Goal: Transaction & Acquisition: Purchase product/service

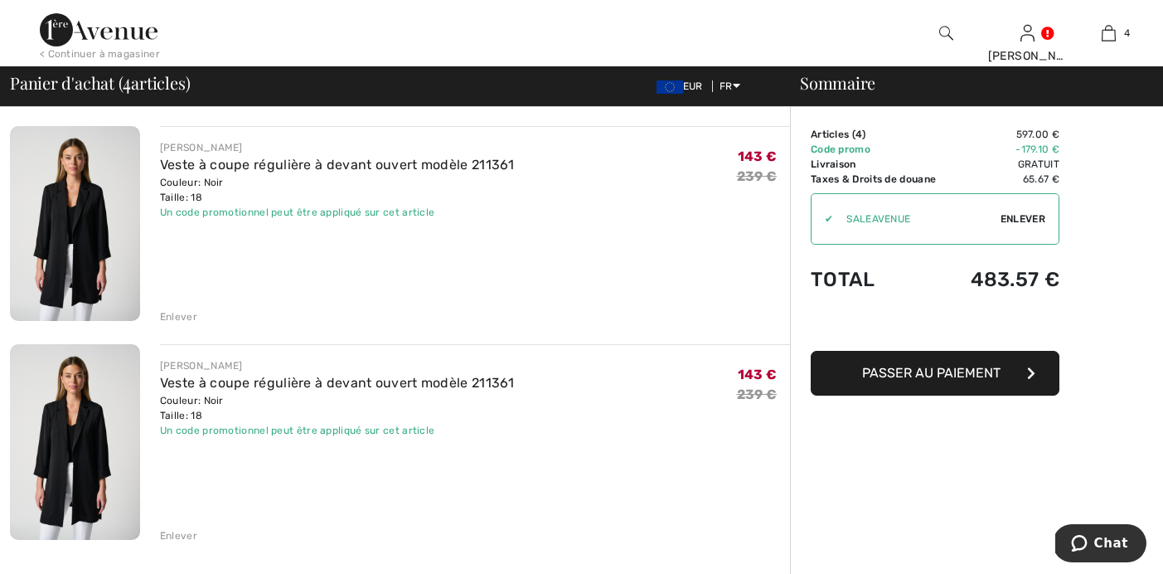
scroll to position [554, 0]
click at [165, 535] on div "Enlever" at bounding box center [178, 534] width 37 height 15
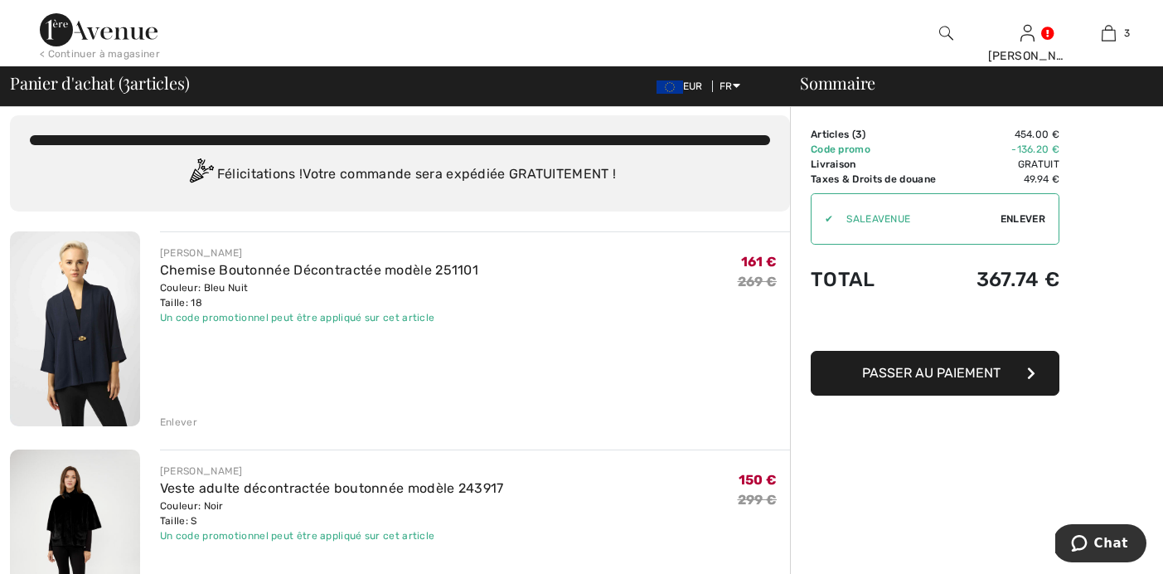
scroll to position [0, 0]
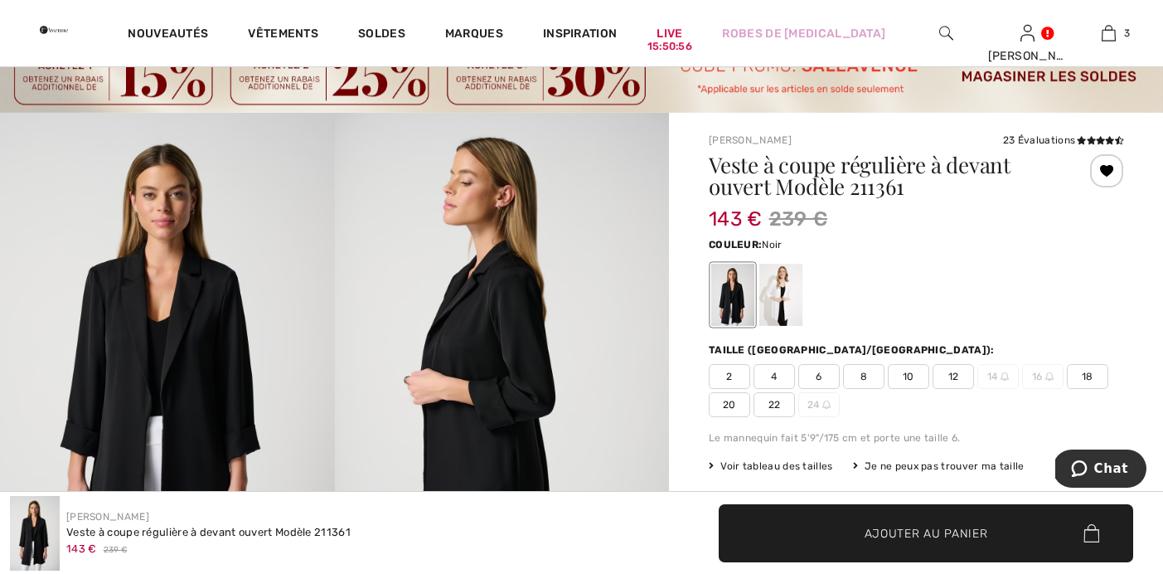
scroll to position [61, 0]
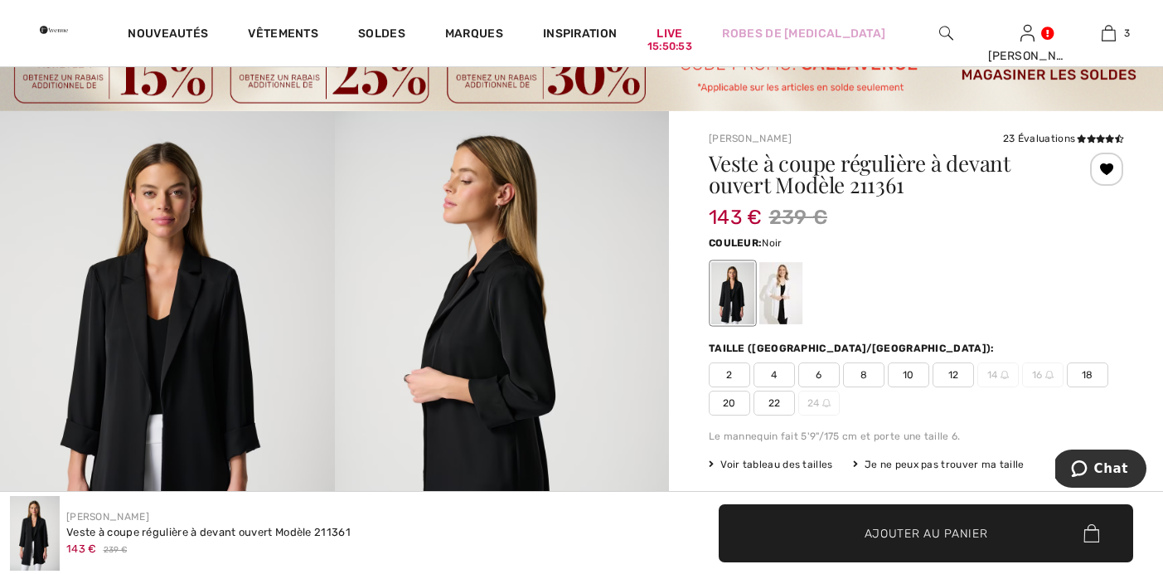
click at [1086, 376] on span "18" at bounding box center [1087, 374] width 41 height 25
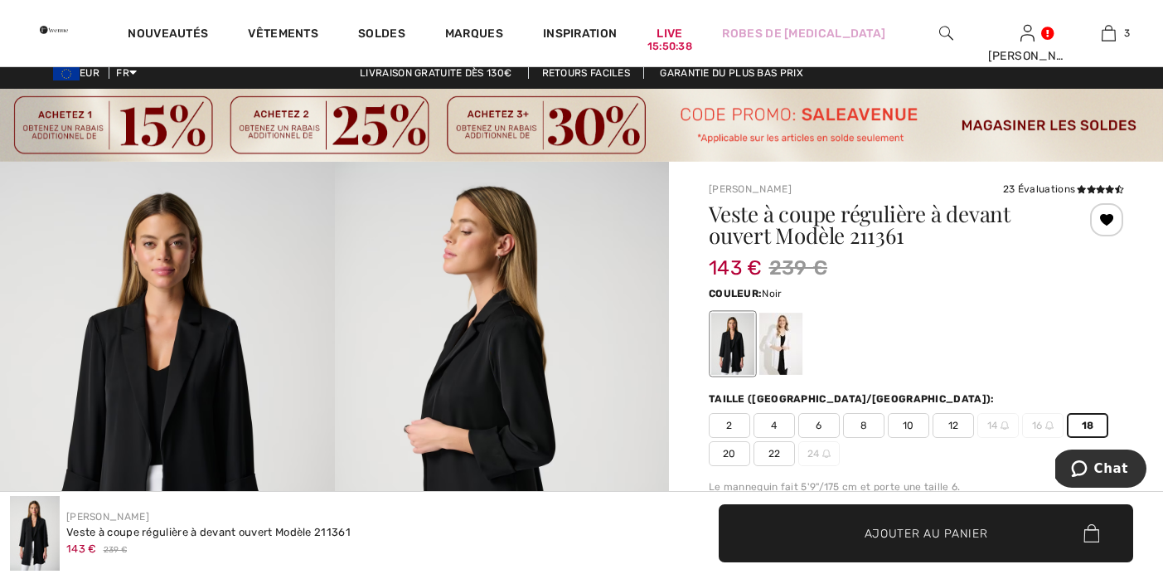
scroll to position [0, 0]
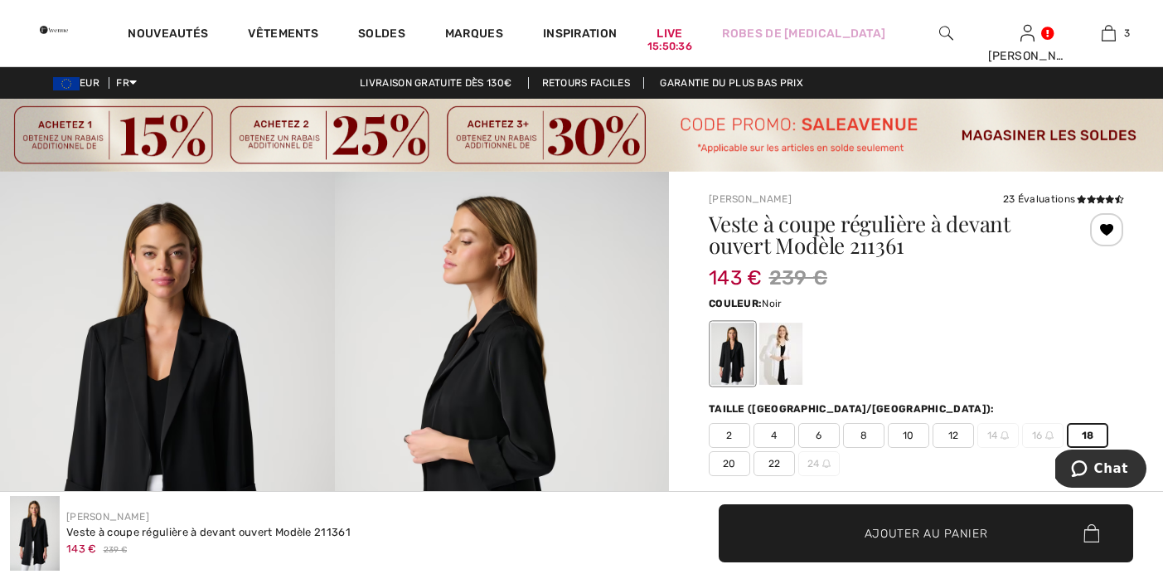
click at [1107, 230] on div at bounding box center [1106, 229] width 33 height 33
click at [1103, 224] on div at bounding box center [1106, 229] width 33 height 33
click at [1092, 196] on icon at bounding box center [1091, 199] width 9 height 8
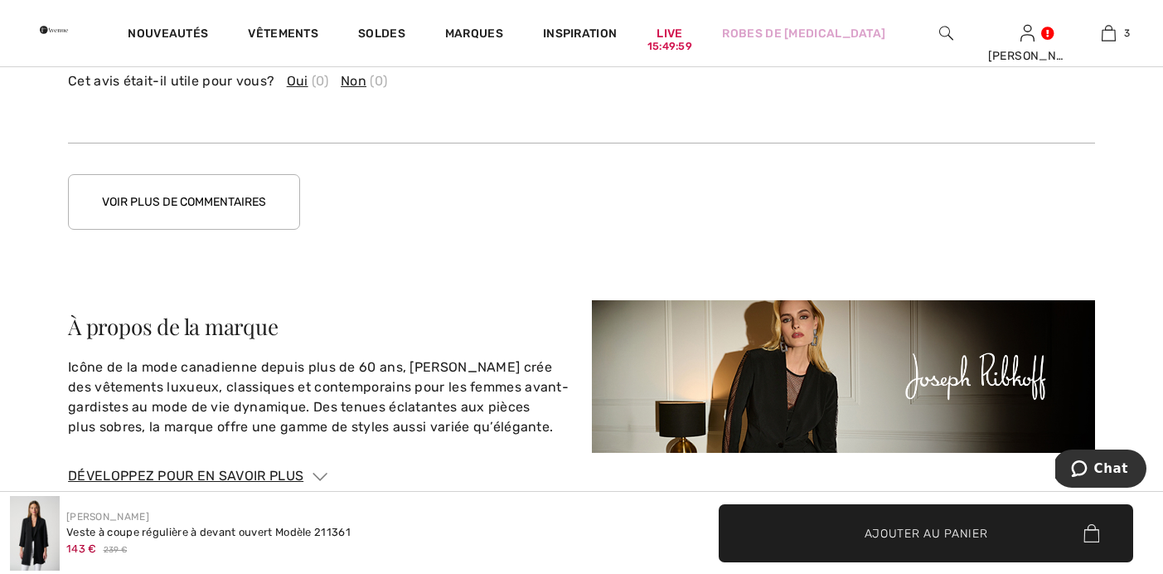
scroll to position [3311, 0]
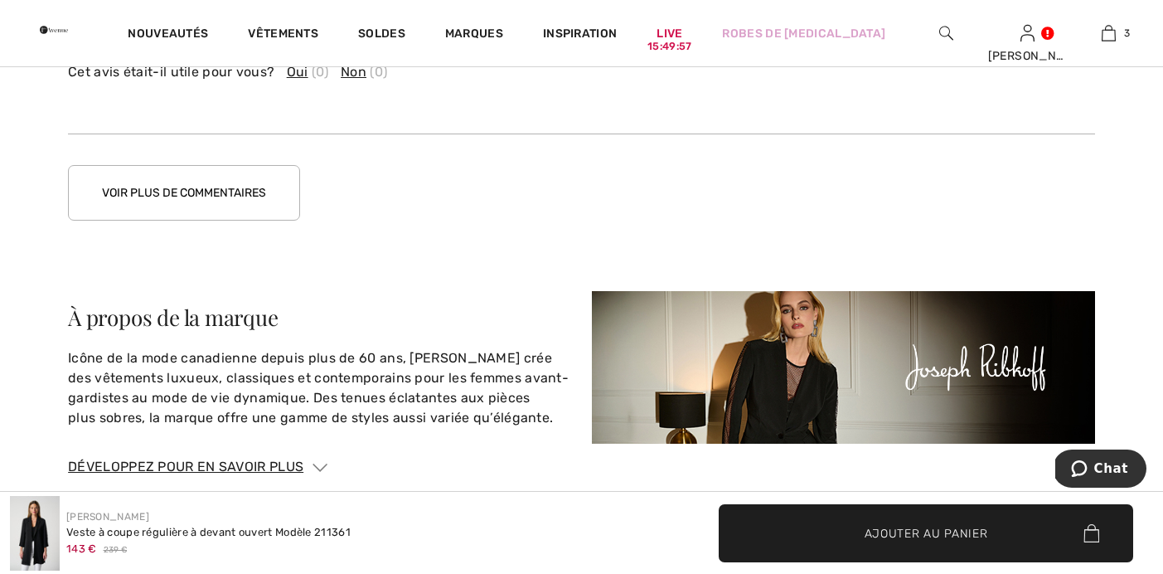
click at [221, 176] on button "Voir plus de commentaires" at bounding box center [184, 193] width 232 height 56
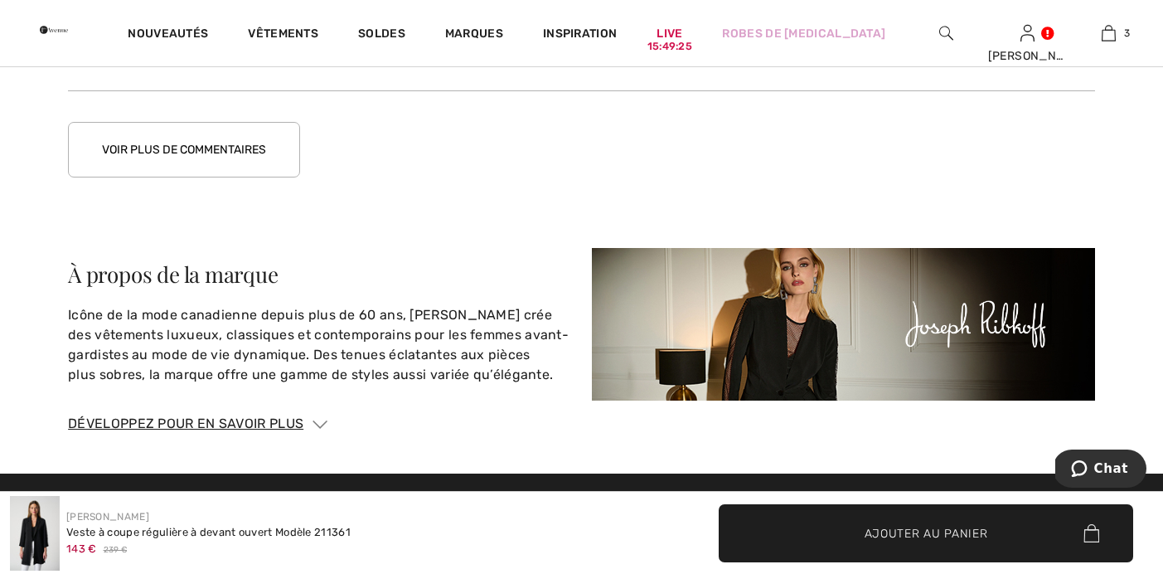
scroll to position [4263, 0]
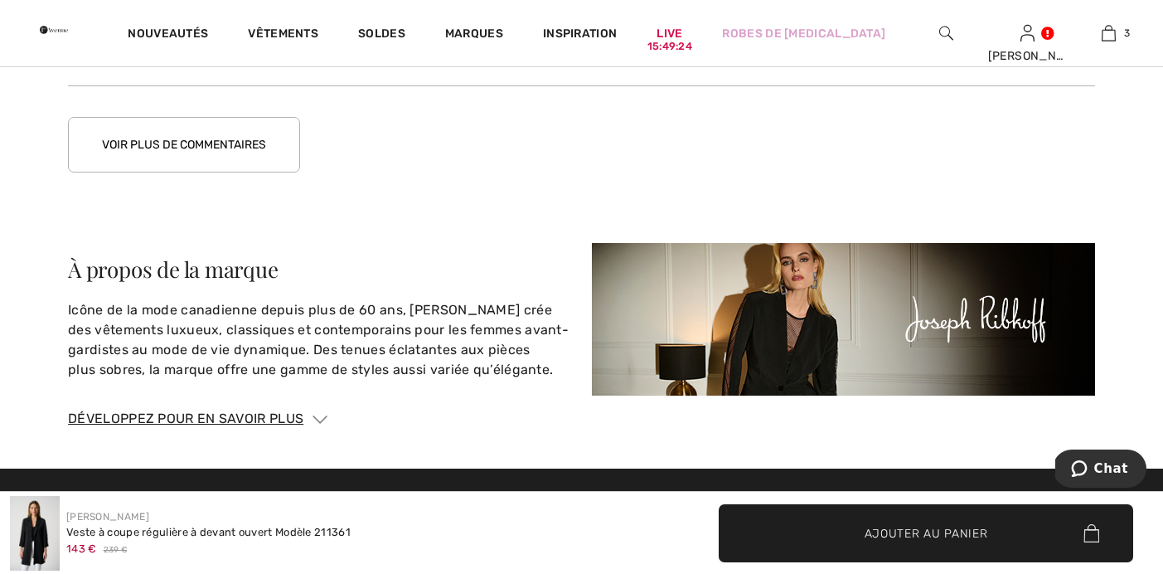
click at [231, 141] on button "Voir plus de commentaires" at bounding box center [184, 145] width 232 height 56
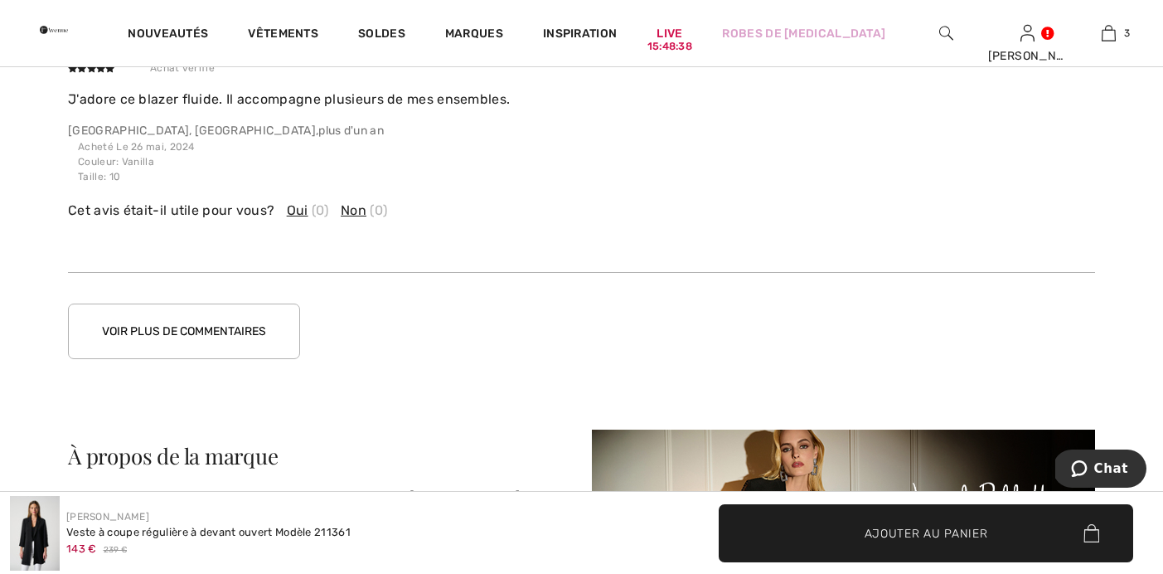
scroll to position [5020, 0]
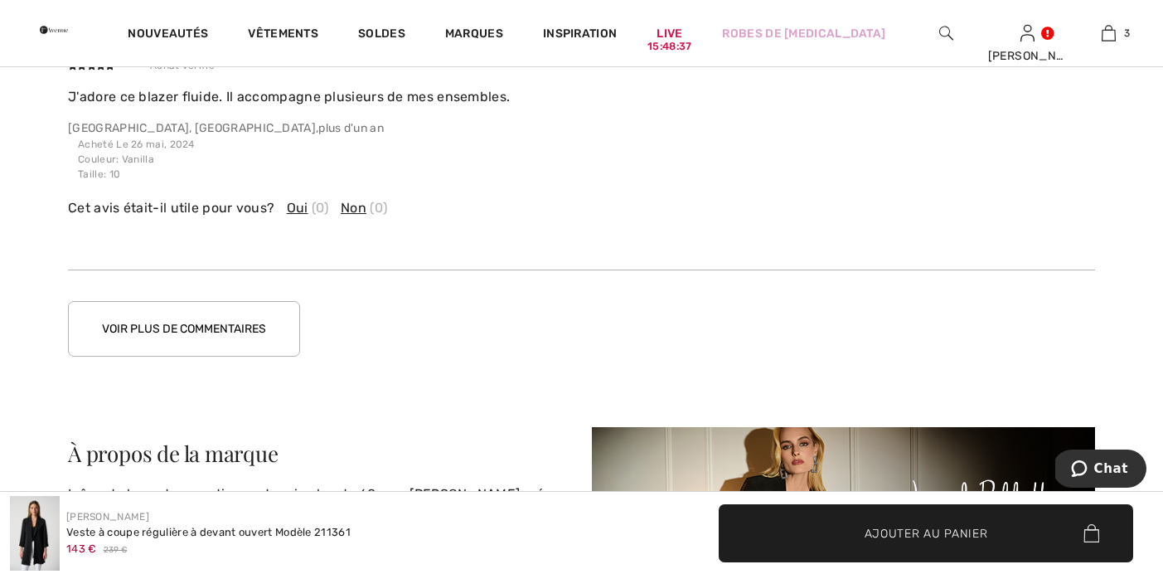
click at [222, 318] on button "Voir plus de commentaires" at bounding box center [184, 329] width 232 height 56
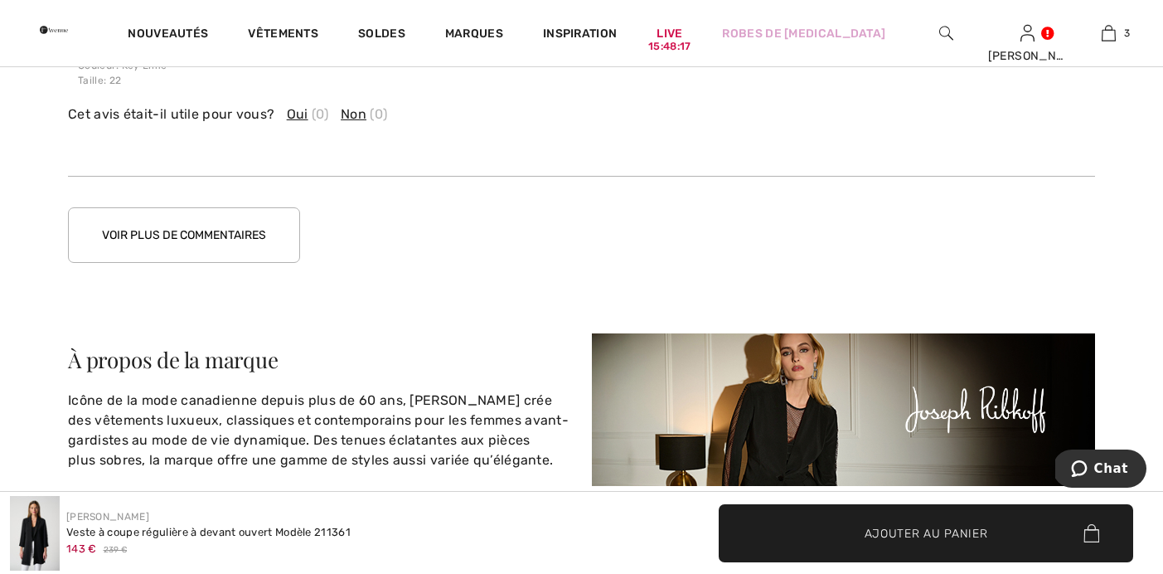
scroll to position [6023, 0]
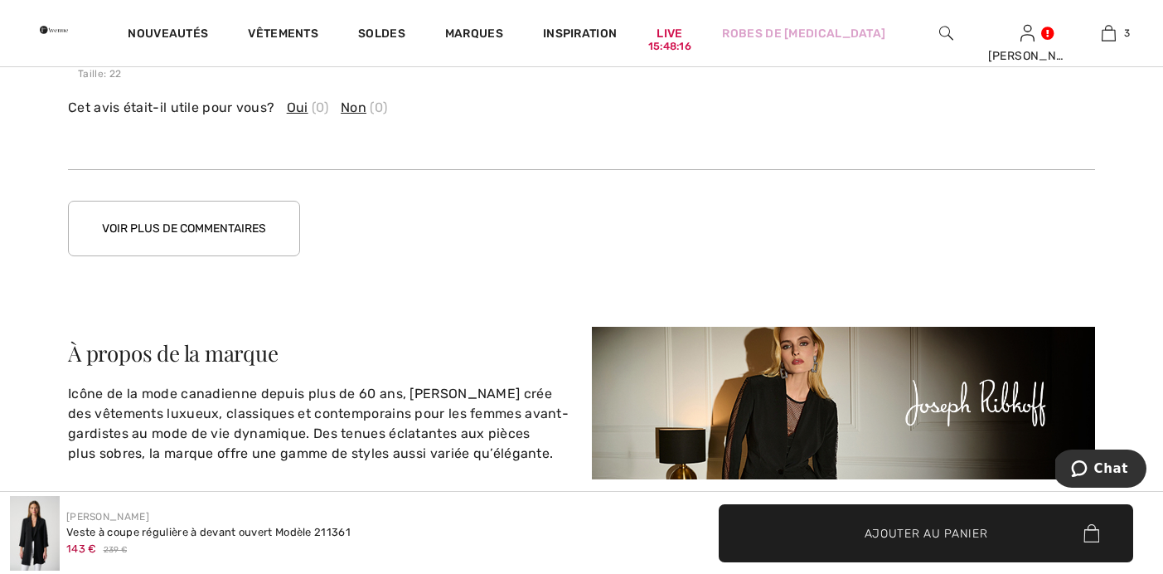
click at [230, 224] on button "Voir plus de commentaires" at bounding box center [184, 229] width 232 height 56
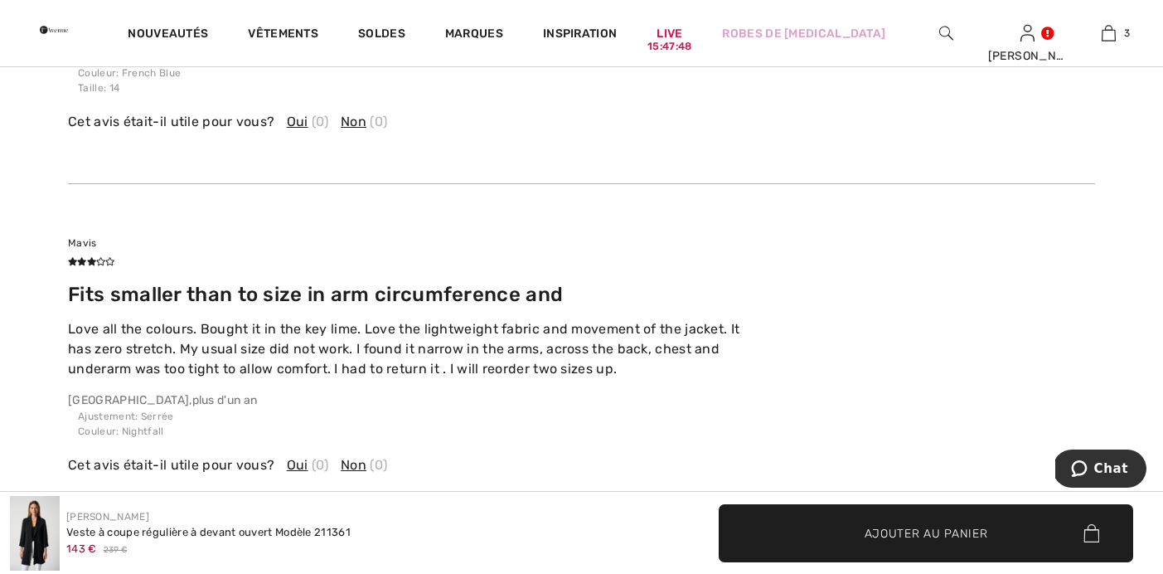
scroll to position [6614, 0]
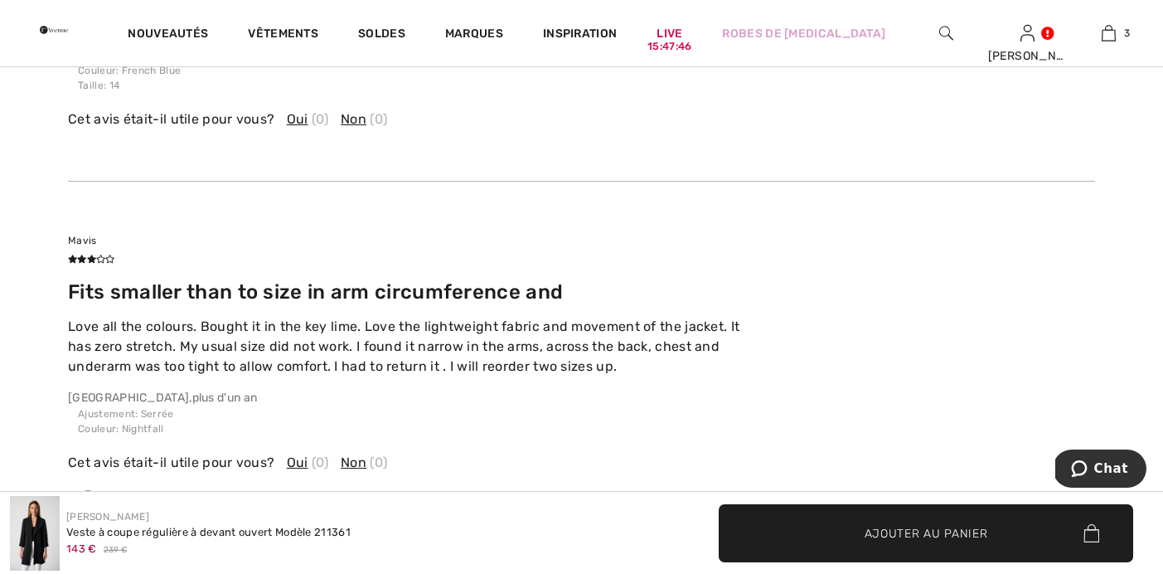
click at [296, 453] on span "Oui" at bounding box center [298, 463] width 22 height 20
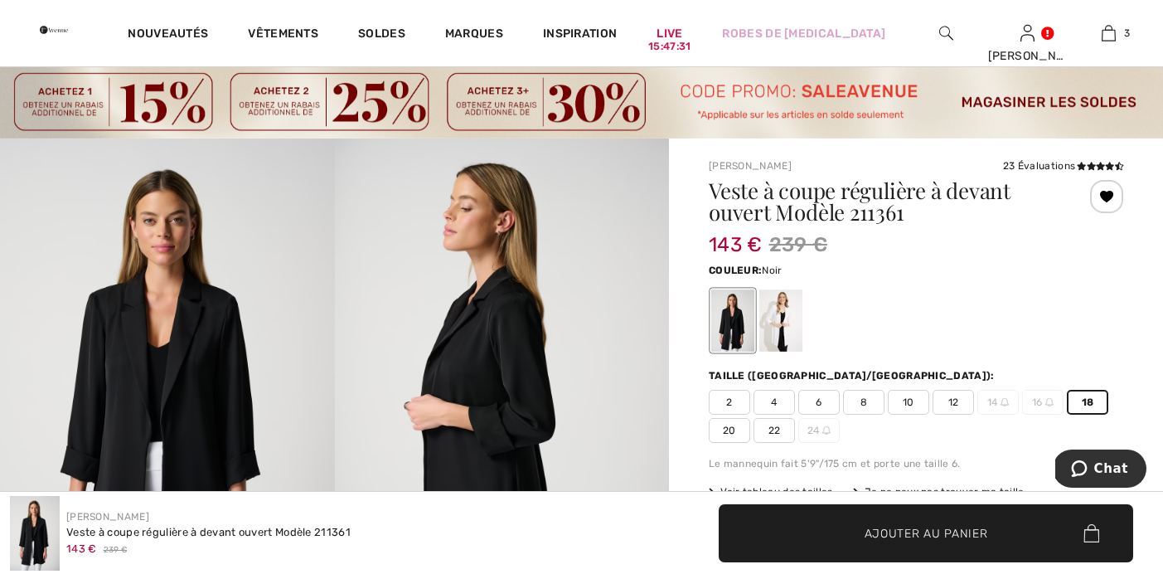
scroll to position [34, 0]
click at [727, 430] on span "20" at bounding box center [729, 429] width 41 height 25
click at [1104, 194] on div at bounding box center [1106, 195] width 33 height 33
click at [1104, 194] on div "Retiré de ma liste" at bounding box center [1106, 195] width 33 height 33
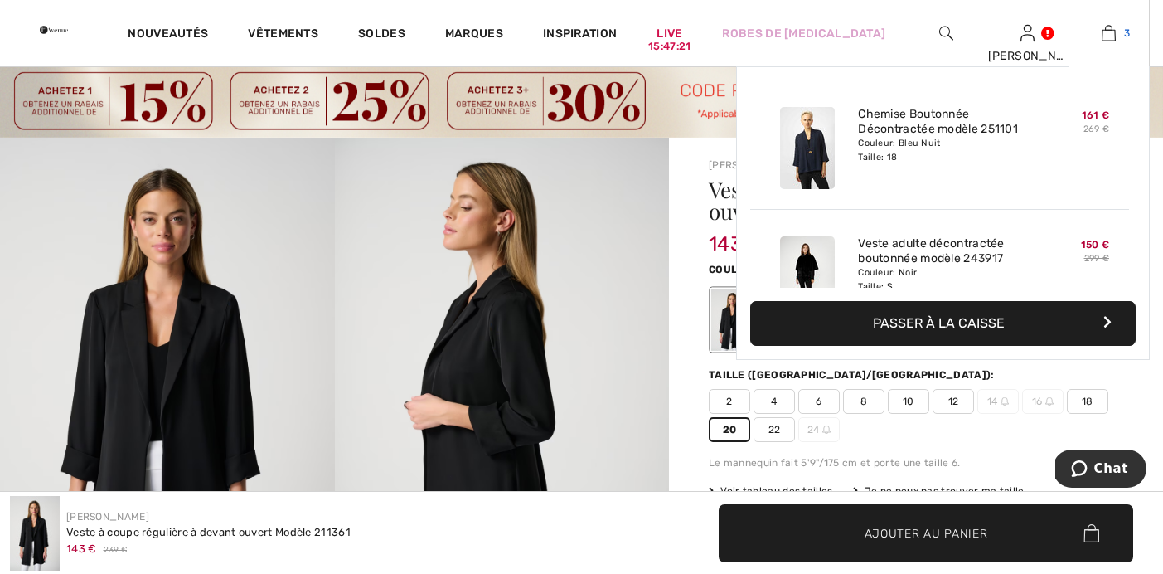
click at [1109, 39] on img at bounding box center [1109, 33] width 14 height 20
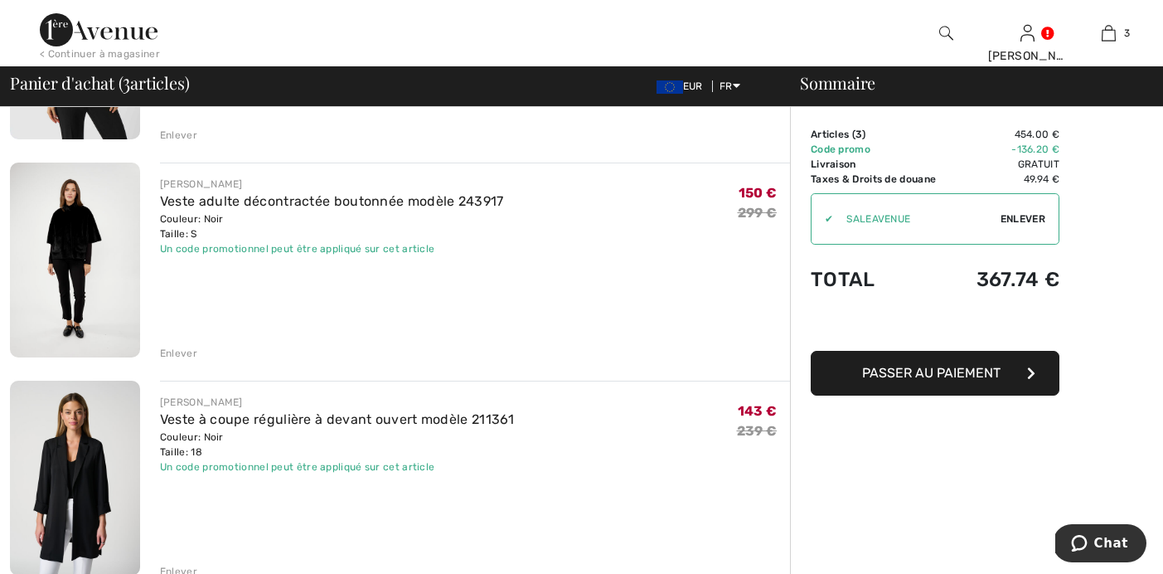
scroll to position [308, 0]
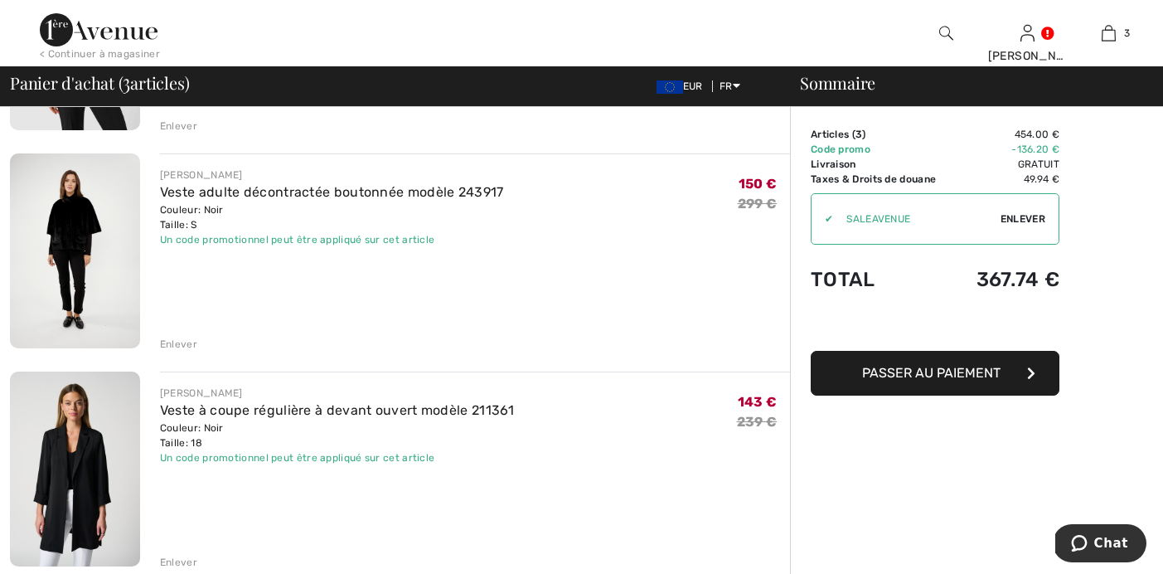
click at [184, 560] on div "Enlever" at bounding box center [178, 562] width 37 height 15
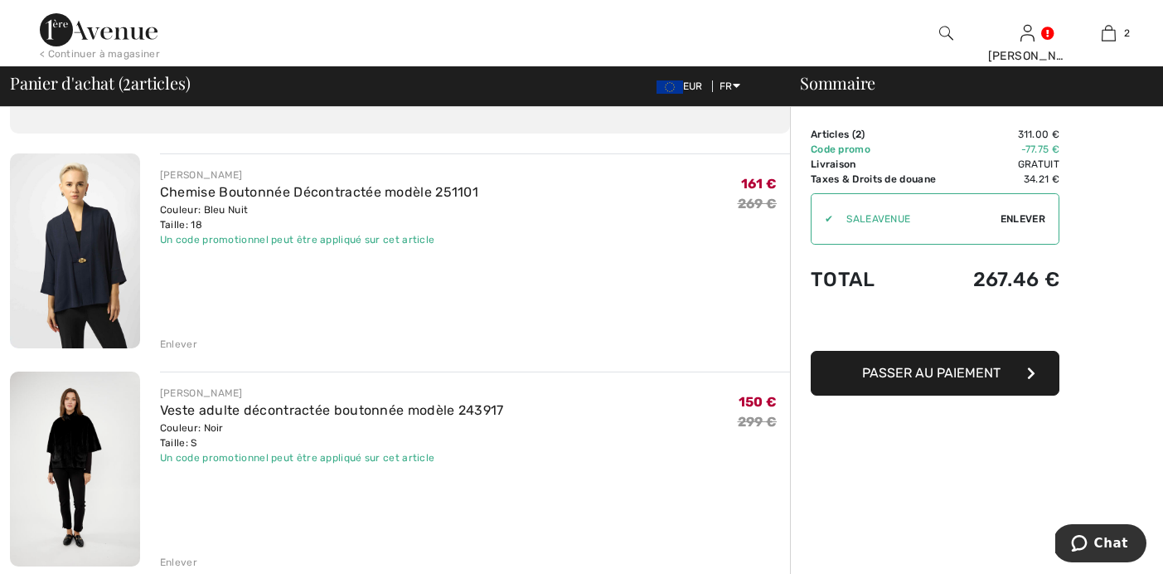
scroll to position [0, 0]
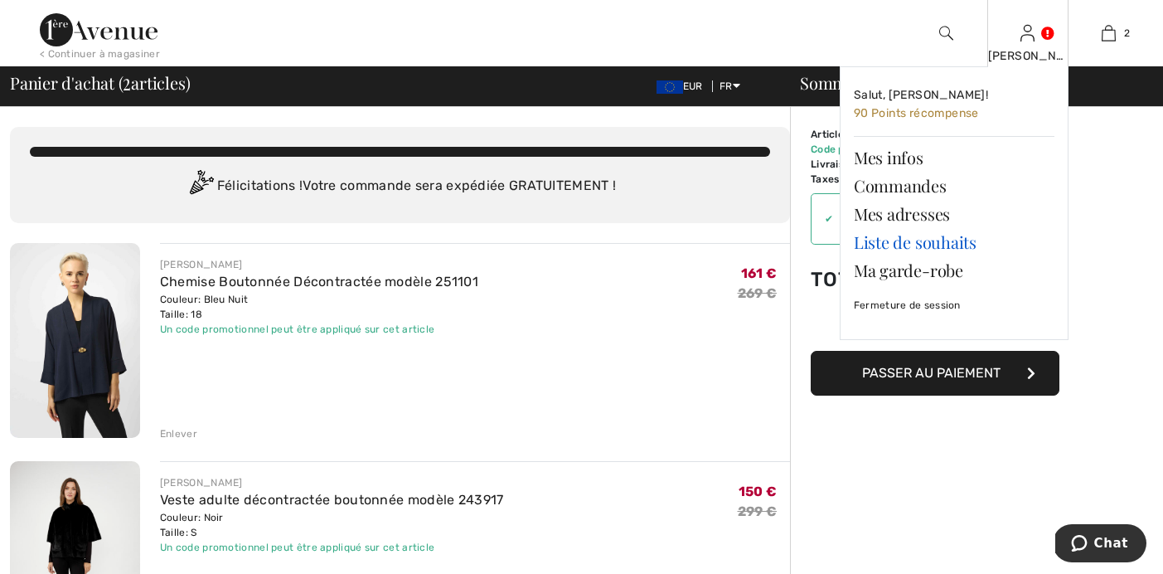
click at [896, 245] on link "Liste de souhaits" at bounding box center [954, 242] width 201 height 28
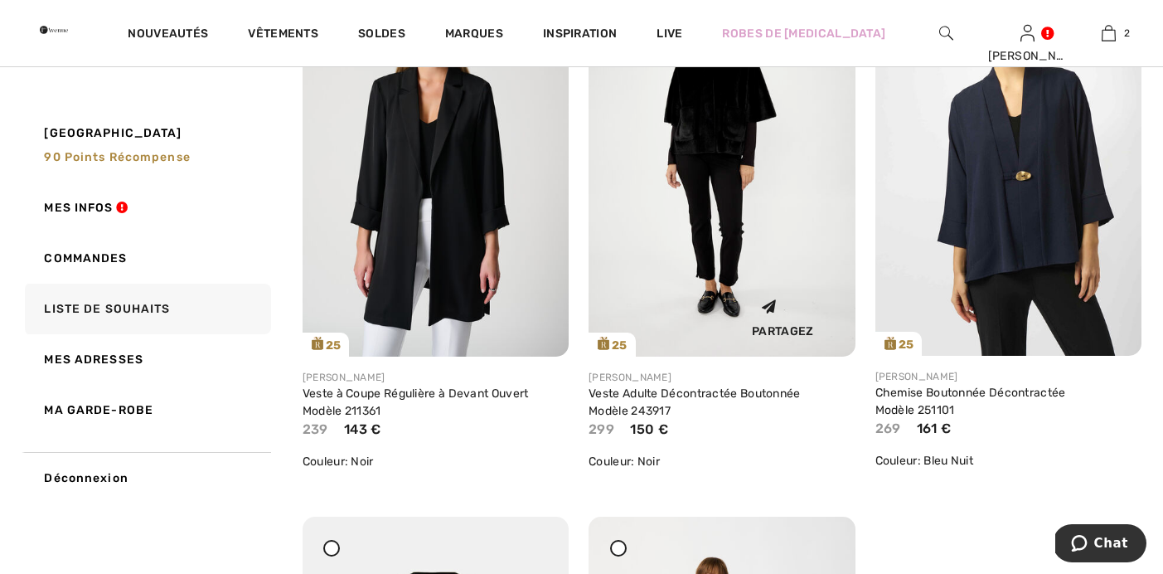
scroll to position [335, 0]
click at [424, 262] on img at bounding box center [436, 156] width 266 height 400
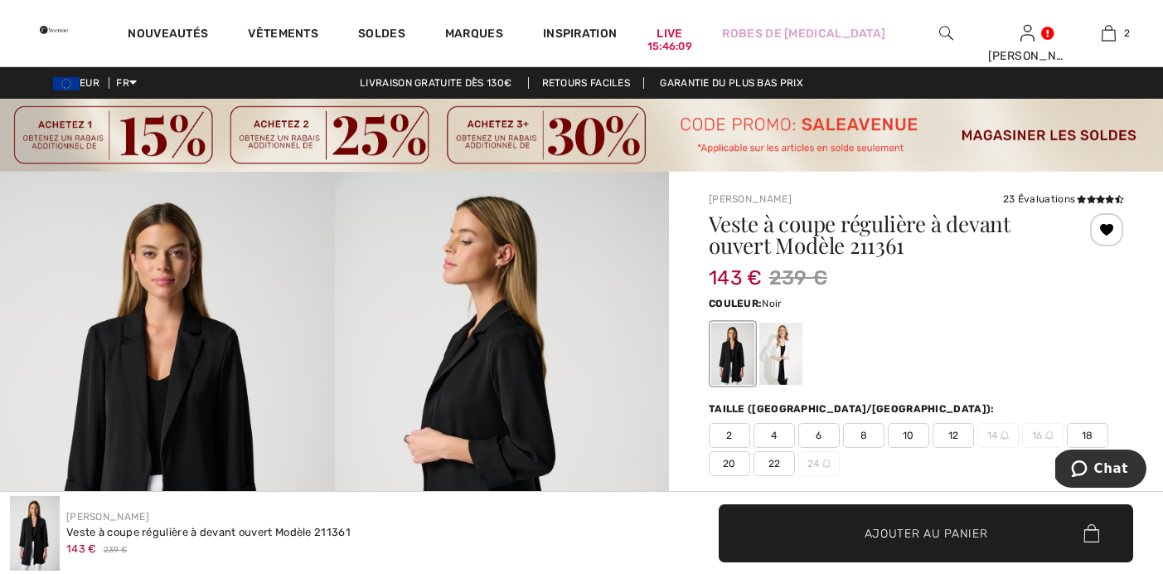
click at [724, 461] on span "20" at bounding box center [729, 463] width 41 height 25
click at [819, 534] on span "✔ Ajouté au panier Ajouter au panier" at bounding box center [926, 533] width 415 height 58
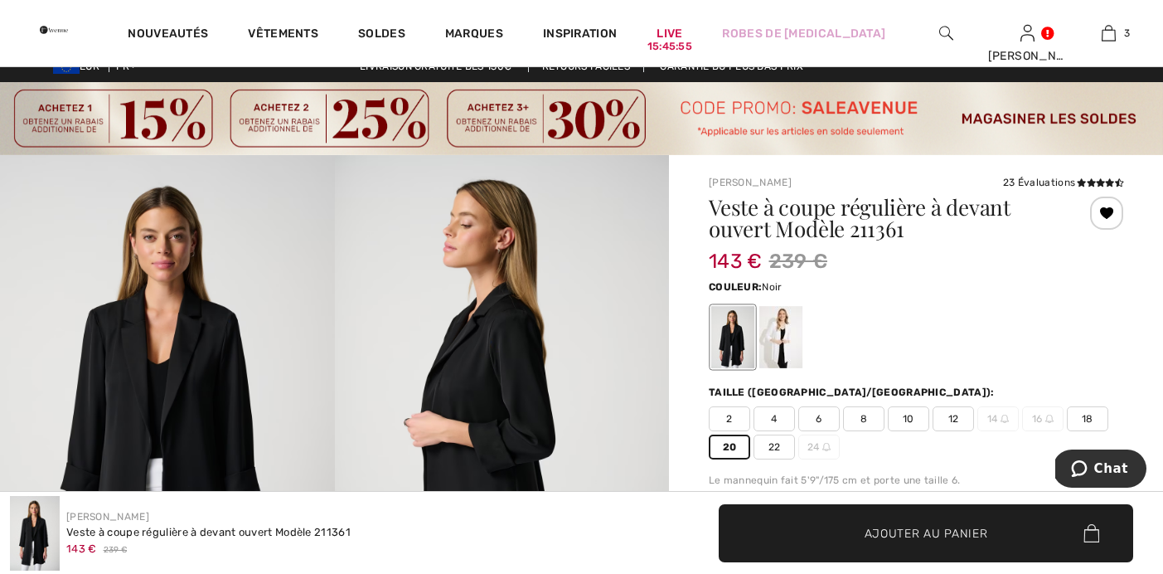
scroll to position [18, 0]
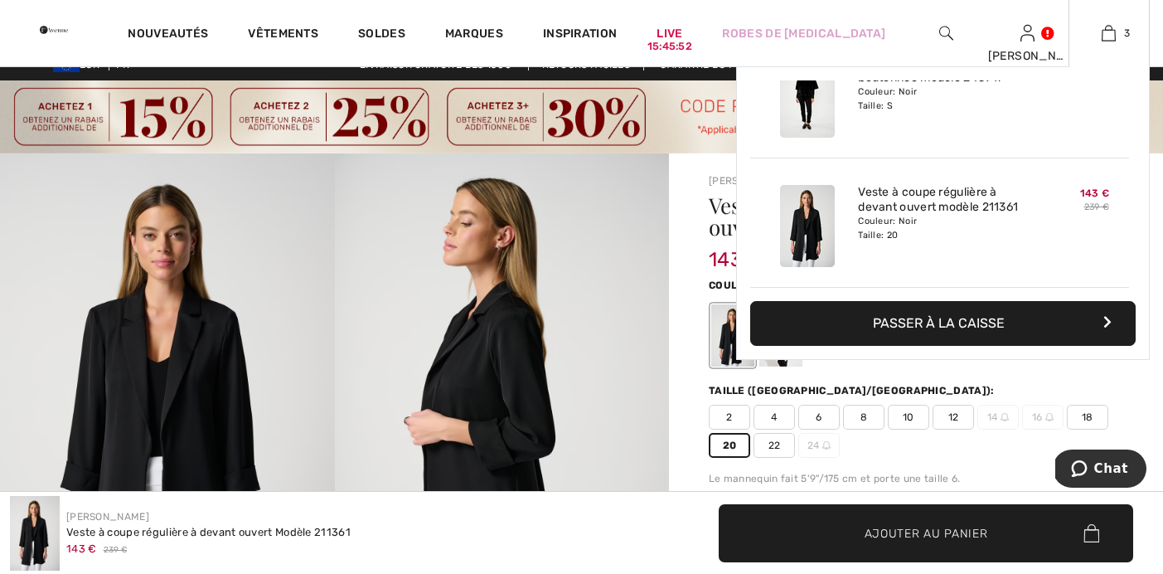
click at [974, 319] on button "Passer à la caisse" at bounding box center [943, 323] width 386 height 45
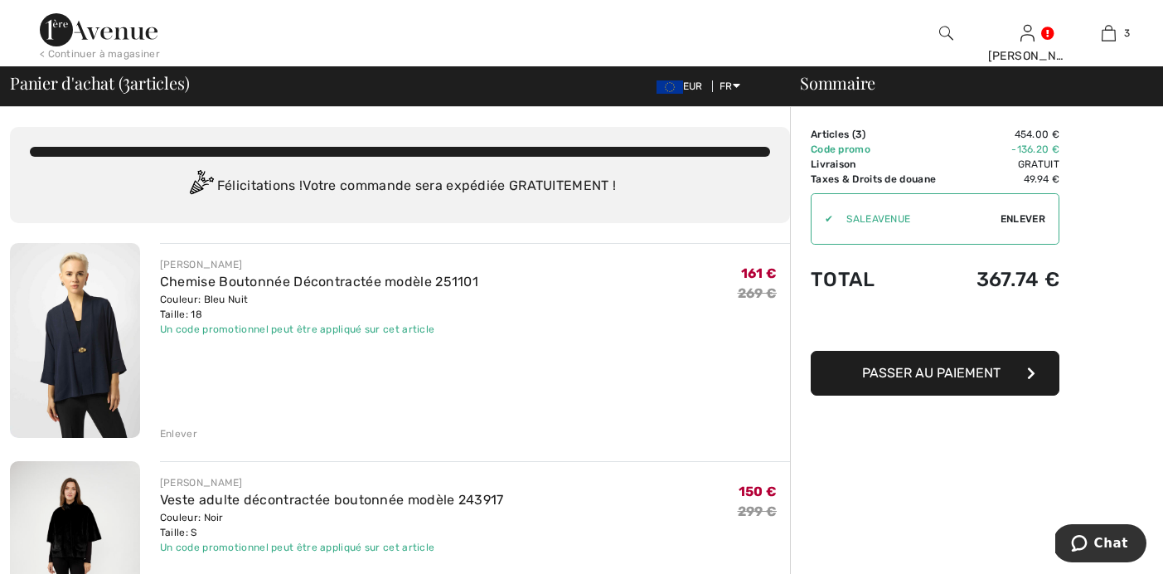
click at [70, 369] on img at bounding box center [75, 340] width 130 height 195
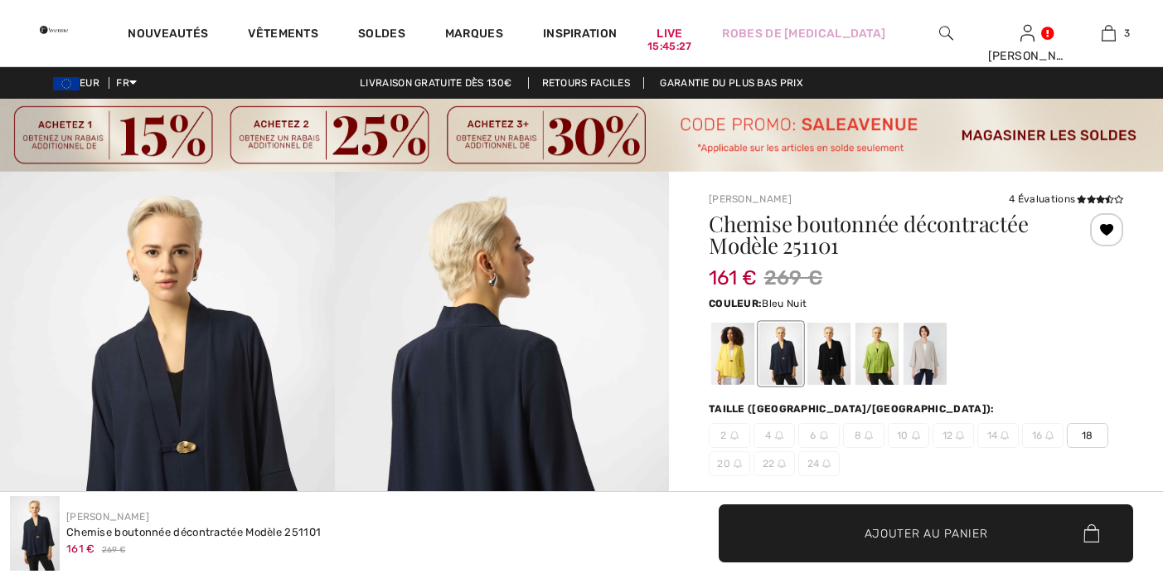
checkbox input "true"
click at [1098, 202] on icon at bounding box center [1100, 199] width 9 height 8
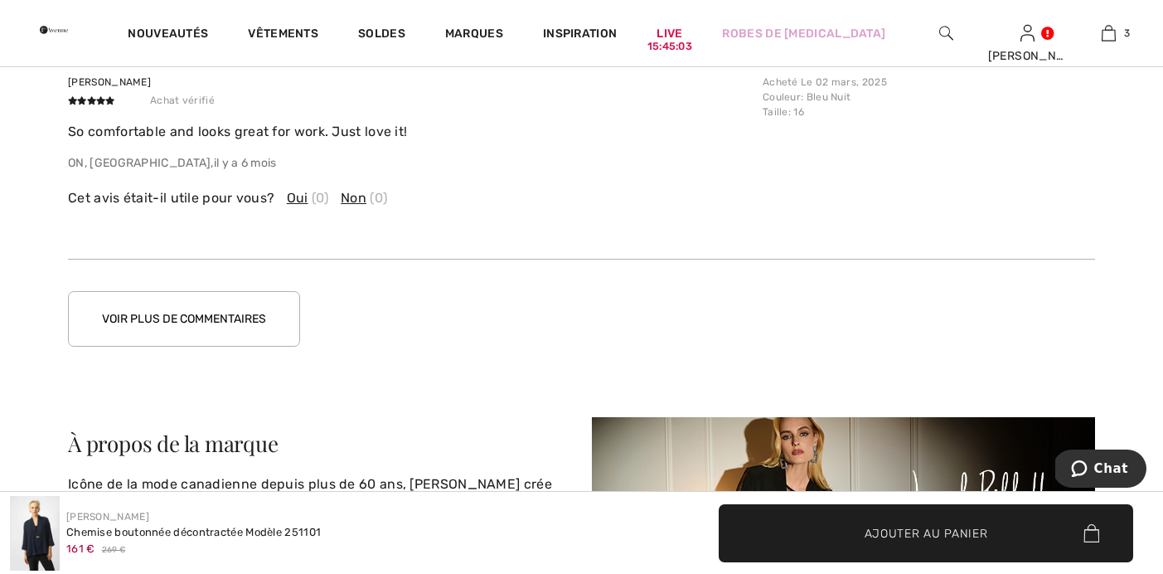
scroll to position [3119, 0]
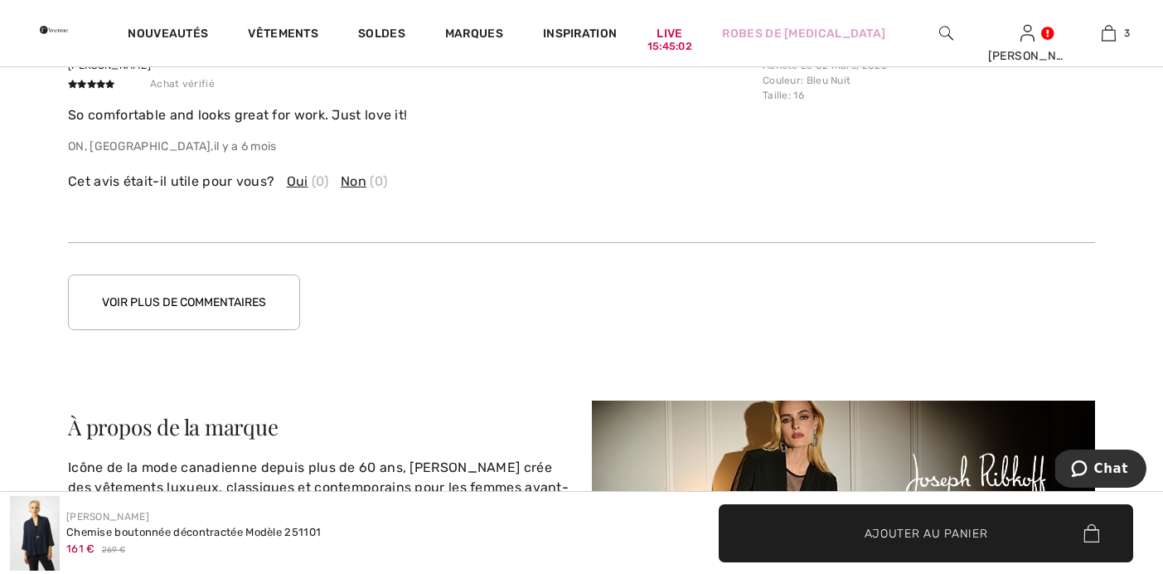
click at [204, 311] on button "Voir plus de commentaires" at bounding box center [184, 302] width 232 height 56
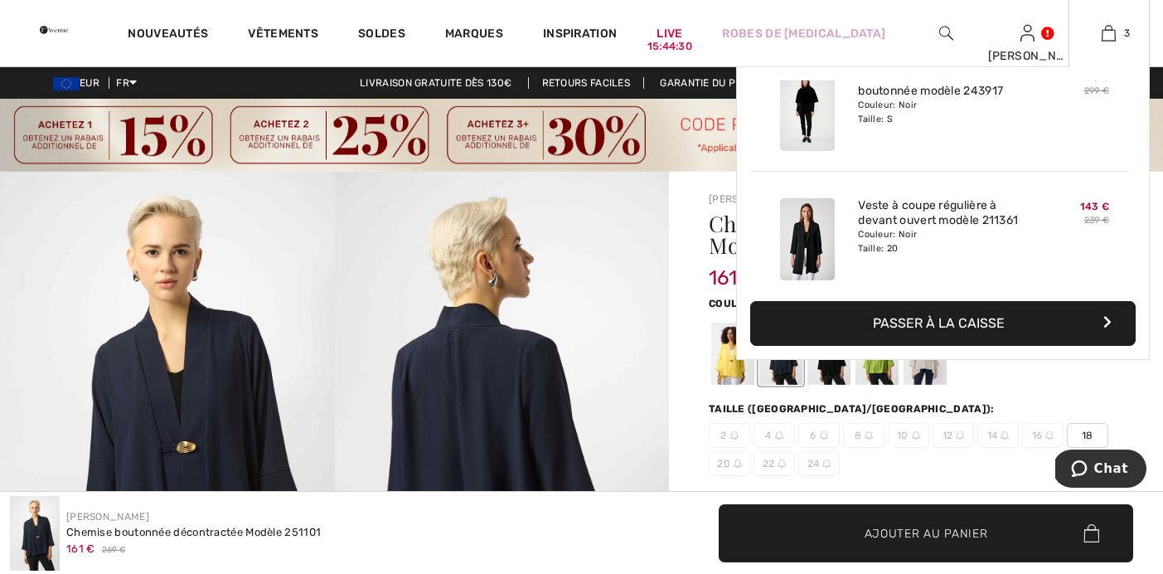
scroll to position [181, 0]
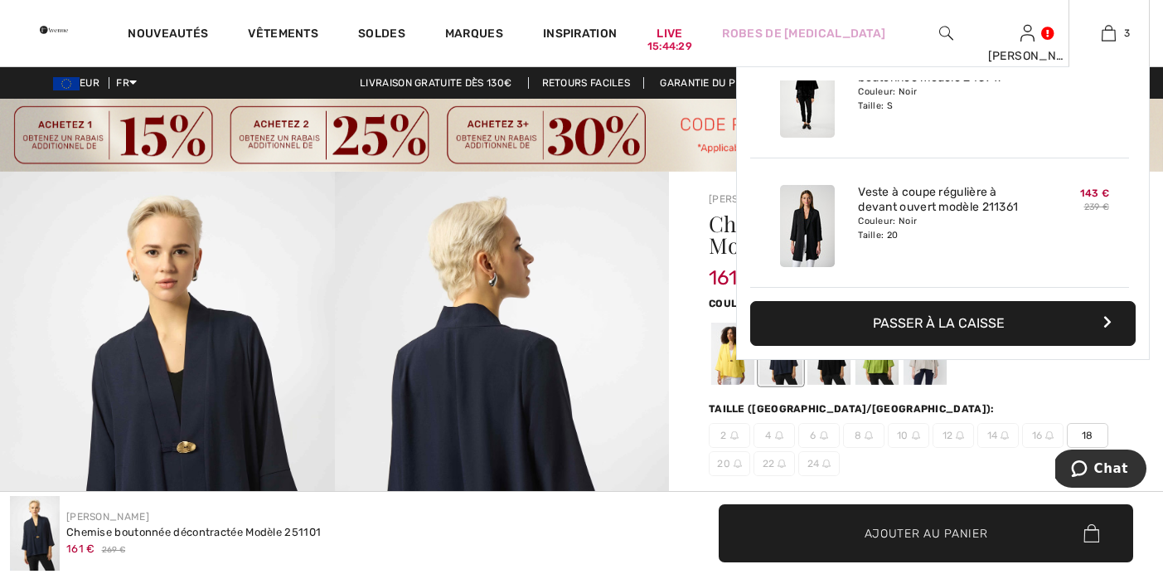
click at [807, 240] on img at bounding box center [807, 226] width 55 height 82
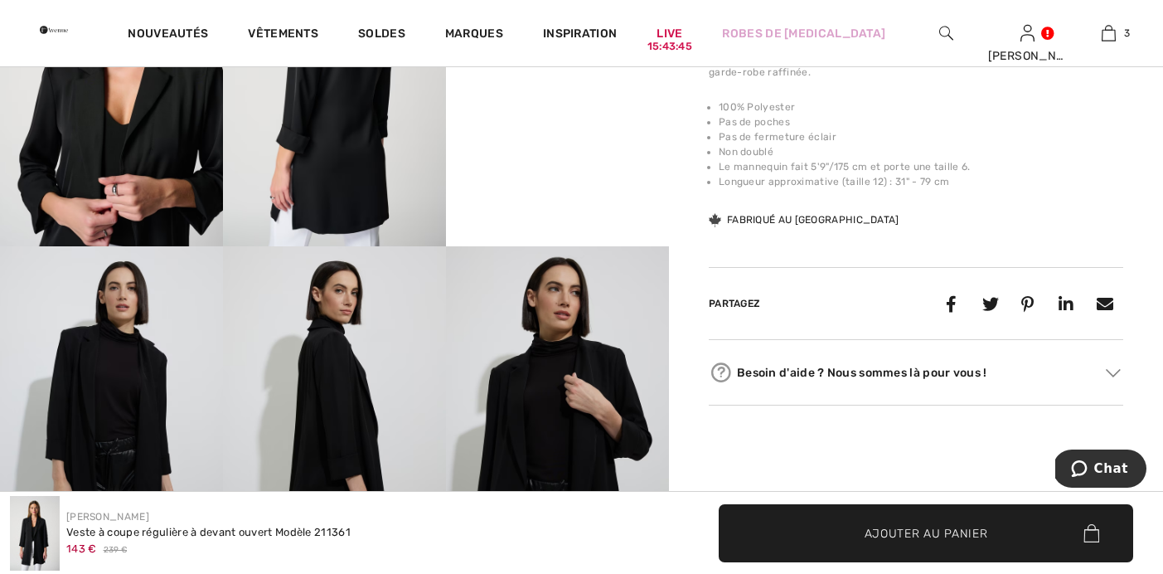
scroll to position [764, 0]
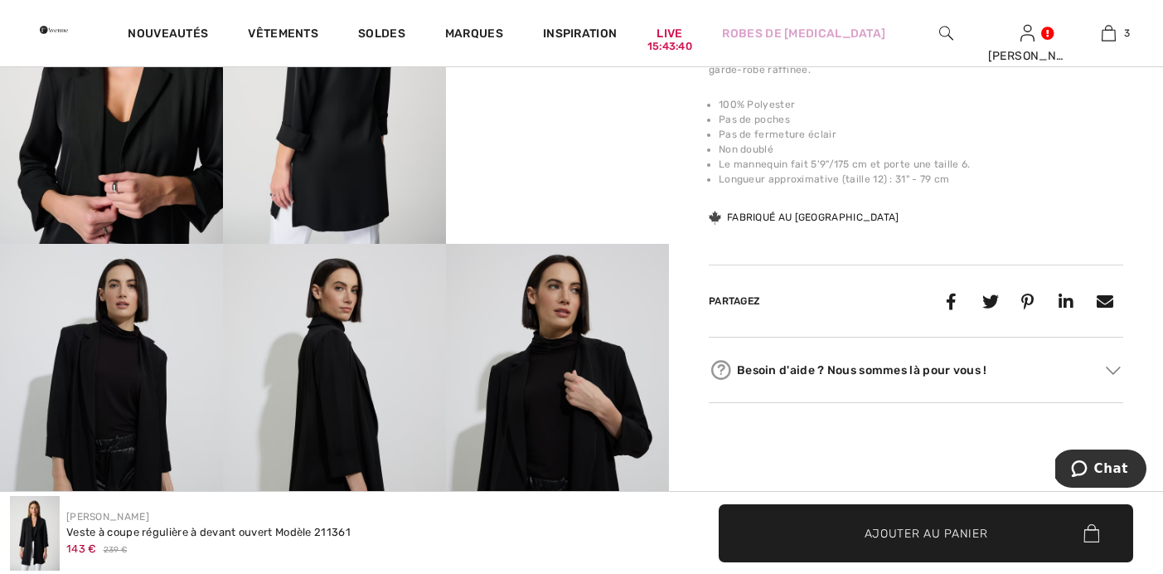
click at [866, 374] on div "Besoin d'aide ? Nous sommes là pour vous !" at bounding box center [916, 369] width 415 height 25
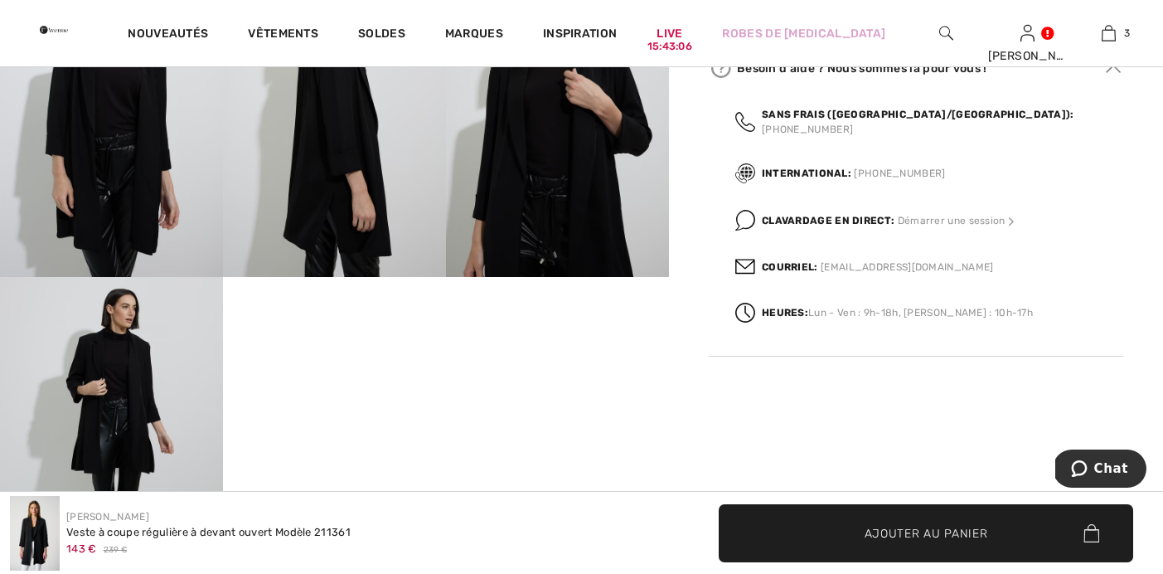
scroll to position [1060, 0]
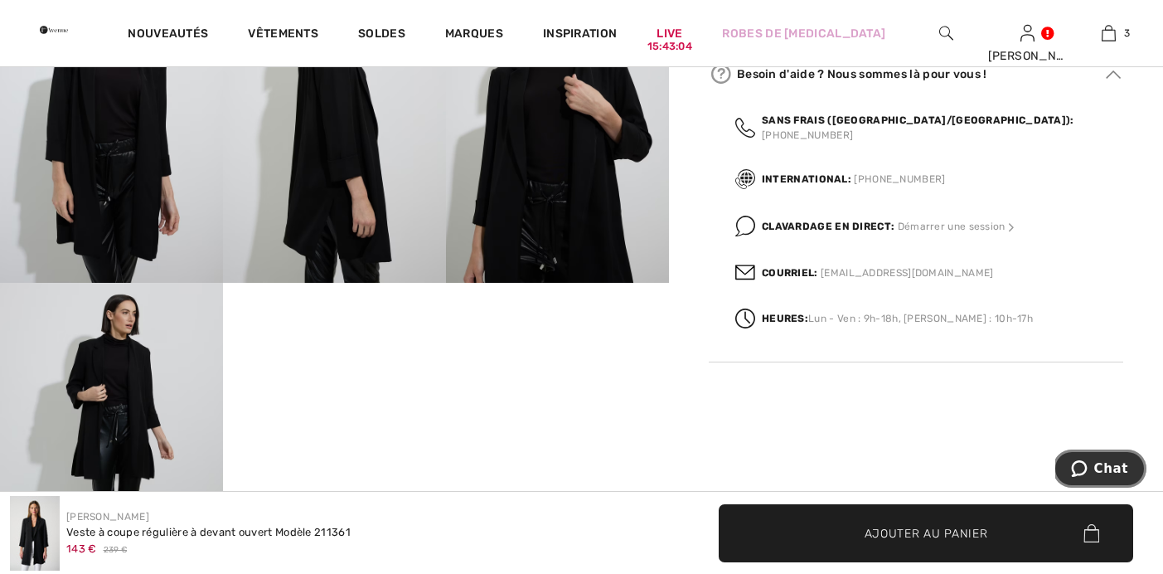
click at [1104, 457] on button "Chat" at bounding box center [1100, 468] width 94 height 38
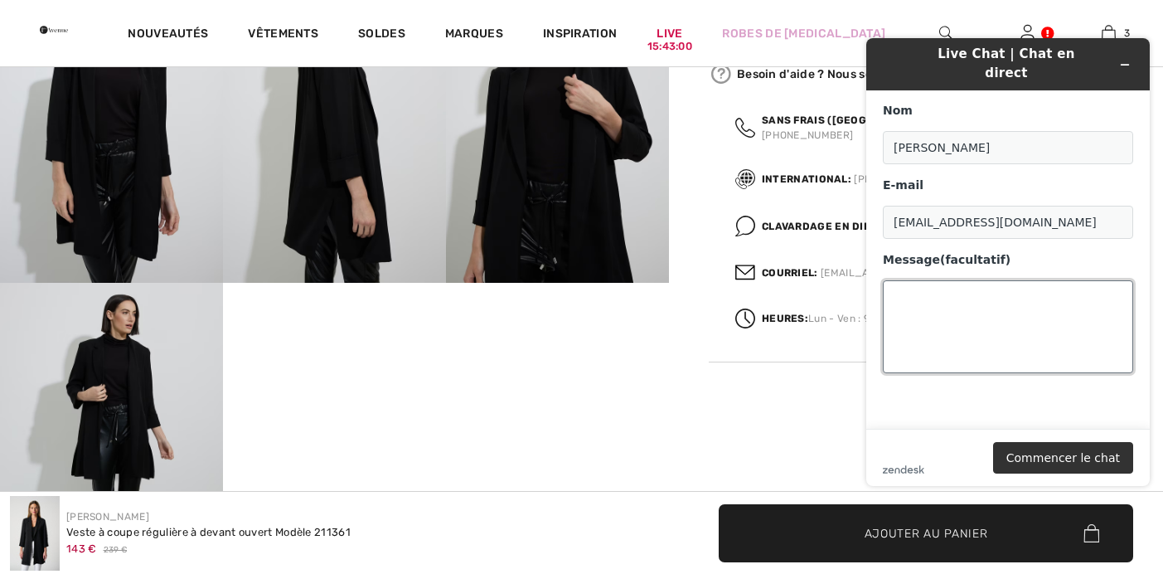
click at [999, 327] on textarea "Message (facultatif)" at bounding box center [1008, 326] width 250 height 93
type textarea "Bonjour, y a t'il un pantalon pour cette veste ?"
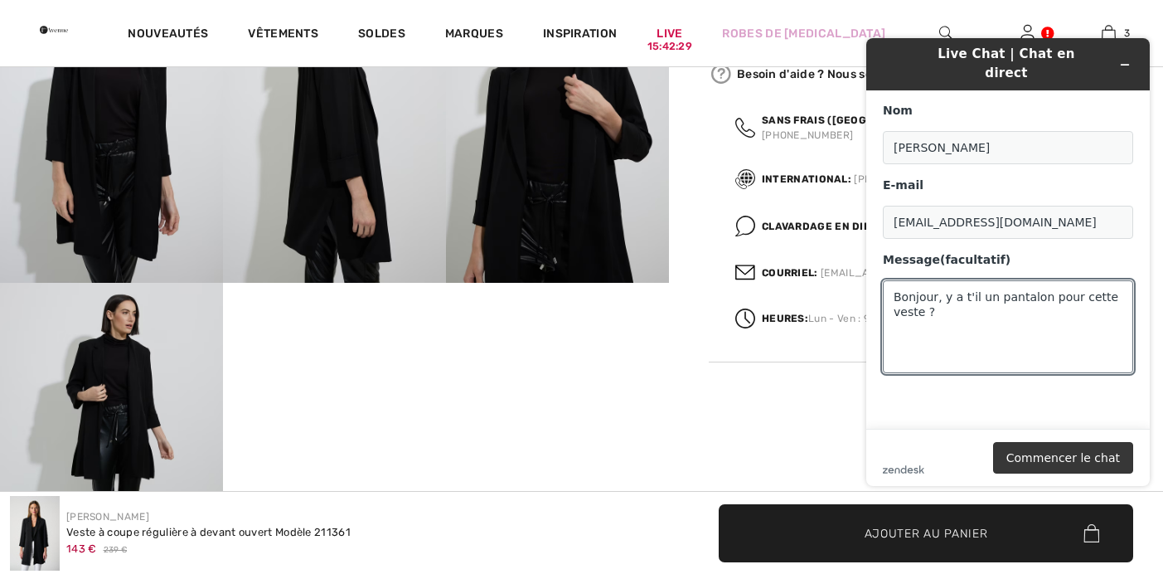
click at [1074, 449] on button "Commencer le chat" at bounding box center [1063, 458] width 140 height 32
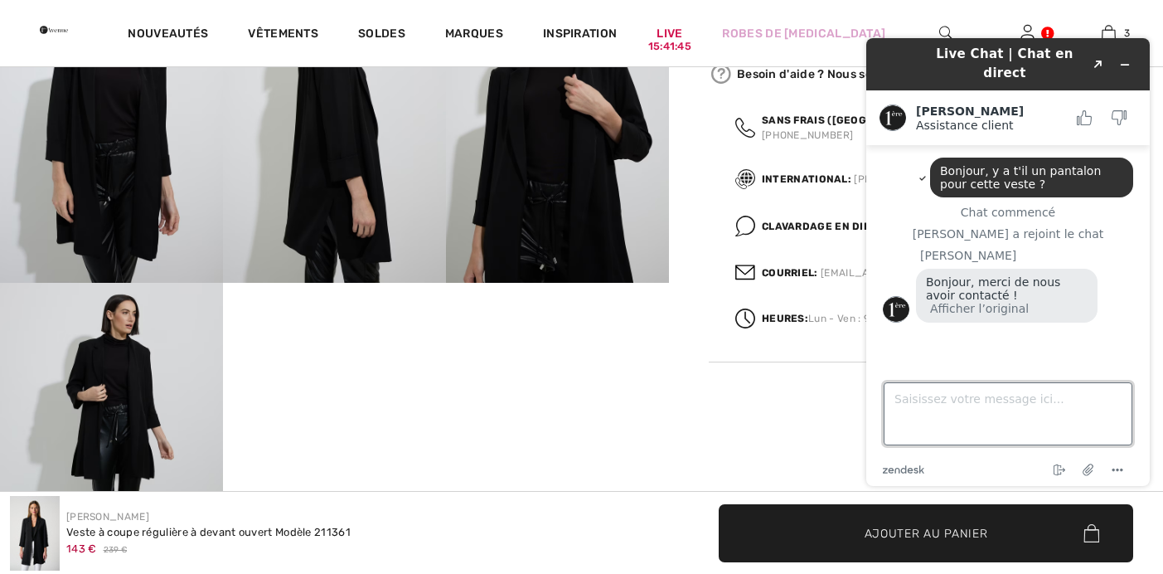
click at [966, 420] on textarea "Saisissez votre message ici..." at bounding box center [1008, 413] width 249 height 63
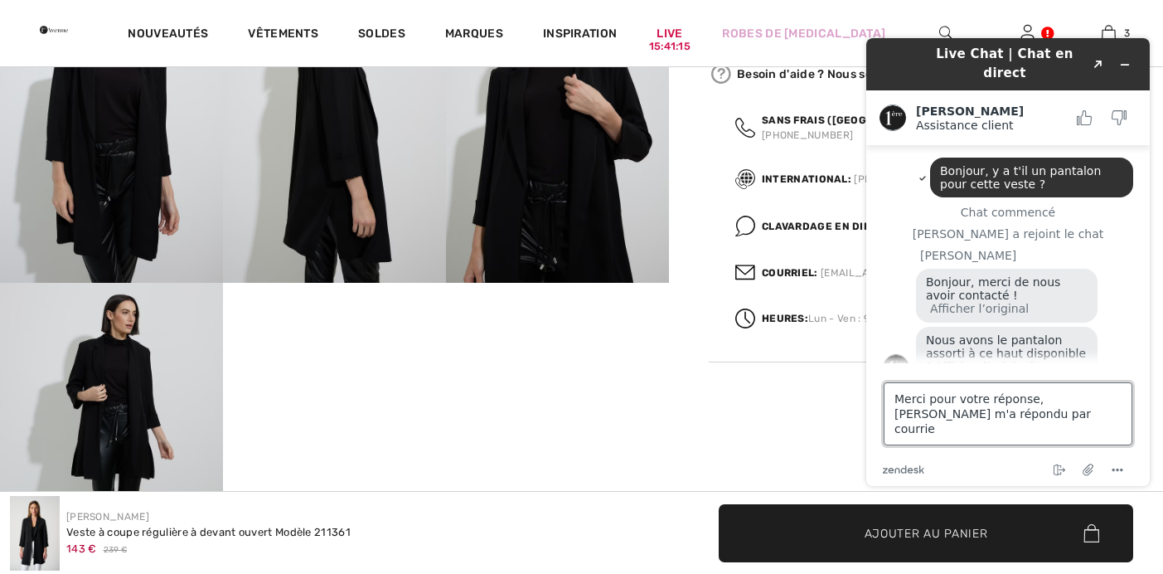
type textarea "Merci pour votre réponse, Michelle m'a répondu par courriel"
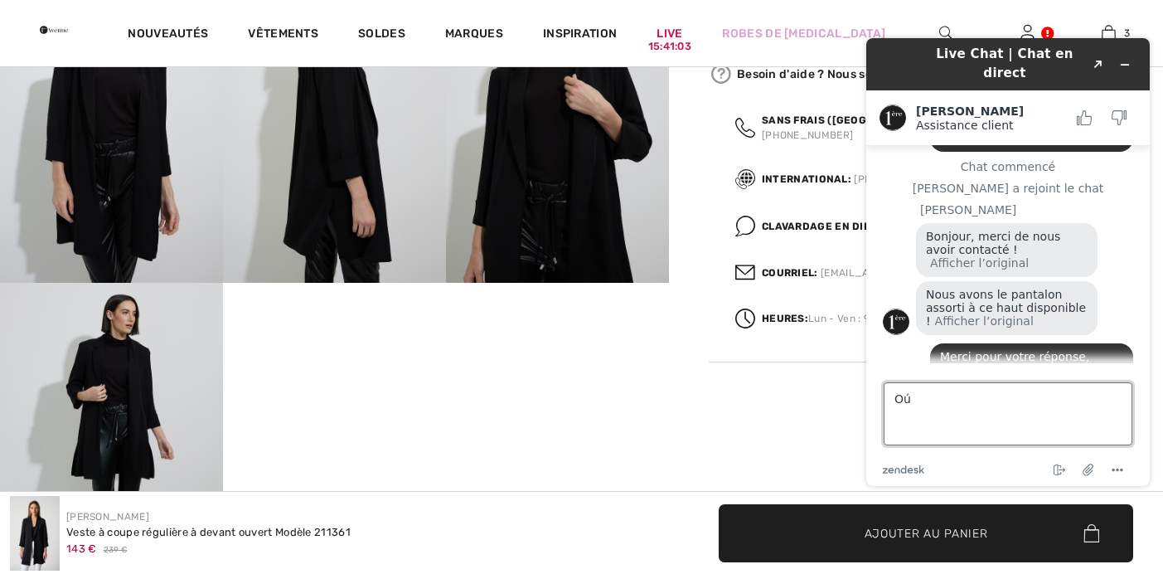
scroll to position [158, 0]
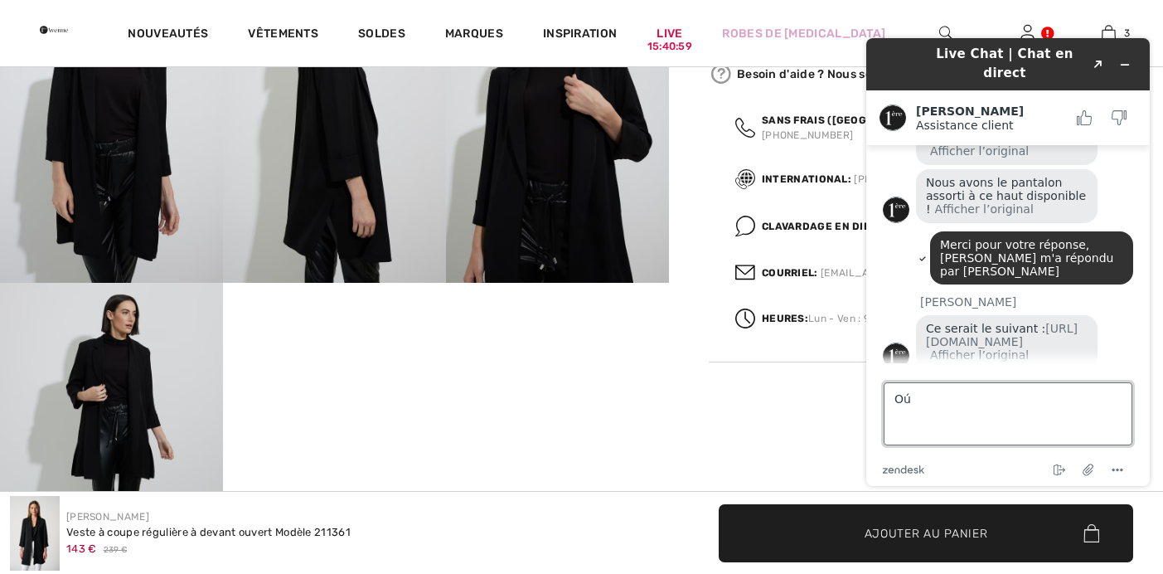
type textarea "O"
click at [990, 328] on link "https://www.1ereavenue.com/en/slim-mid-rise-trousers-style-143105-s143105/" at bounding box center [1002, 335] width 152 height 27
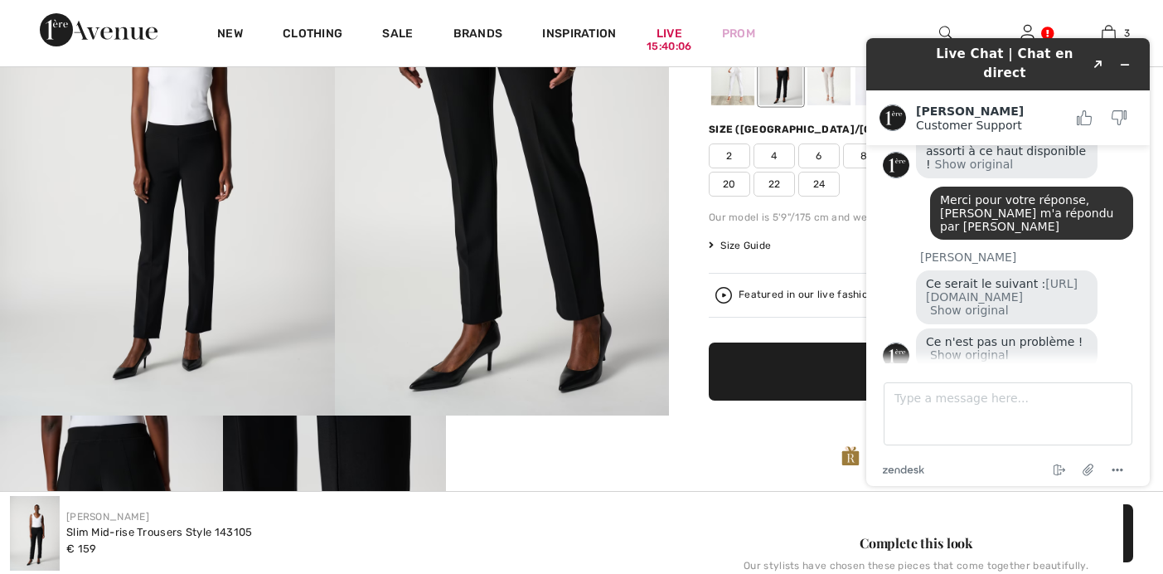
scroll to position [252, 0]
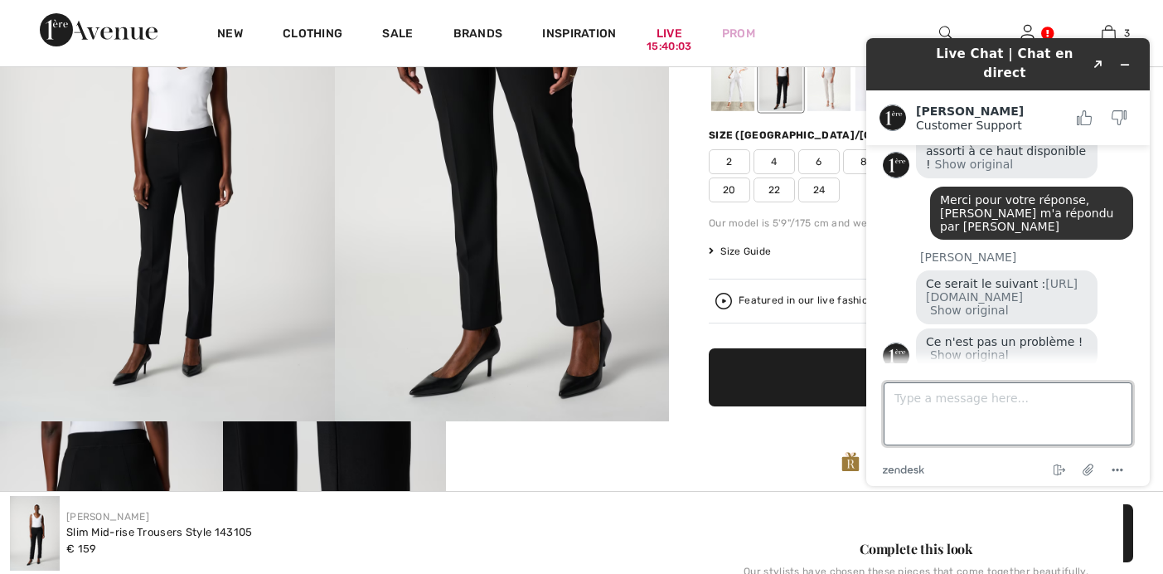
click at [967, 417] on textarea "Type a message here..." at bounding box center [1008, 413] width 249 height 63
type textarea "Merci! I n'y a que ce modèle?"
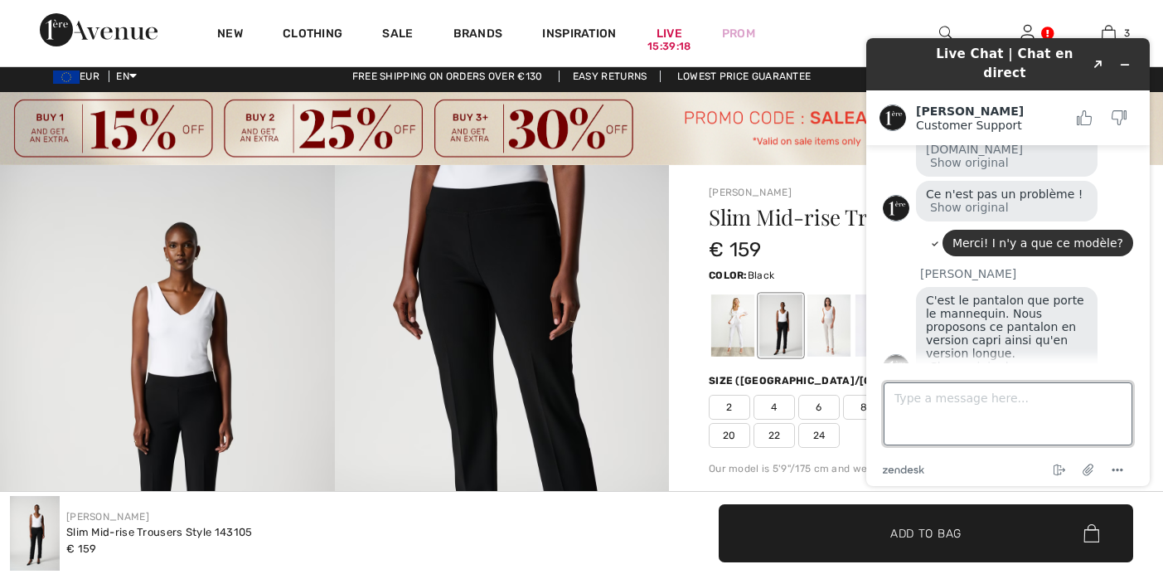
scroll to position [352, 0]
click at [899, 405] on textarea "Type a message here..." at bounding box center [1008, 413] width 249 height 63
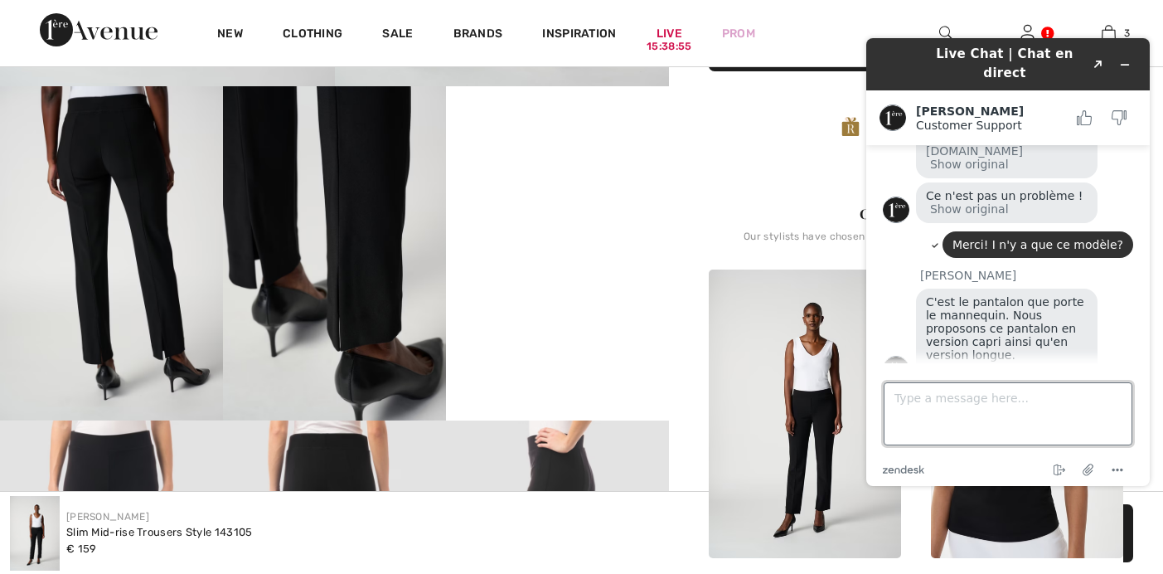
click at [904, 403] on textarea "Type a message here..." at bounding box center [1008, 413] width 249 height 63
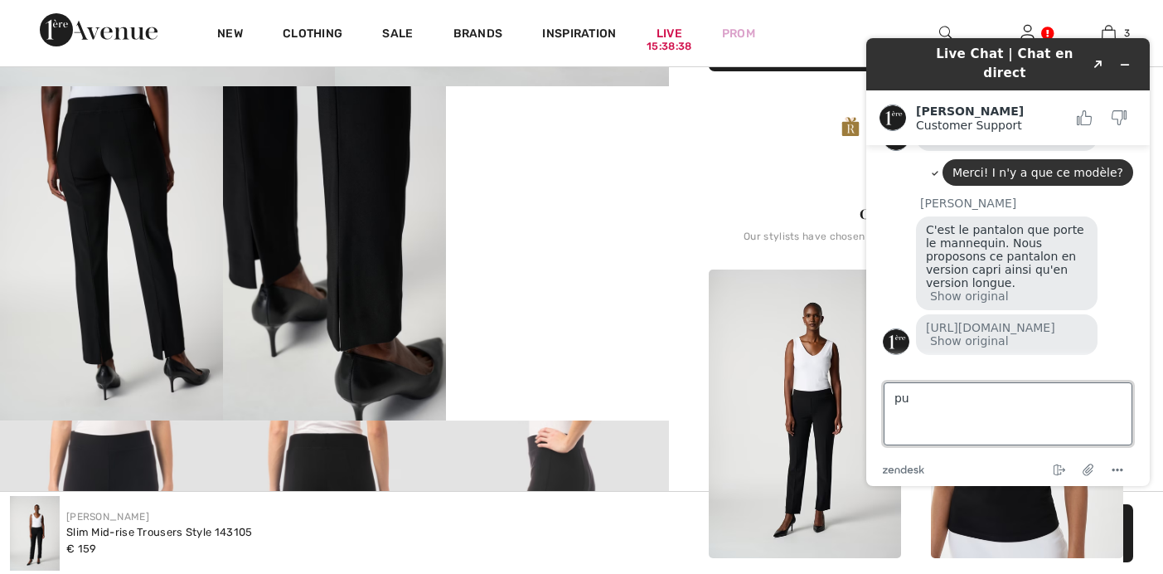
type textarea "p"
type textarea "Ok. [GEOGRAPHIC_DATA]"
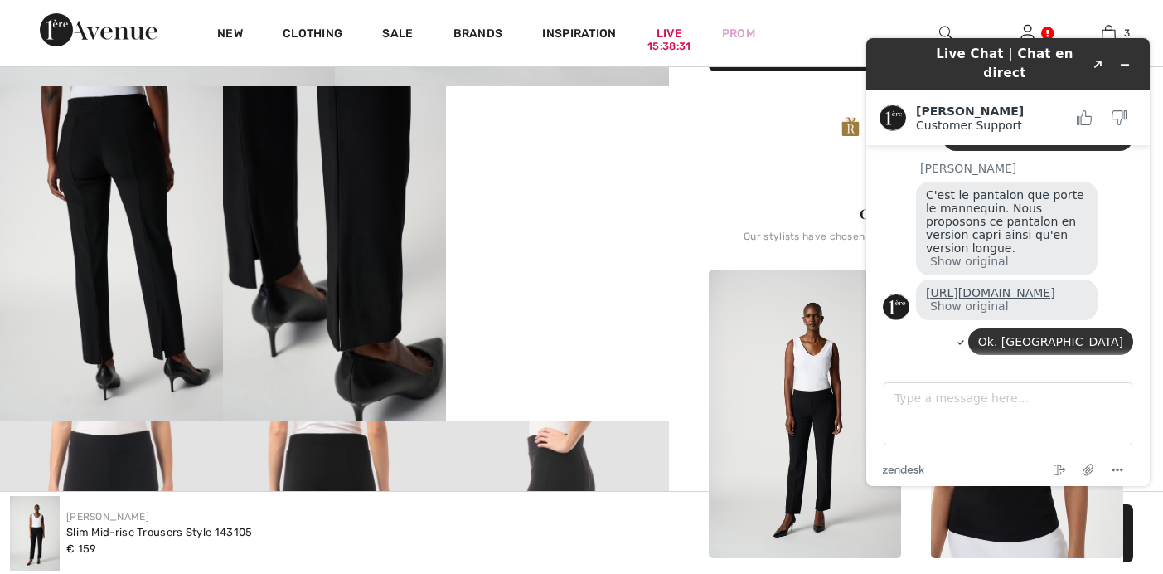
click at [972, 294] on link "[URL][DOMAIN_NAME]" at bounding box center [990, 292] width 129 height 13
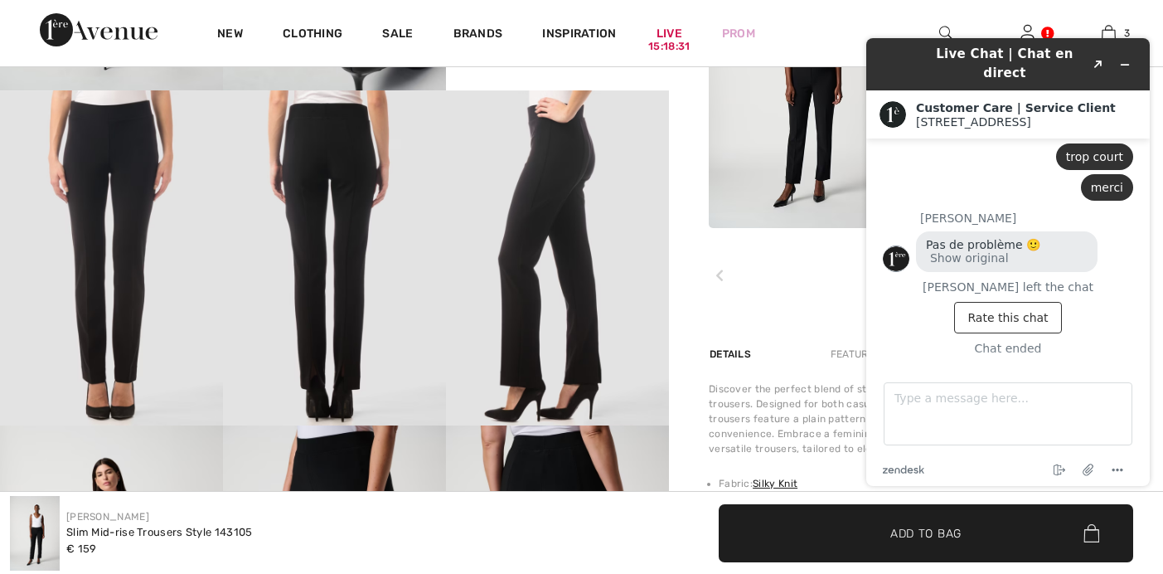
scroll to position [915, 0]
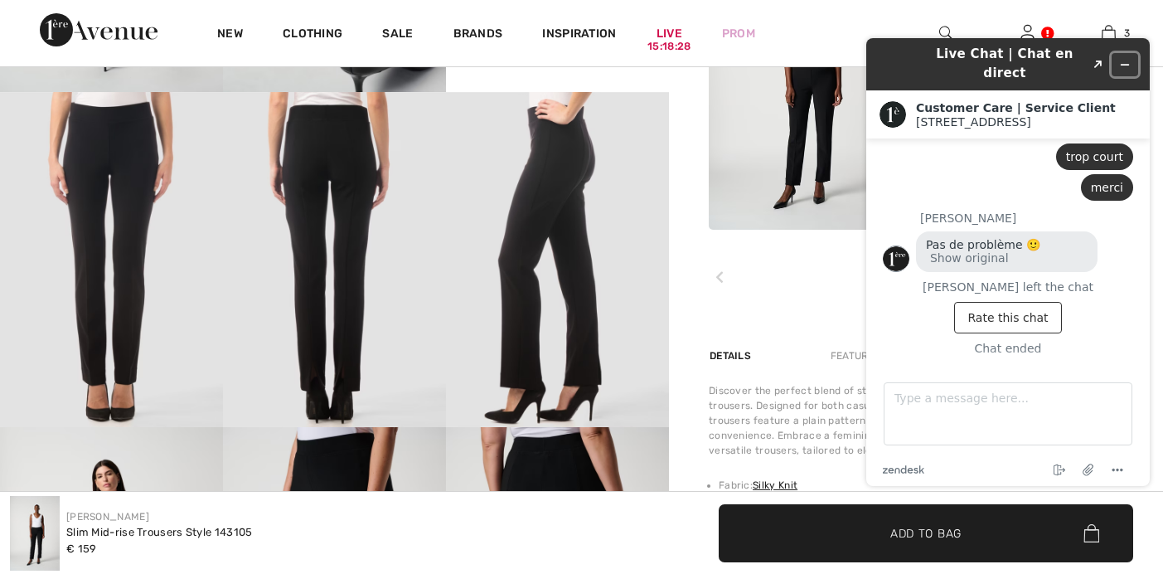
click at [1123, 59] on icon "Minimize widget" at bounding box center [1125, 65] width 12 height 12
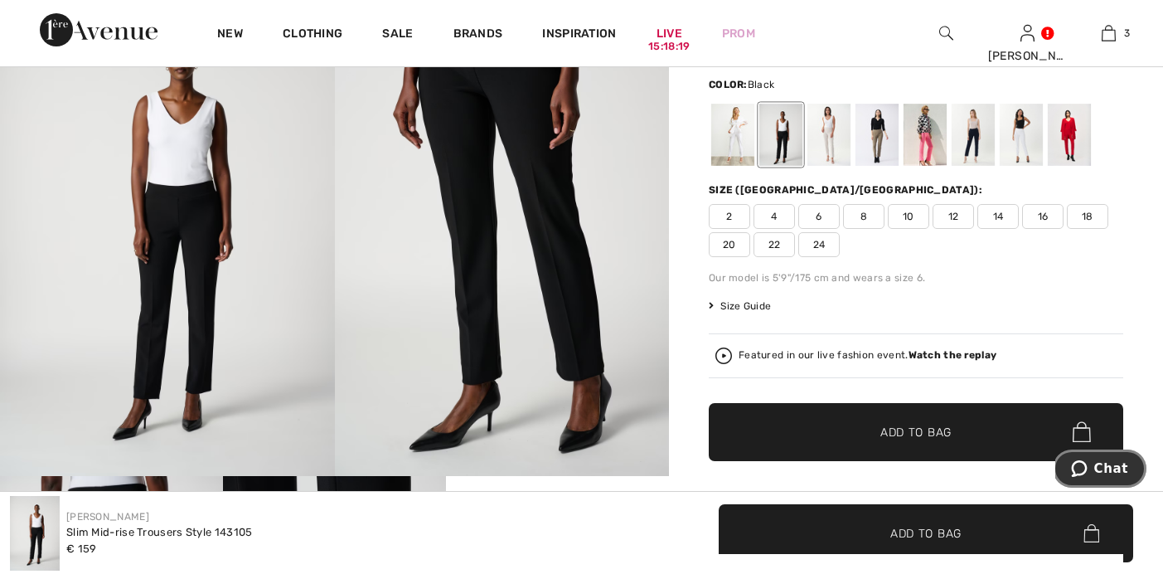
scroll to position [181, 0]
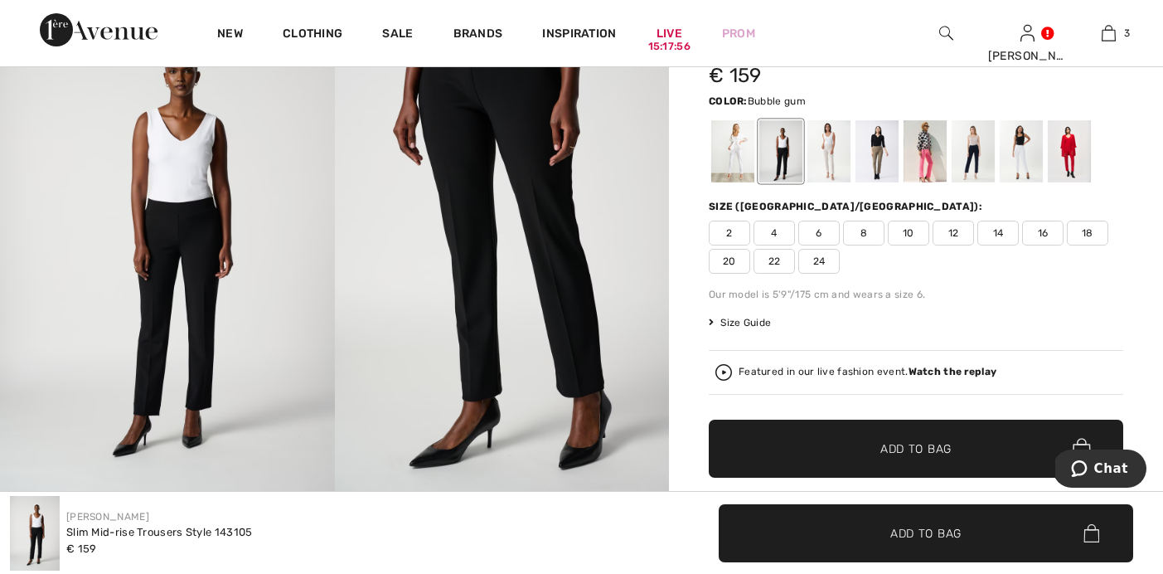
click at [920, 163] on div at bounding box center [925, 151] width 43 height 62
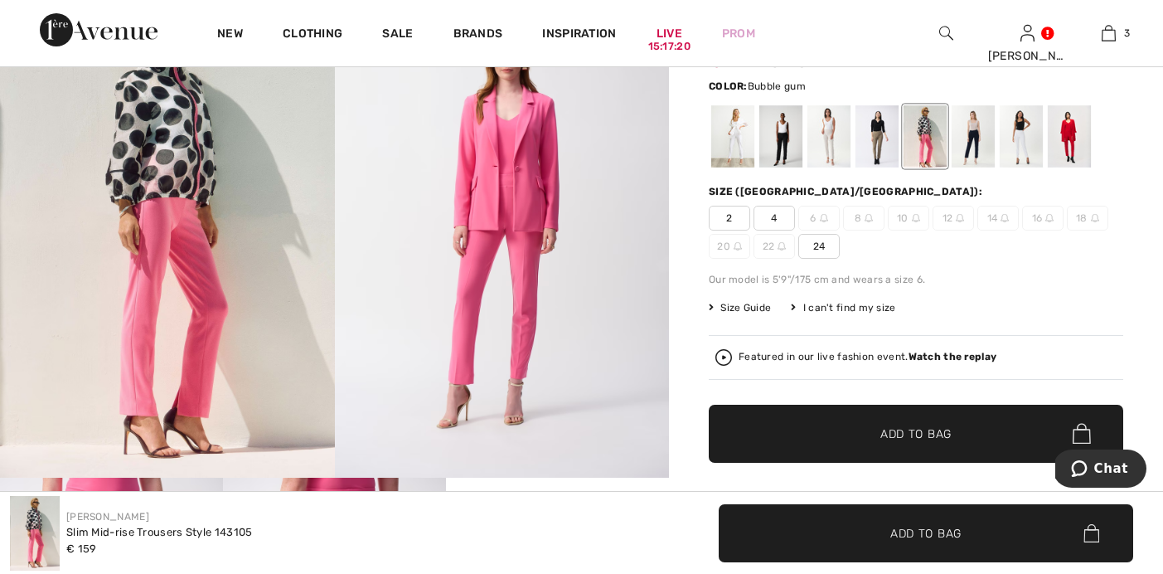
scroll to position [195, 0]
click at [1067, 146] on div at bounding box center [1069, 137] width 43 height 62
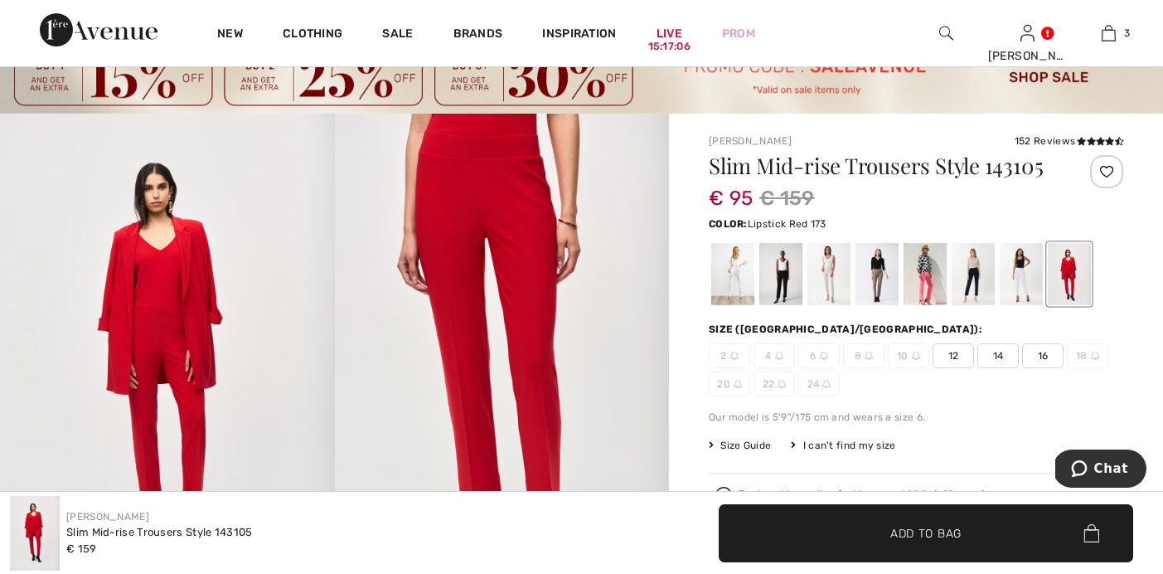
scroll to position [61, 0]
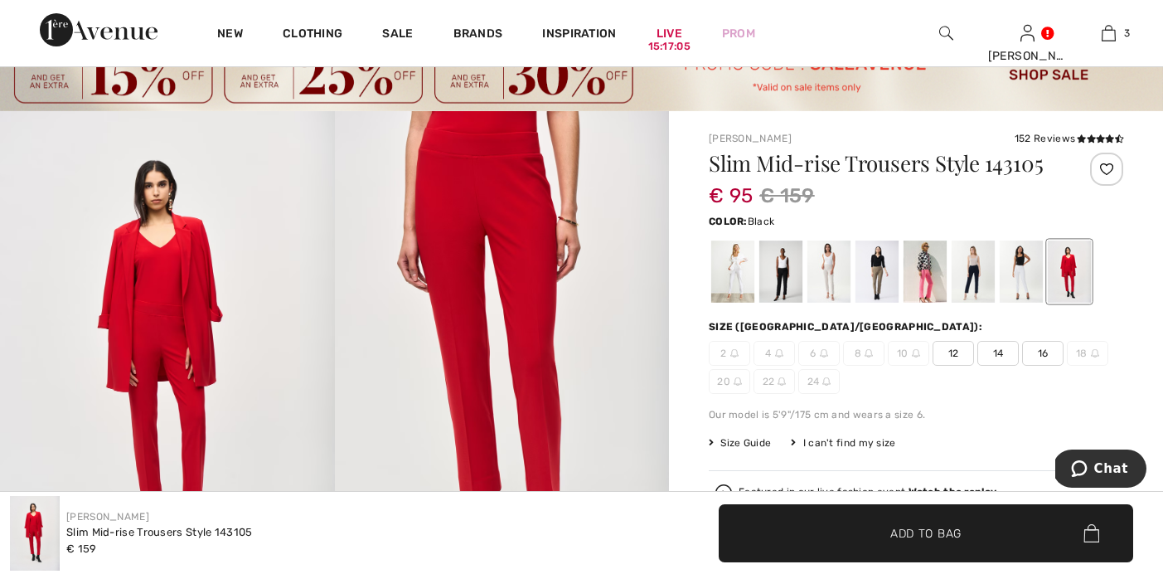
click at [775, 282] on div at bounding box center [781, 271] width 43 height 62
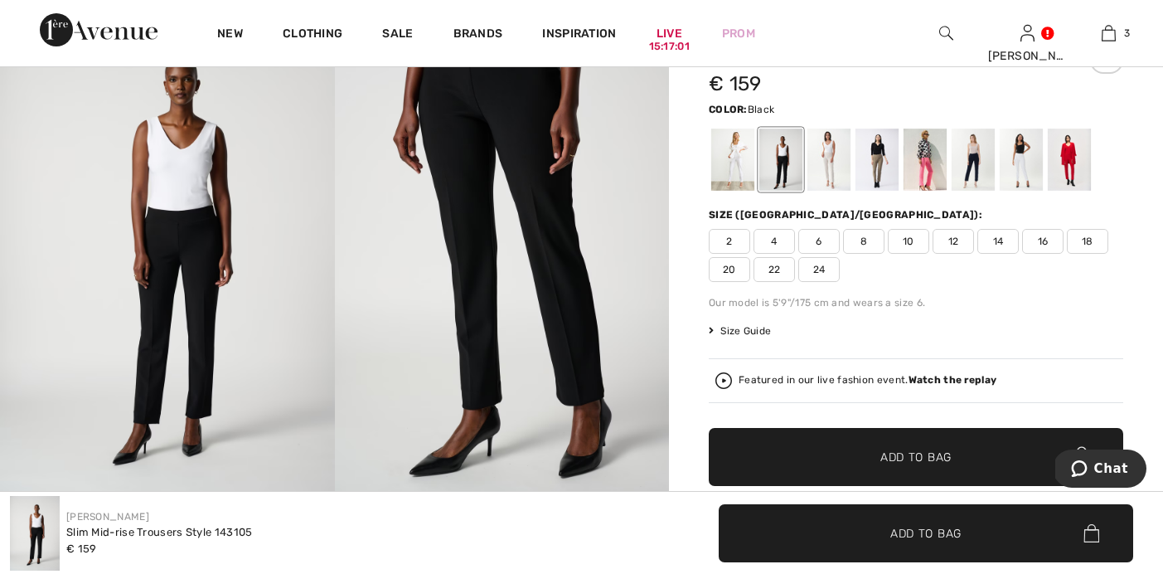
scroll to position [175, 0]
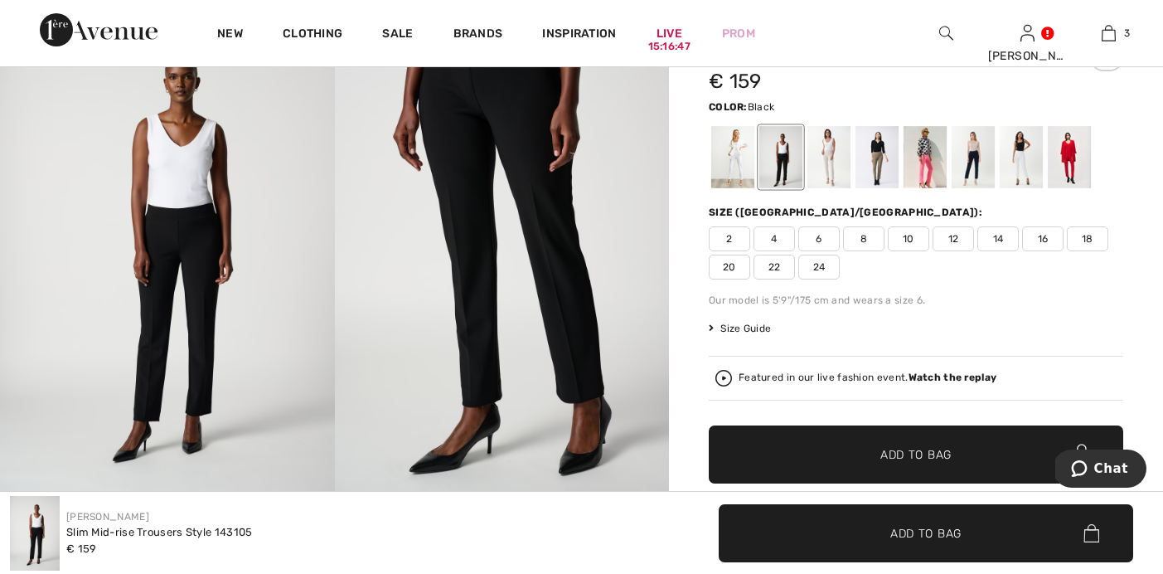
click at [749, 328] on span "Size Guide" at bounding box center [740, 328] width 62 height 15
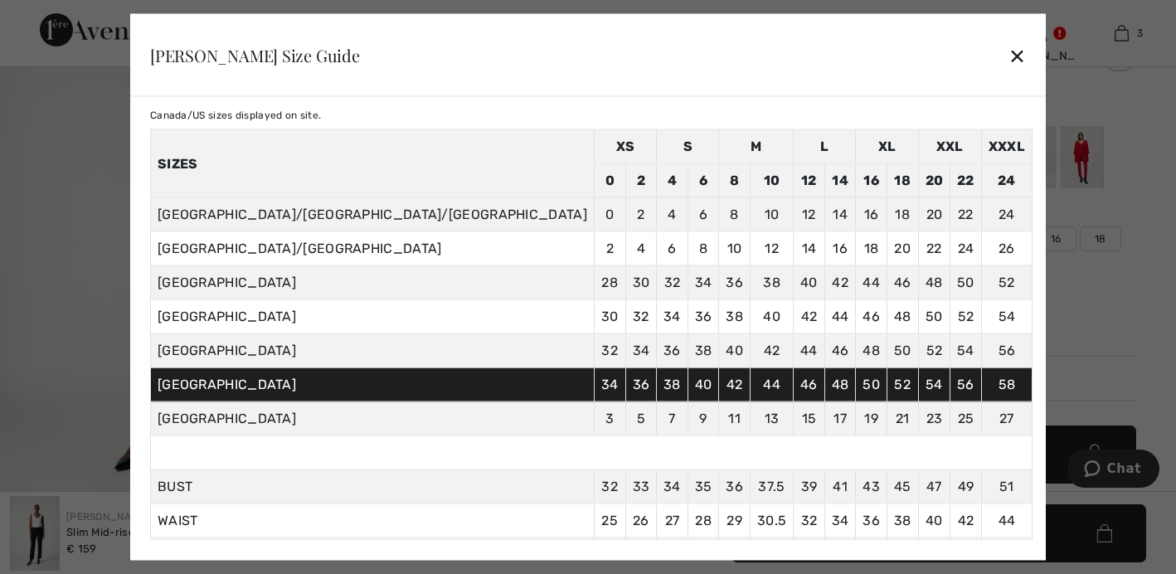
scroll to position [0, 0]
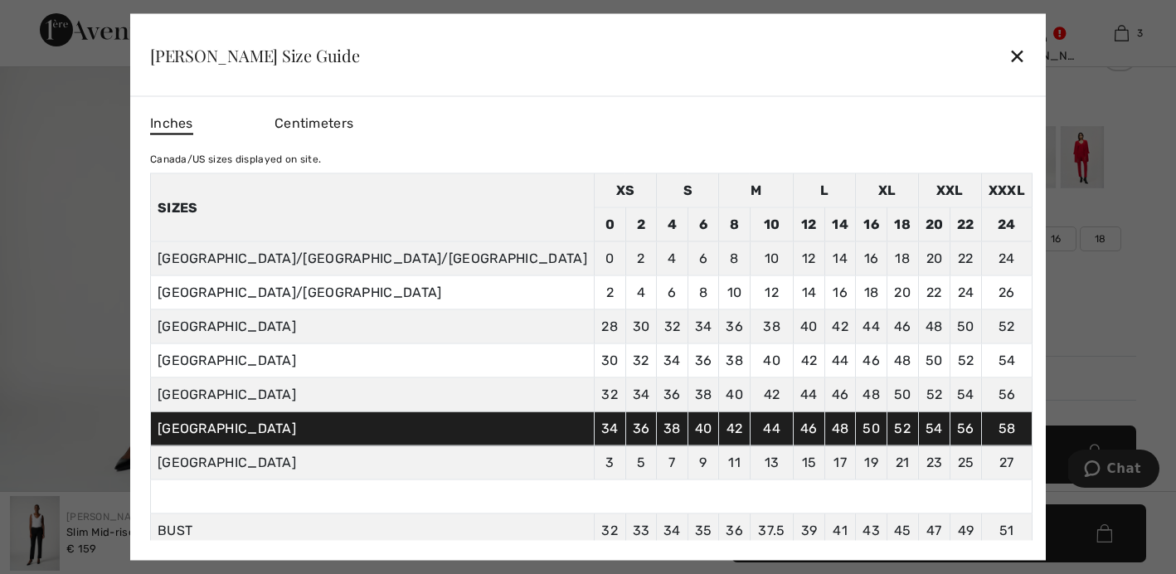
click at [1008, 54] on div "✕" at bounding box center [1016, 54] width 17 height 35
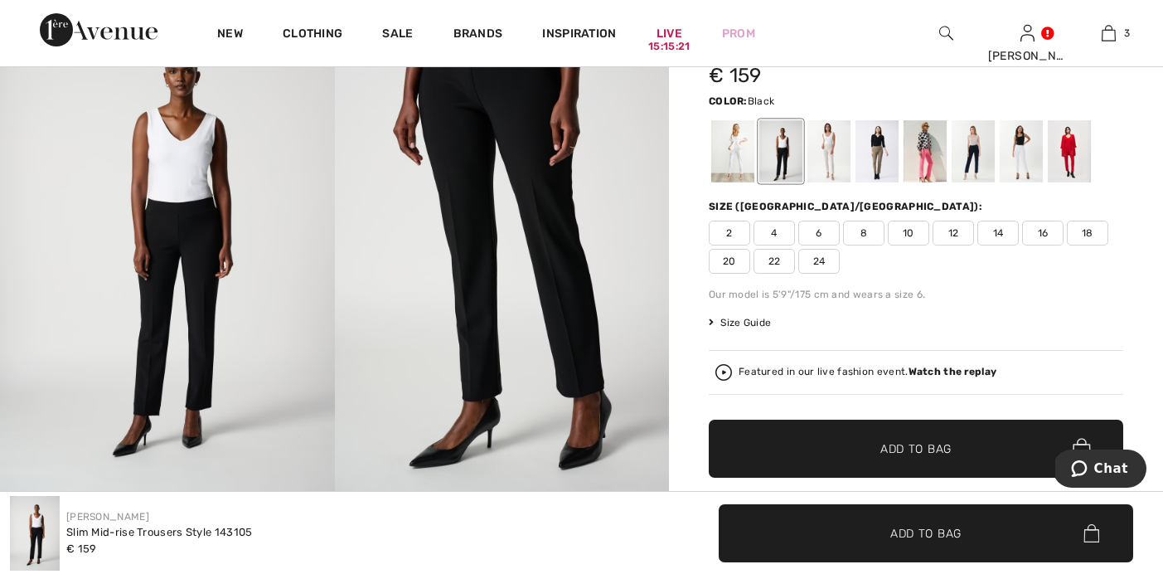
scroll to position [183, 0]
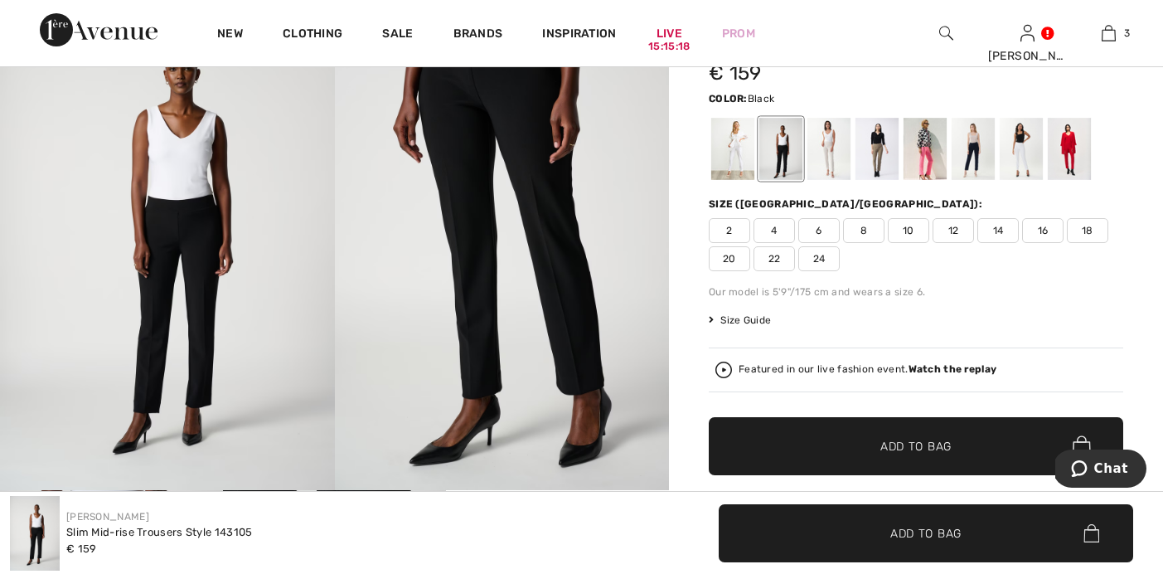
click at [1039, 225] on span "16" at bounding box center [1042, 230] width 41 height 25
click at [739, 320] on span "Size Guide" at bounding box center [740, 320] width 62 height 15
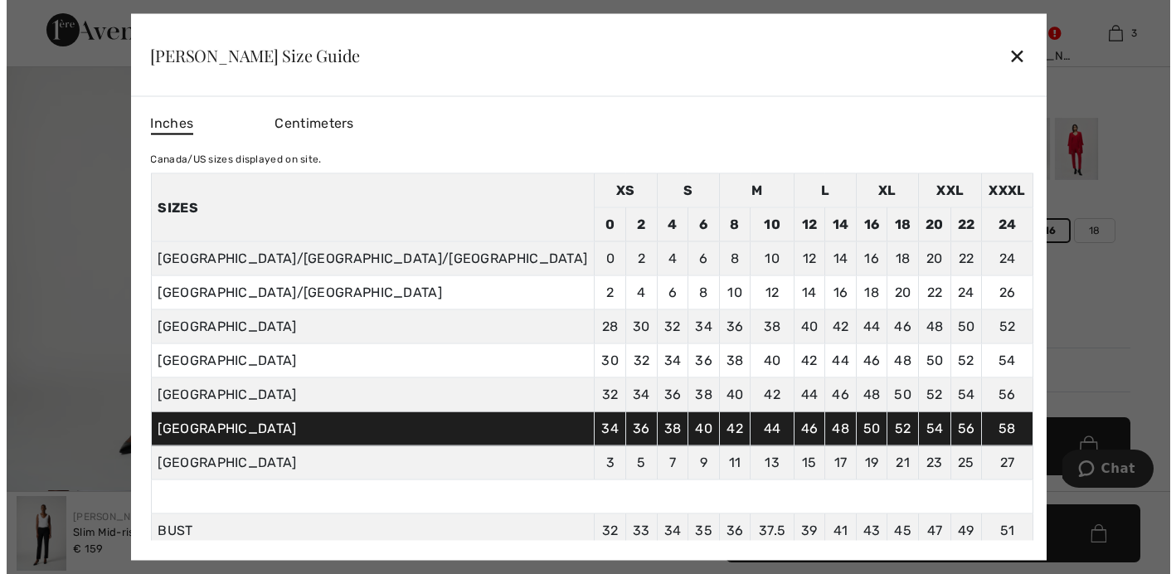
scroll to position [184, 0]
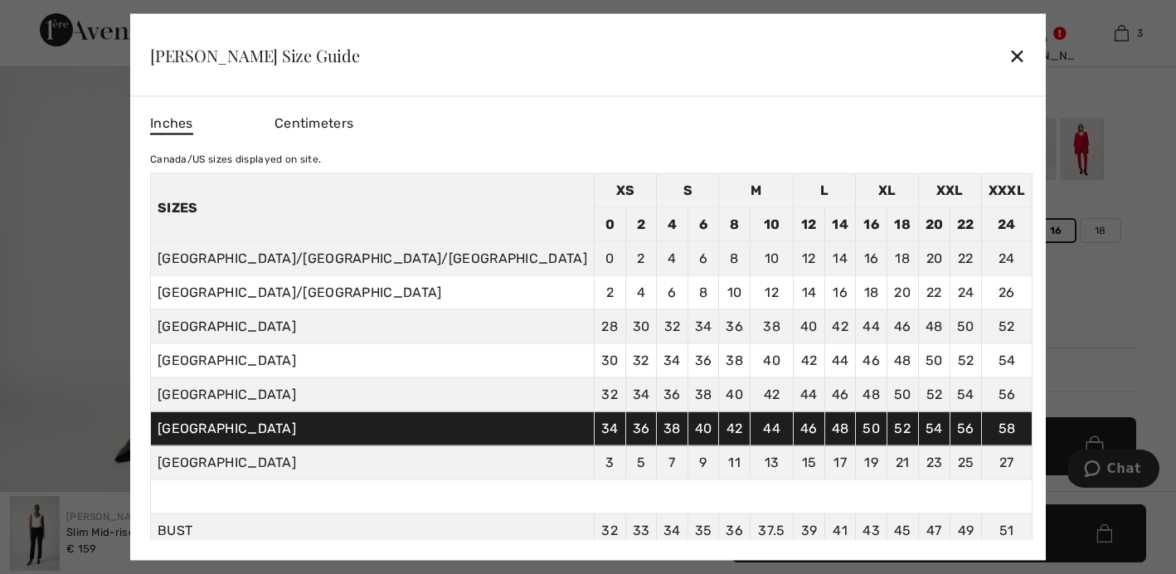
click at [1004, 299] on div at bounding box center [588, 287] width 1176 height 574
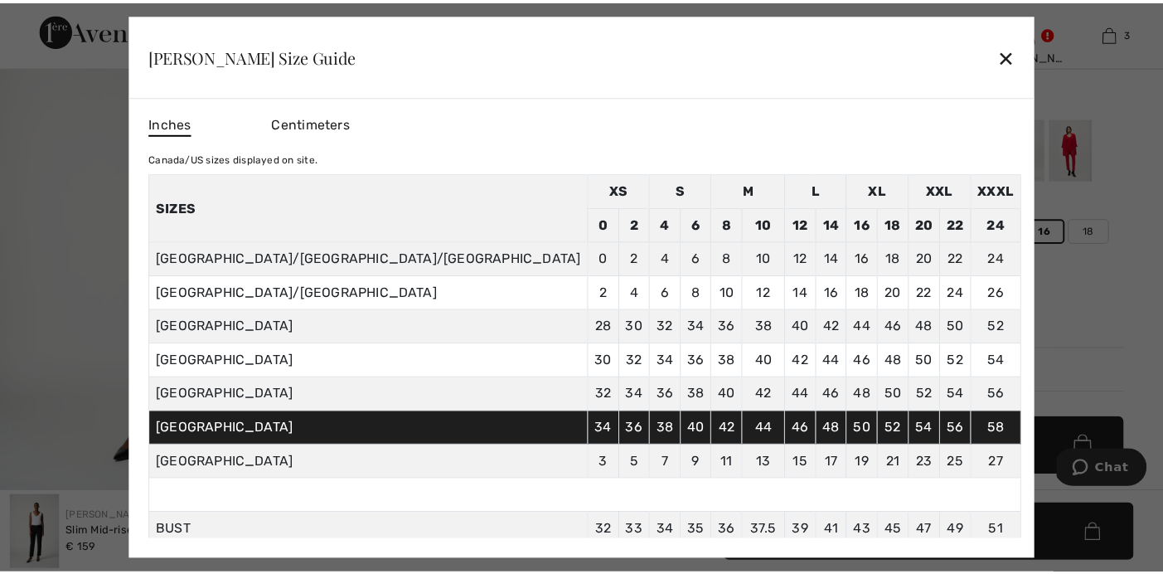
scroll to position [183, 0]
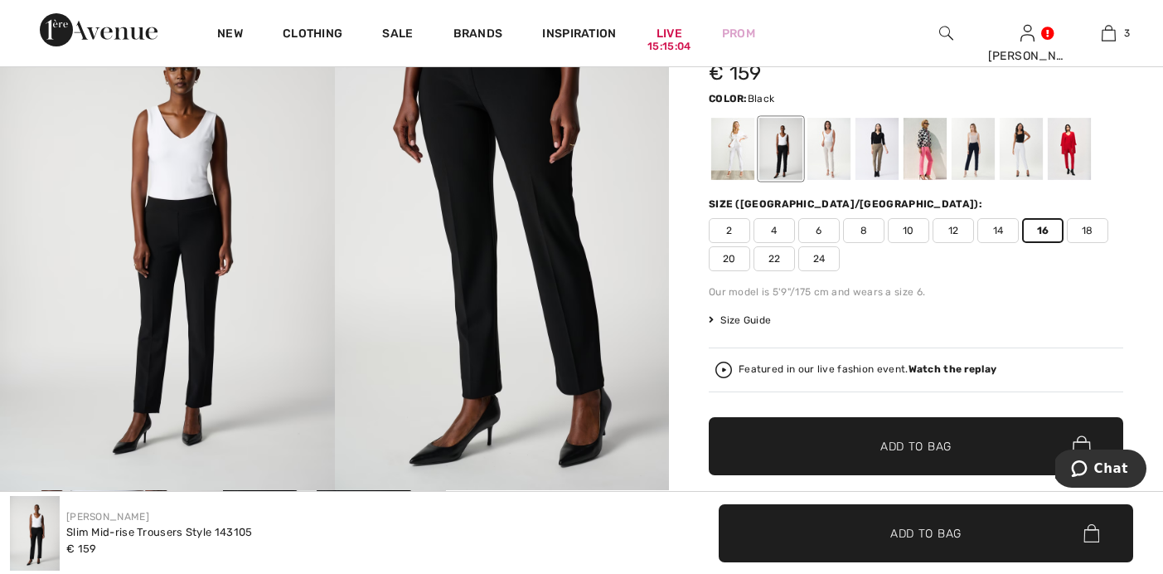
click at [910, 447] on span "Add to Bag" at bounding box center [916, 445] width 71 height 17
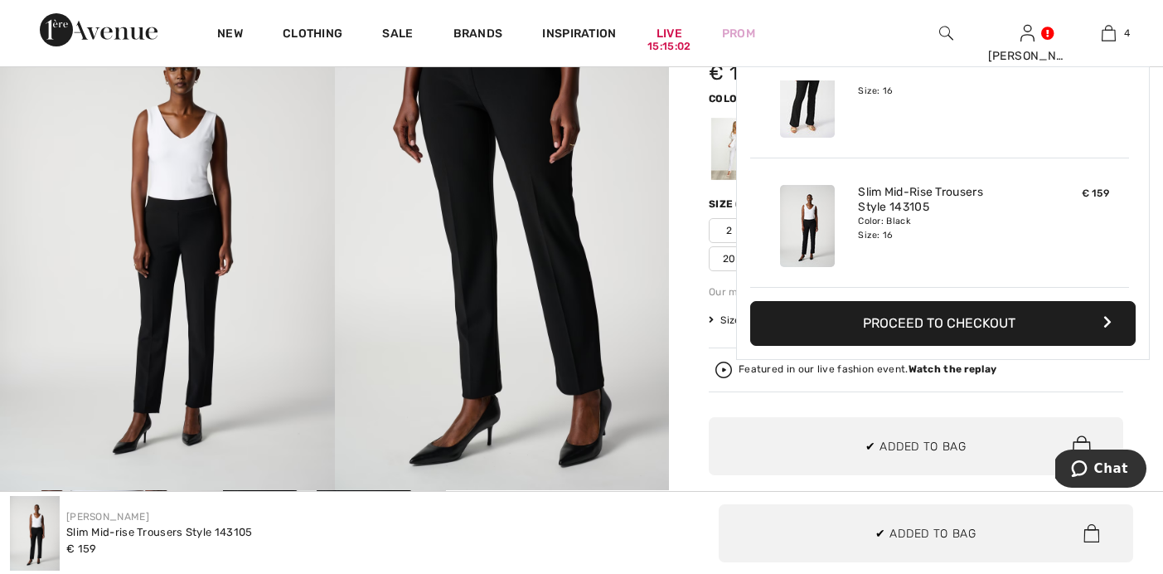
scroll to position [310, 0]
click at [1113, 36] on img at bounding box center [1109, 33] width 14 height 20
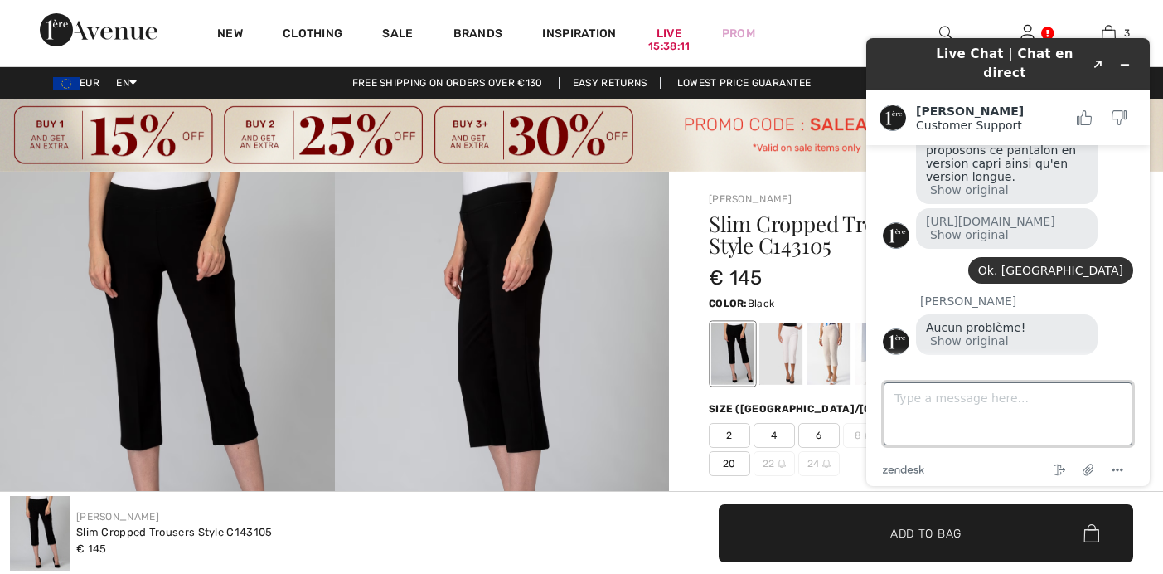
click at [913, 422] on textarea "Type a message here..." at bounding box center [1008, 413] width 249 height 63
type textarea "trop court"
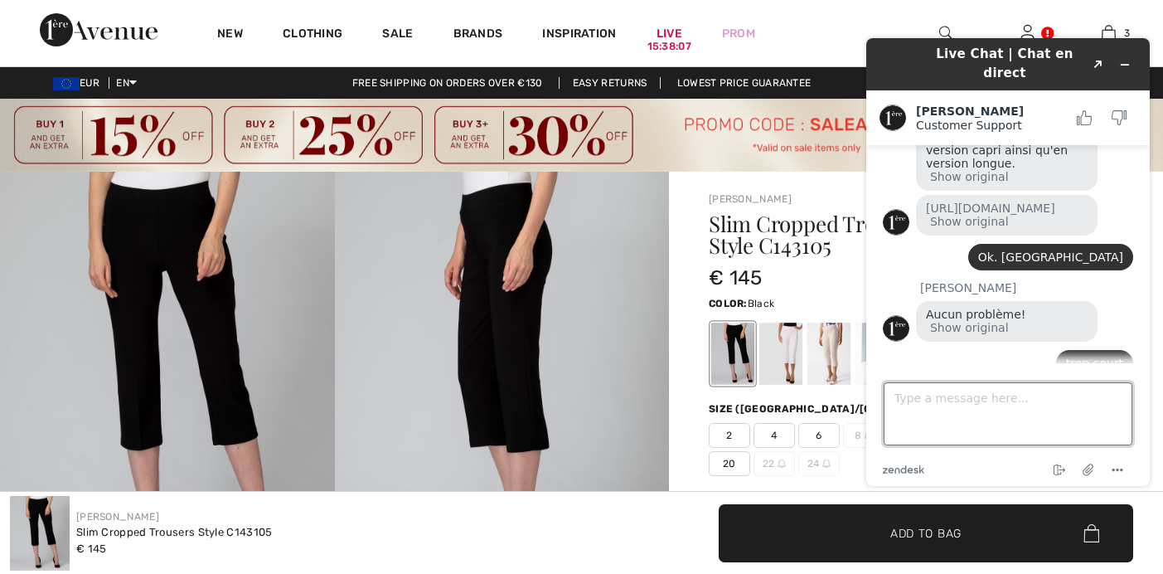
scroll to position [579, 0]
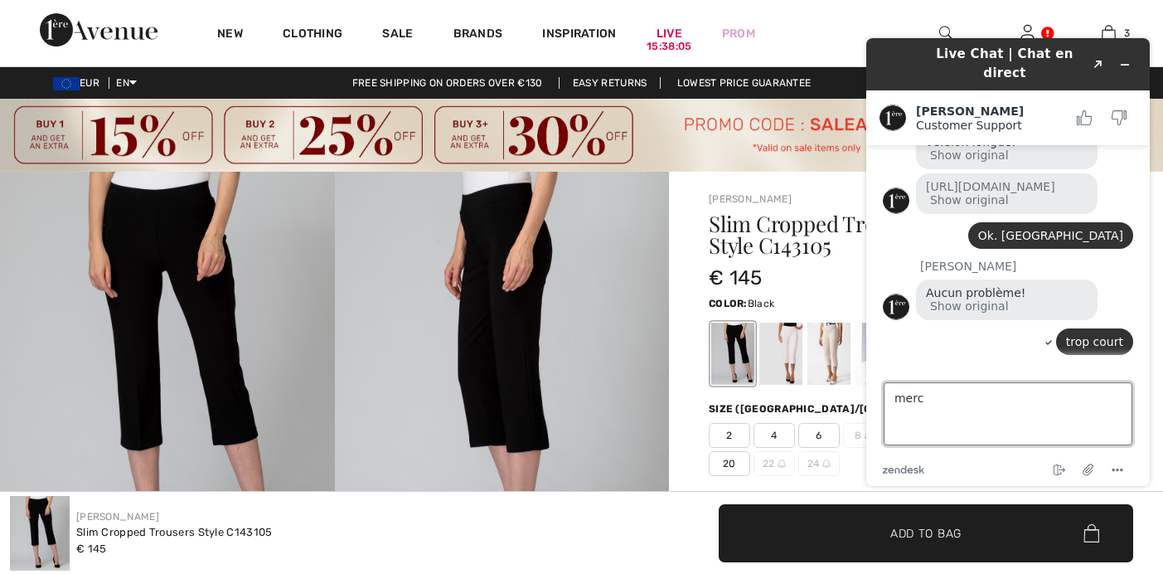
type textarea "merci"
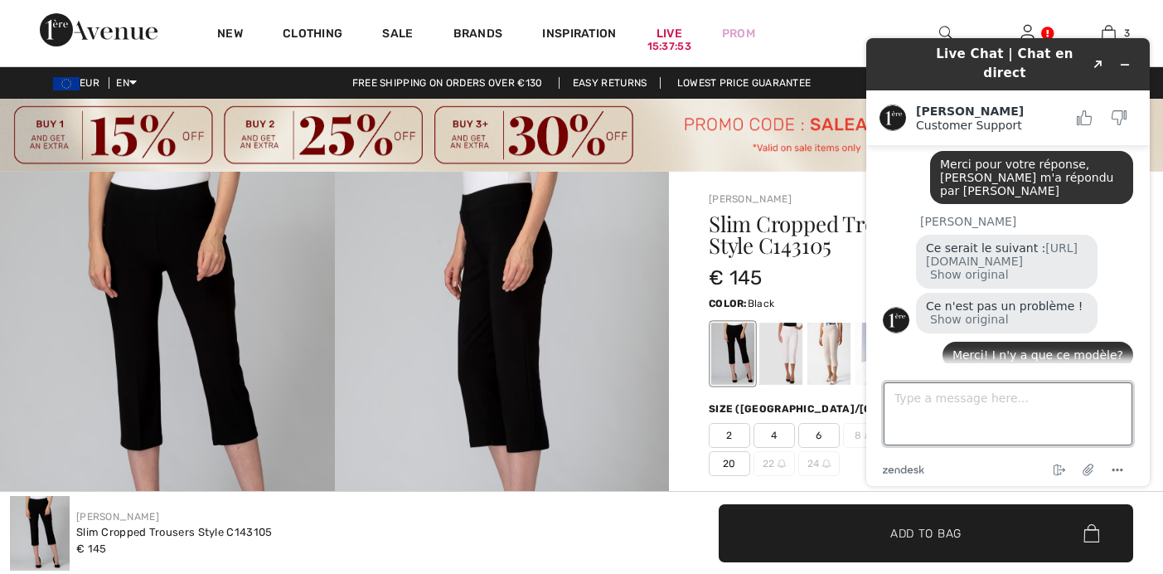
scroll to position [232, 0]
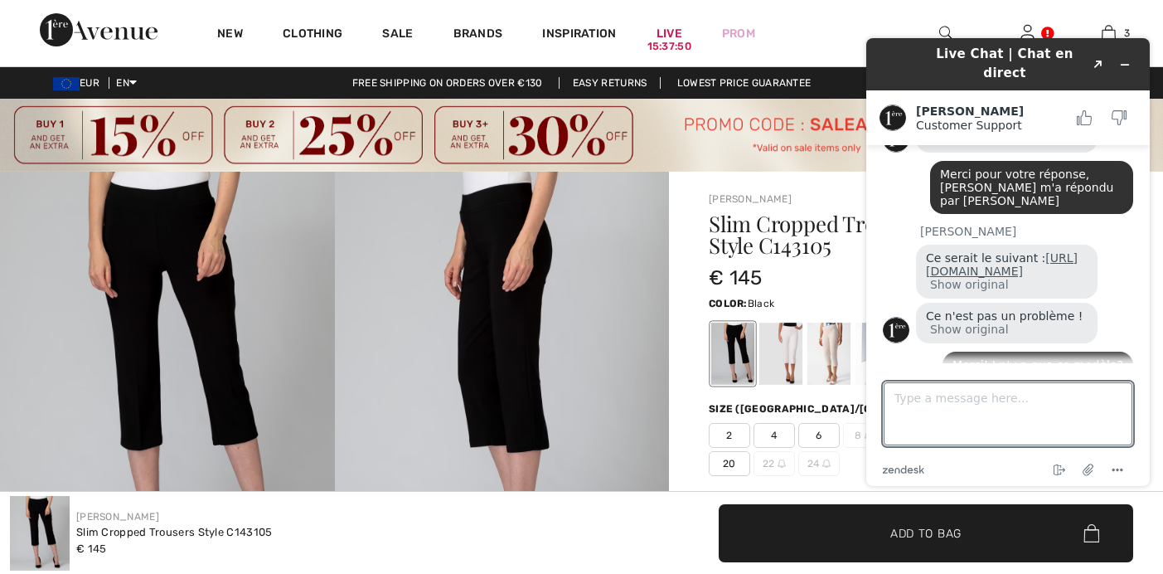
click at [973, 251] on link "[URL][DOMAIN_NAME]" at bounding box center [1002, 264] width 152 height 27
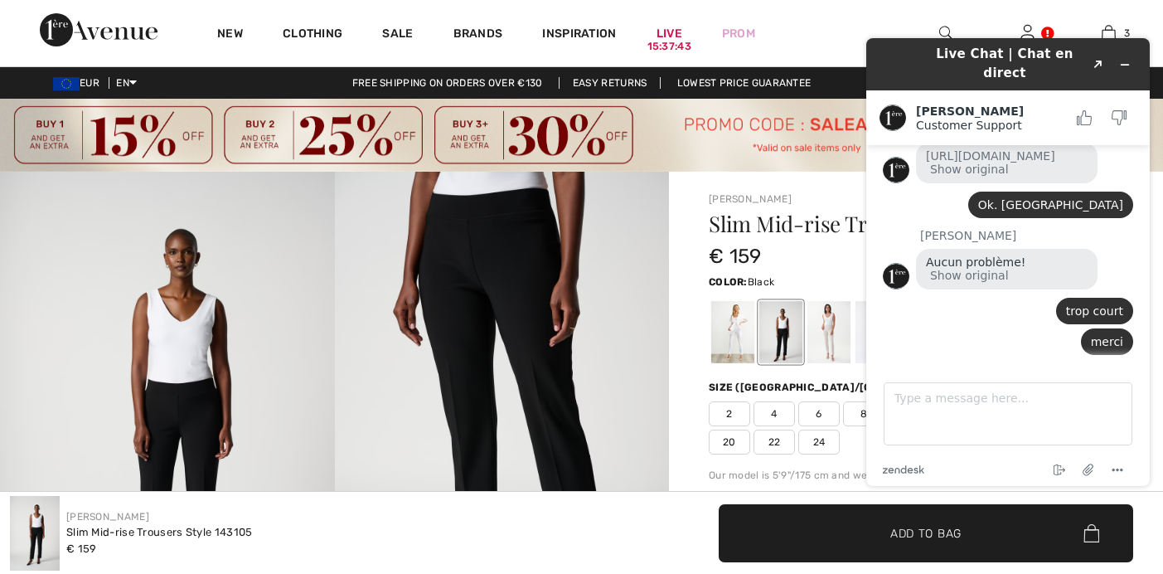
scroll to position [3, 0]
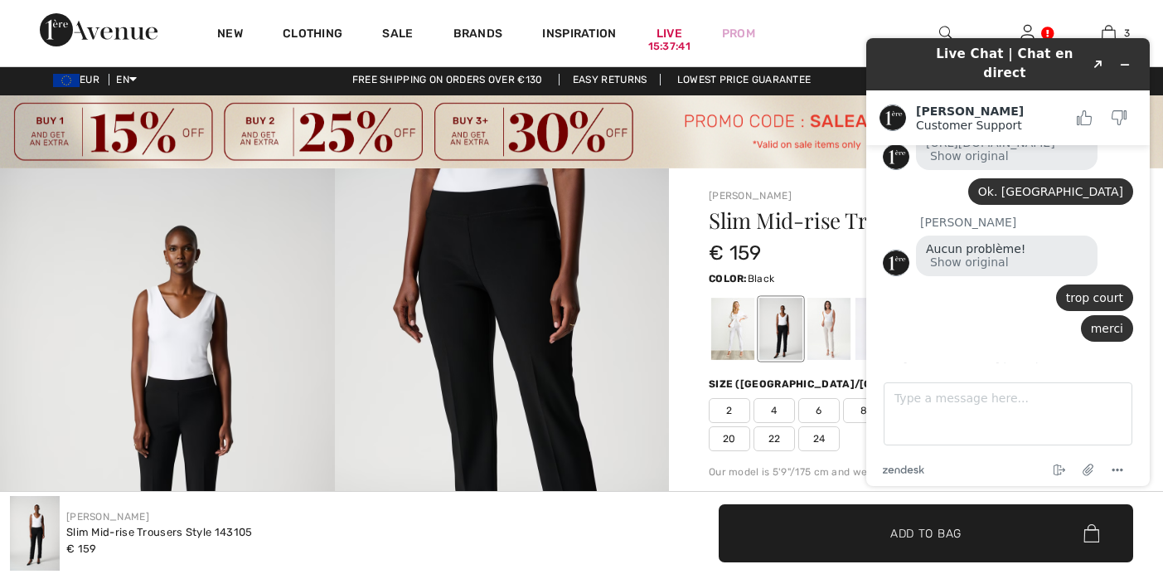
click at [804, 265] on div "€ 159" at bounding box center [882, 253] width 346 height 30
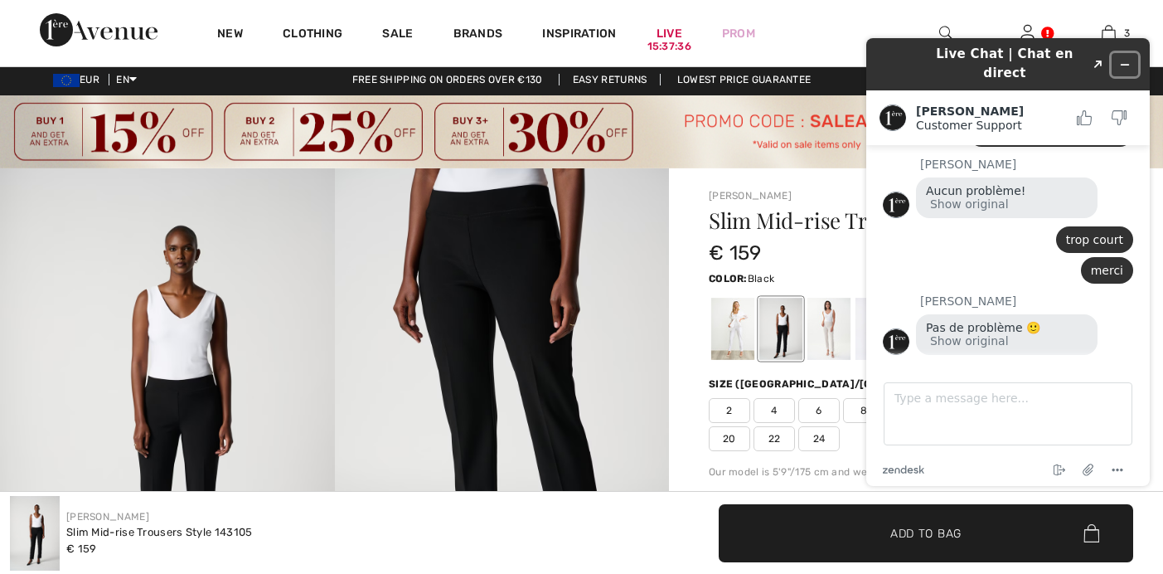
click at [1123, 59] on icon "Minimize widget" at bounding box center [1125, 65] width 12 height 12
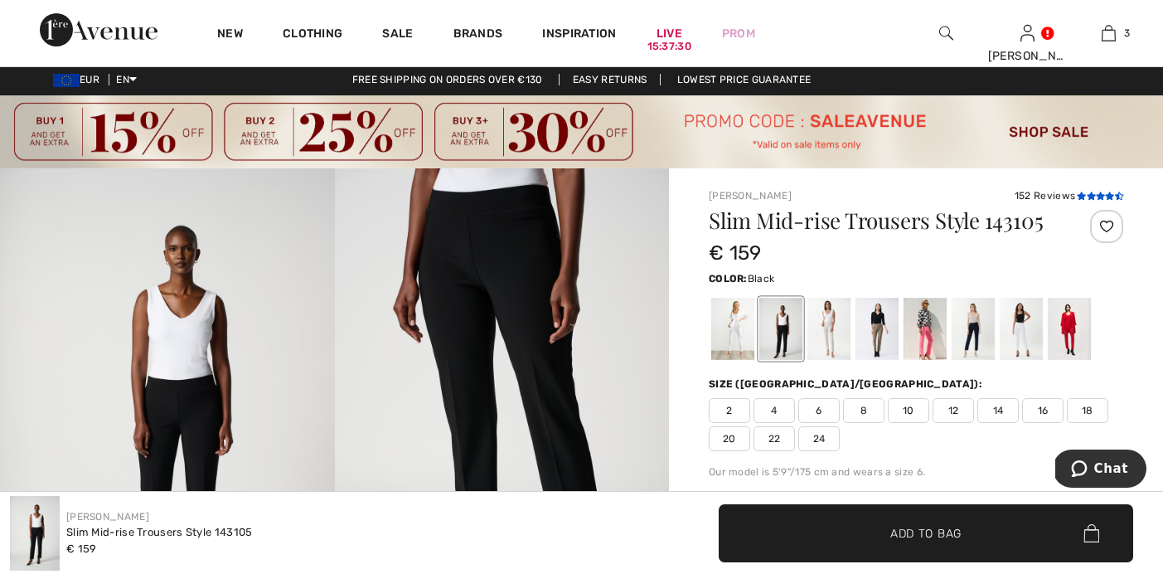
click at [1095, 196] on icon at bounding box center [1091, 196] width 9 height 8
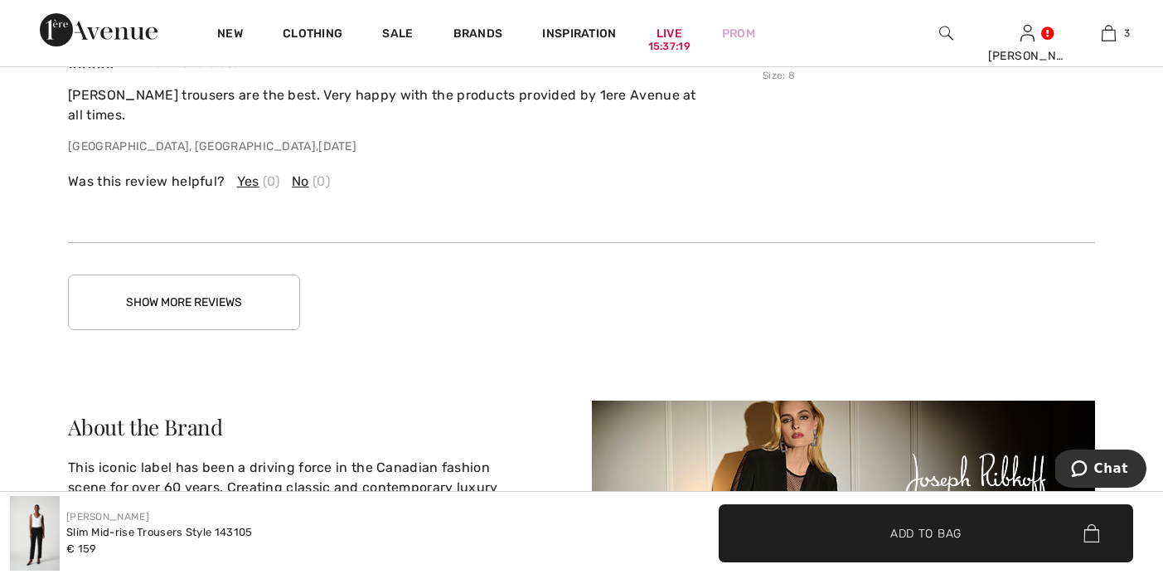
scroll to position [3305, 0]
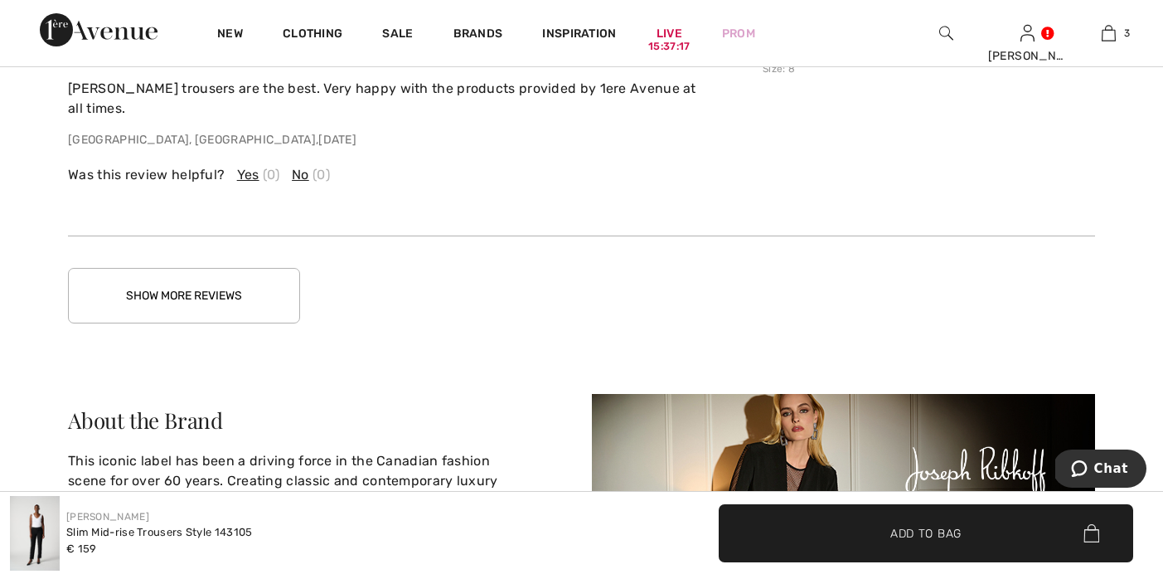
click at [250, 165] on span "Yes" at bounding box center [248, 175] width 22 height 20
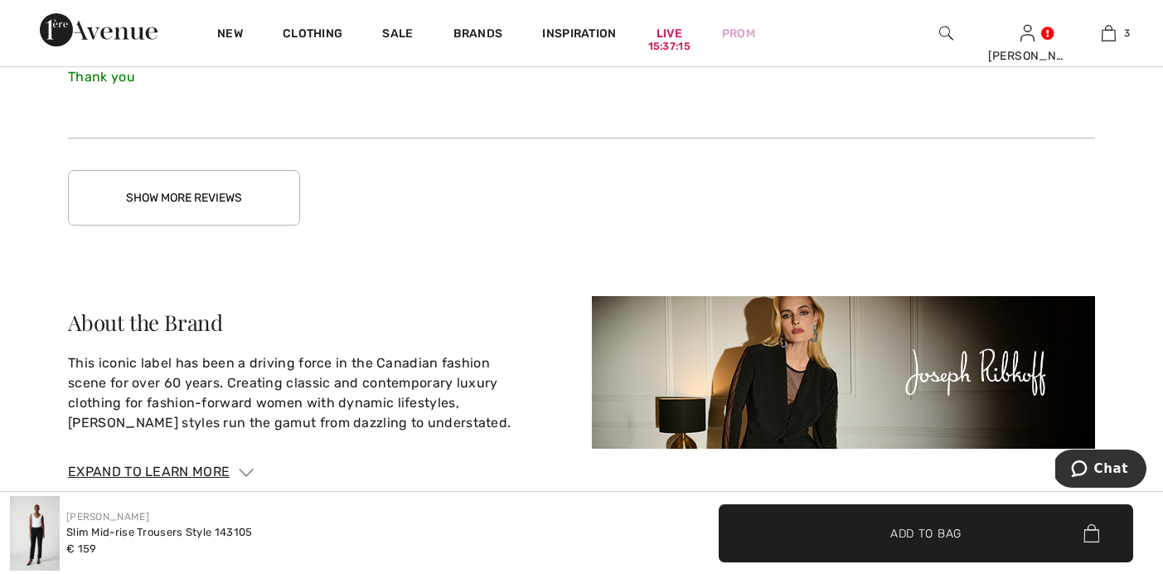
scroll to position [3424, 0]
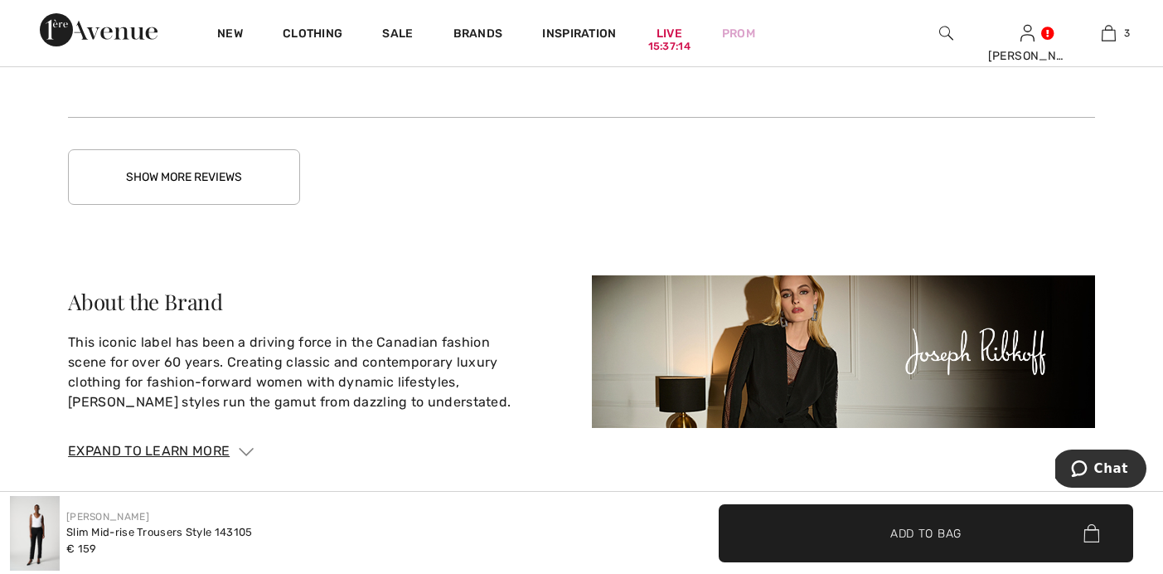
click at [224, 187] on div "Show More Reviews" at bounding box center [581, 176] width 1027 height 117
click at [214, 163] on button "Show More Reviews" at bounding box center [184, 177] width 232 height 56
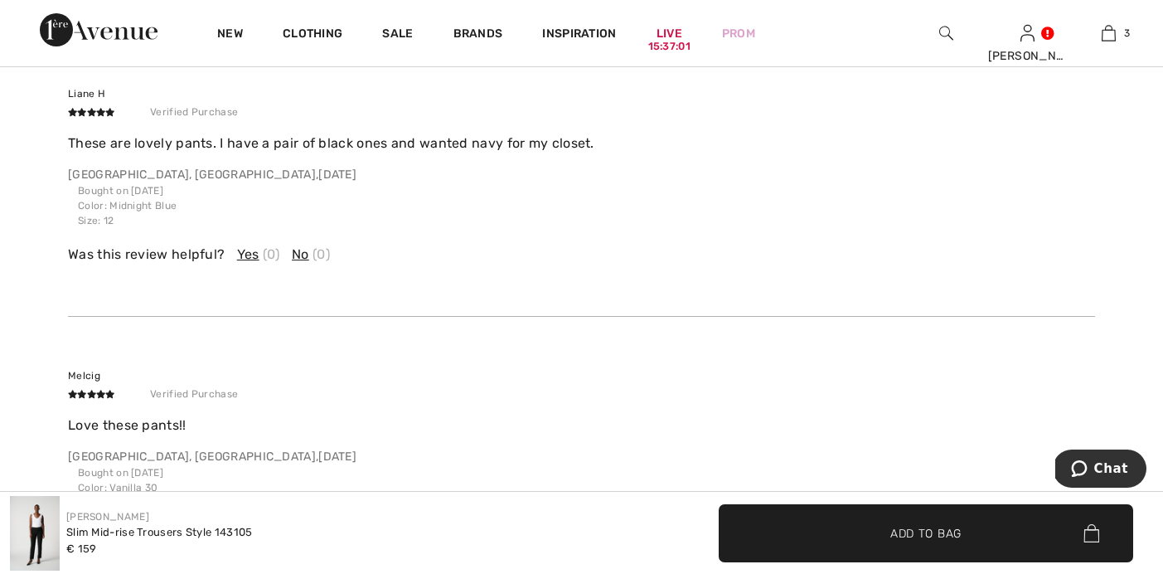
scroll to position [3809, 0]
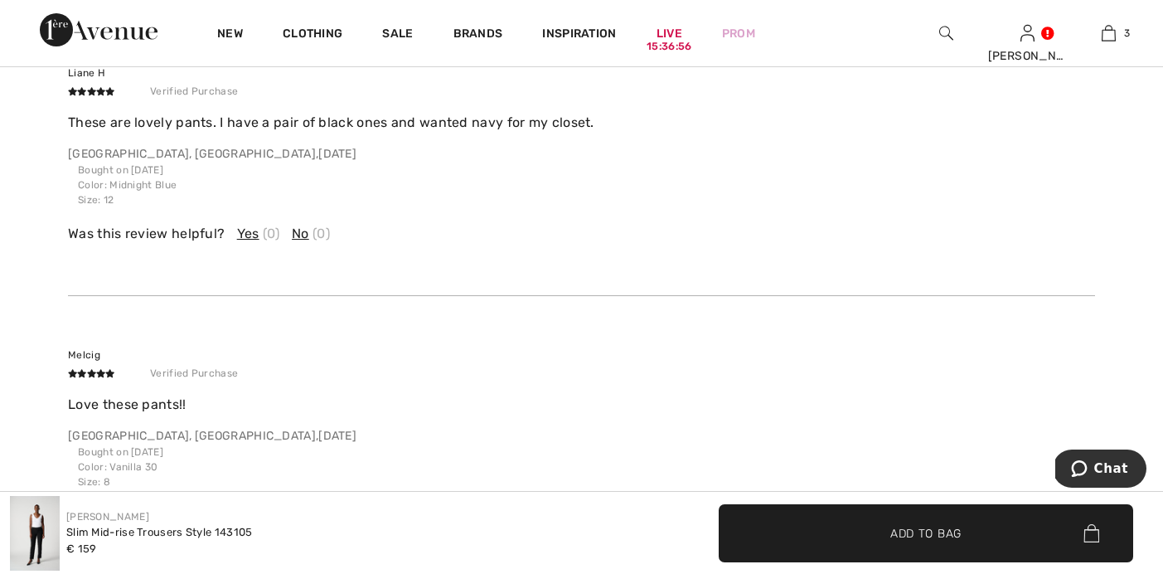
click at [247, 224] on span "Yes" at bounding box center [248, 234] width 22 height 20
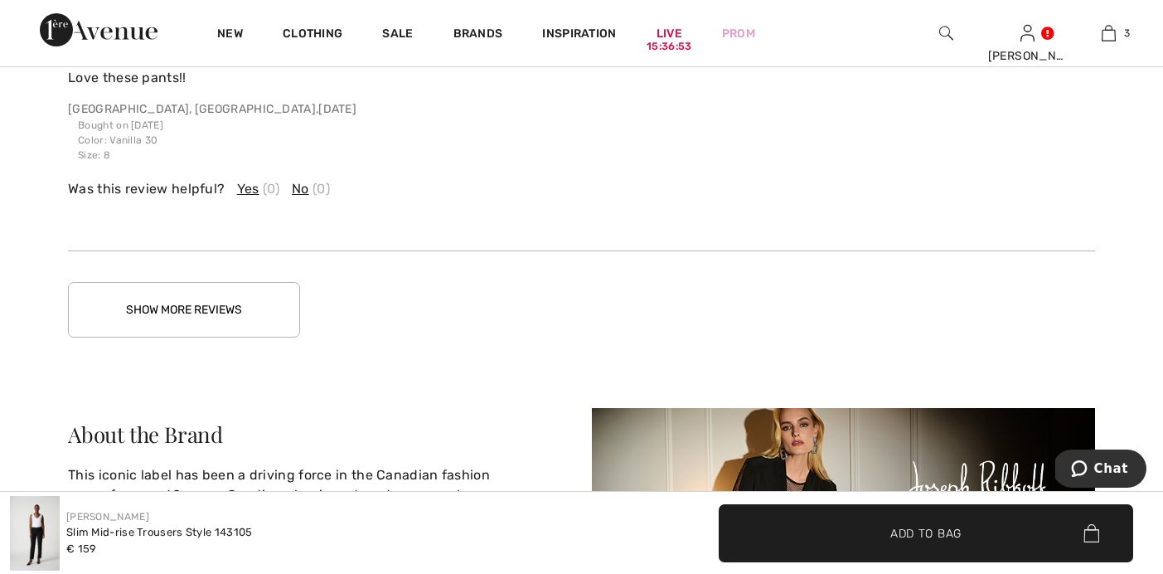
scroll to position [4161, 0]
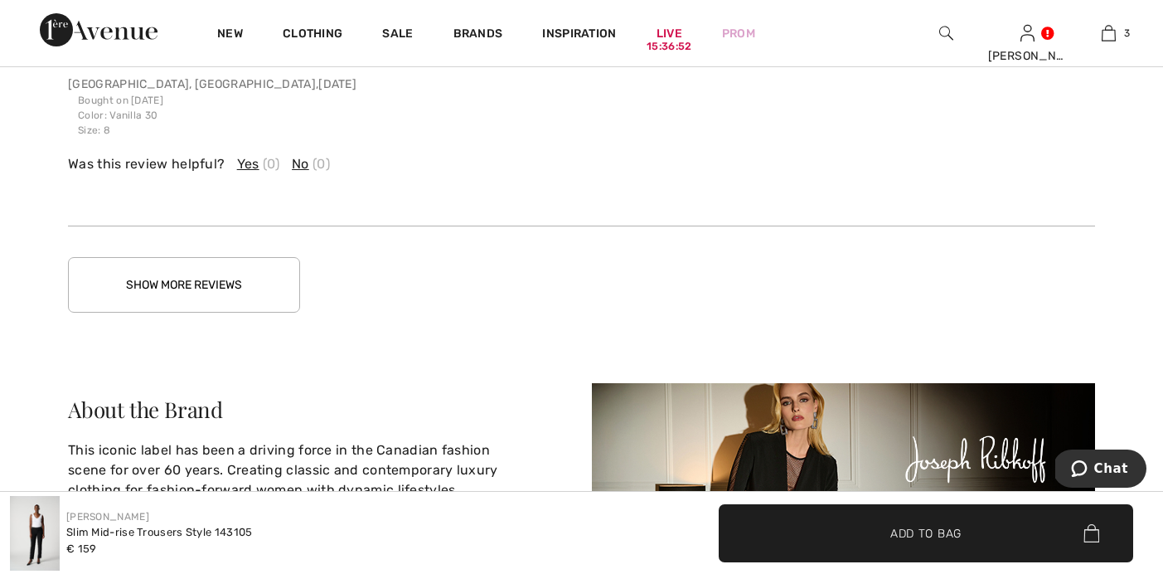
click at [255, 266] on button "Show More Reviews" at bounding box center [184, 285] width 232 height 56
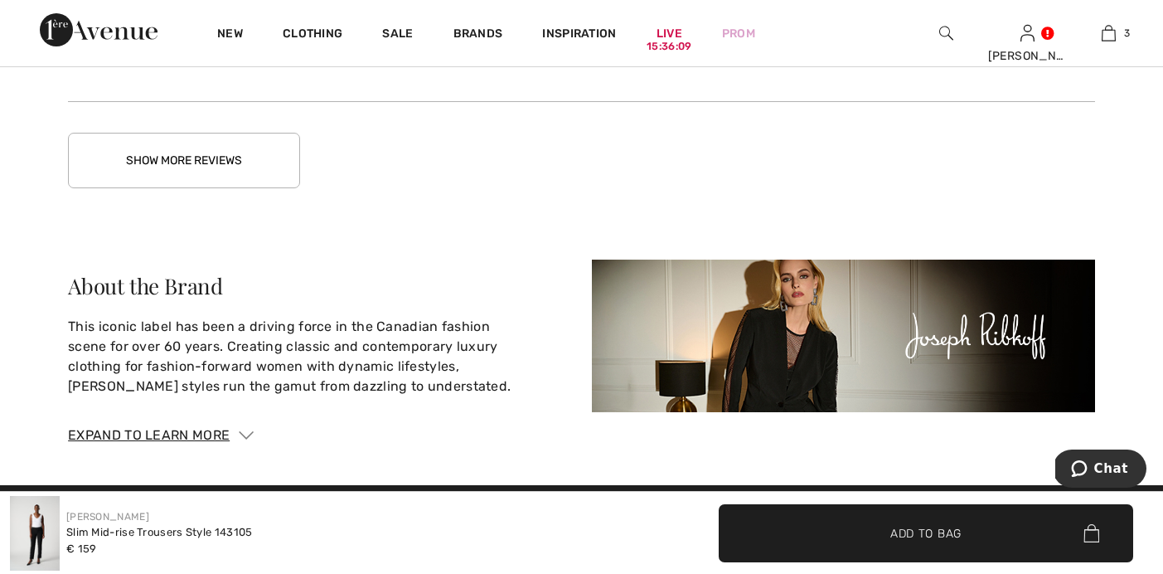
scroll to position [5221, 0]
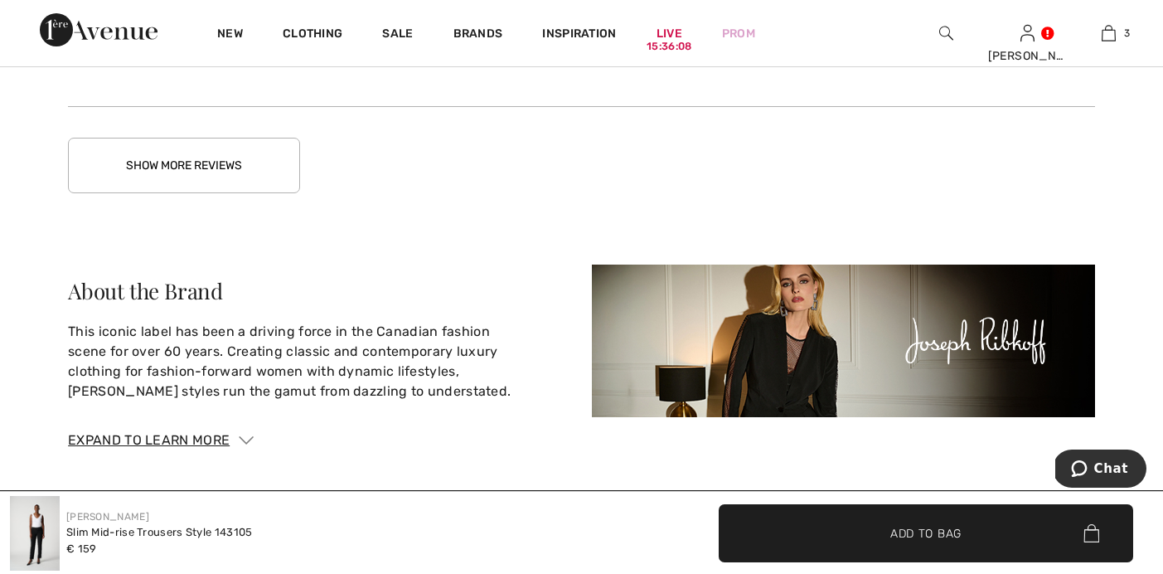
click at [202, 138] on button "Show More Reviews" at bounding box center [184, 166] width 232 height 56
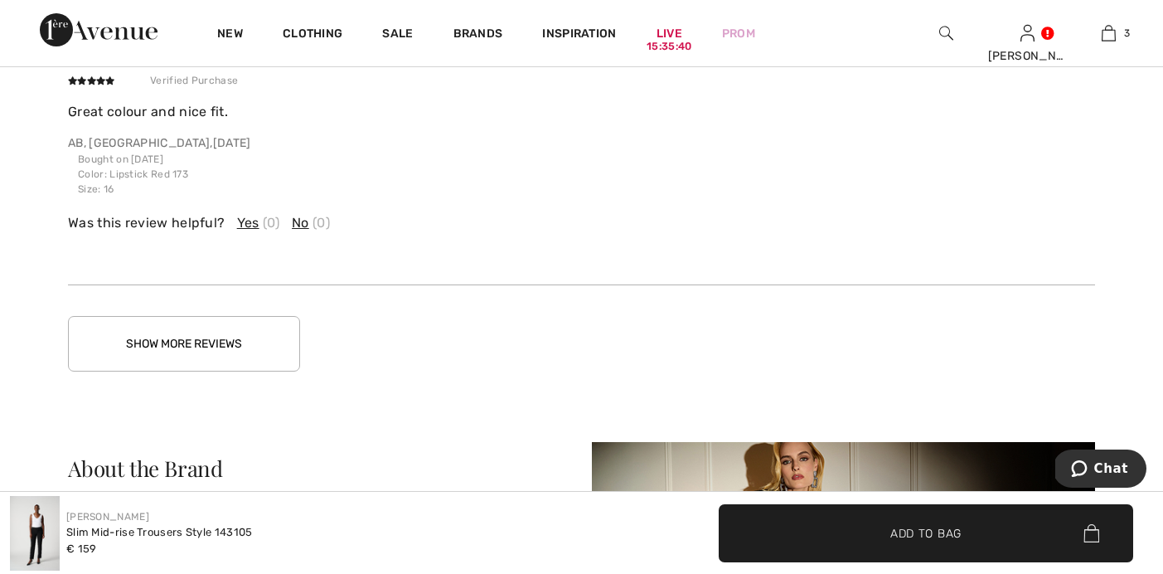
scroll to position [5975, 0]
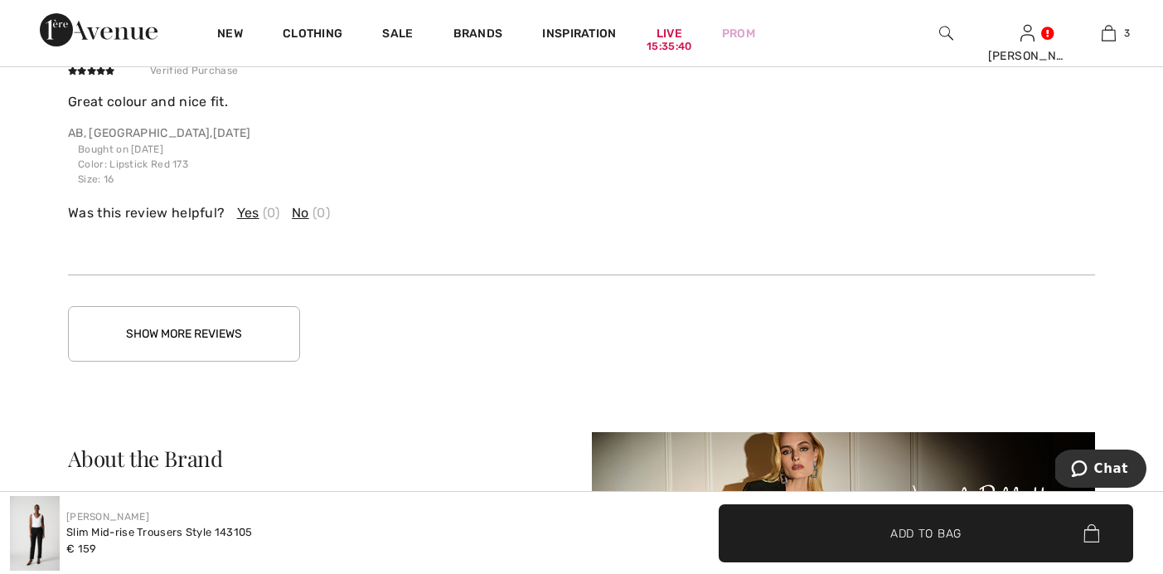
click at [244, 313] on button "Show More Reviews" at bounding box center [184, 334] width 232 height 56
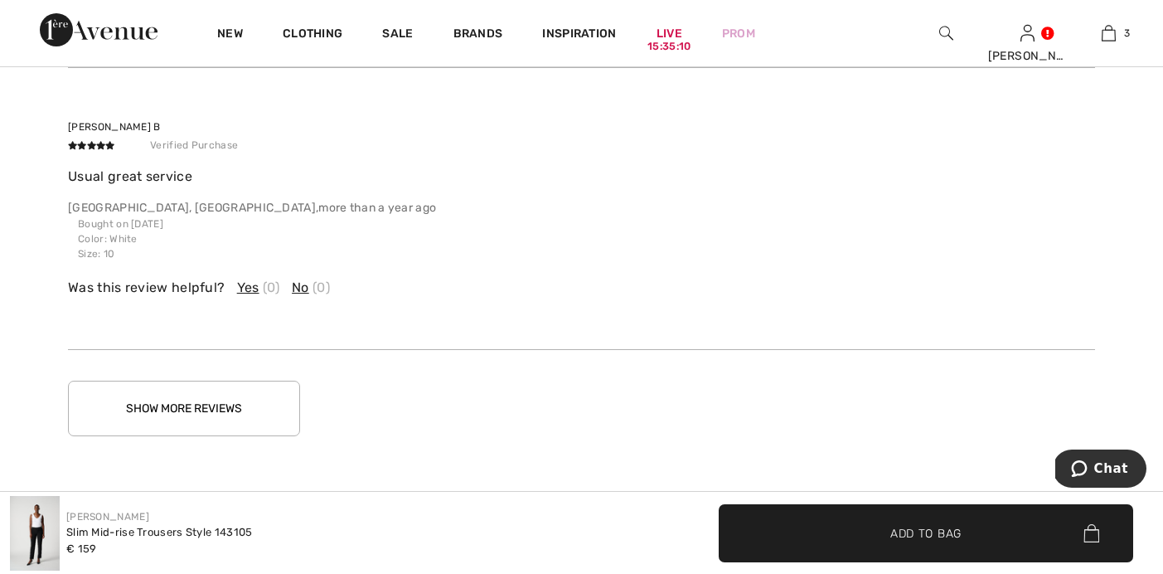
scroll to position [6789, 0]
click at [237, 381] on button "Show More Reviews" at bounding box center [184, 405] width 232 height 56
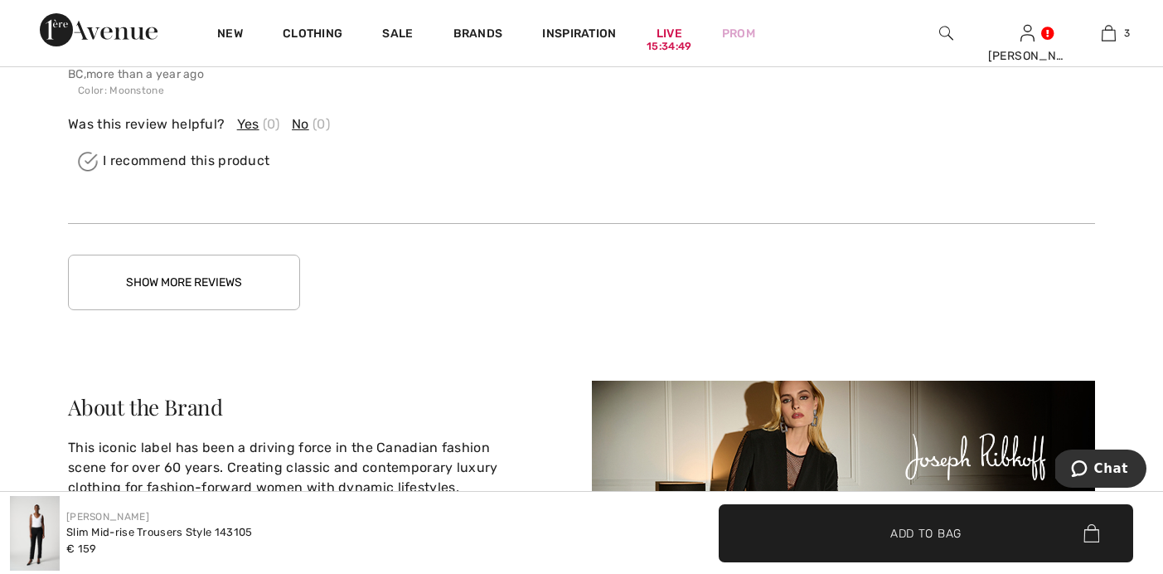
scroll to position [7830, 0]
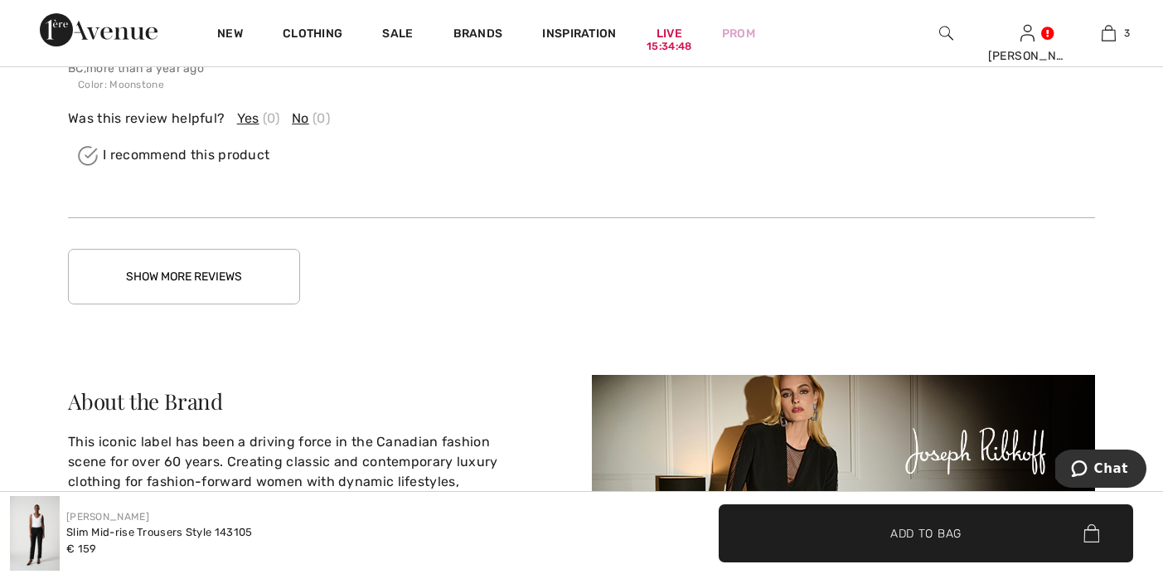
click at [244, 261] on button "Show More Reviews" at bounding box center [184, 277] width 232 height 56
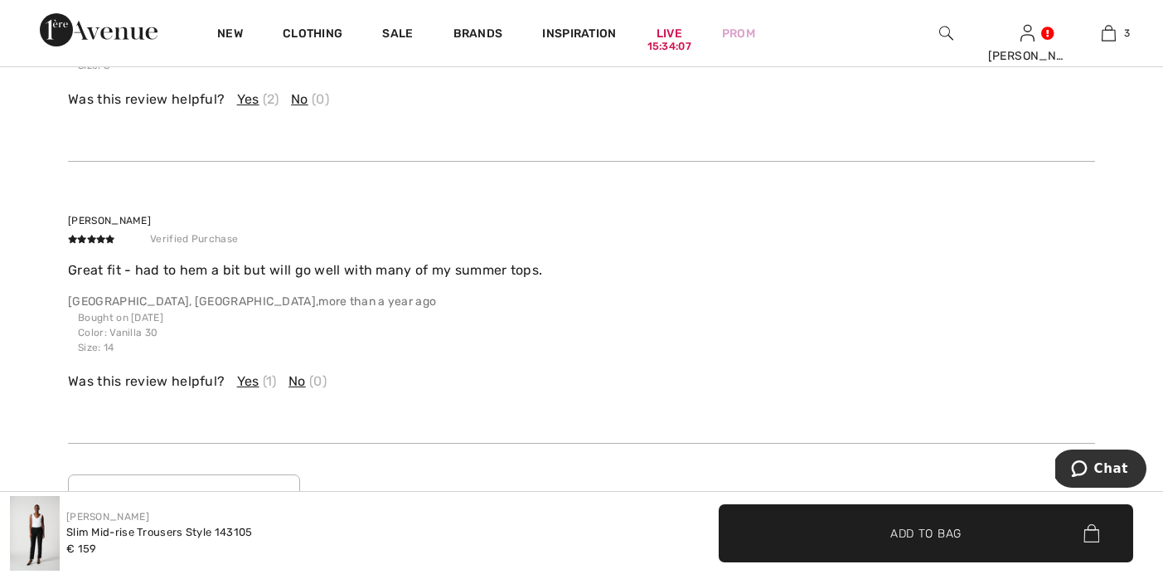
scroll to position [8533, 0]
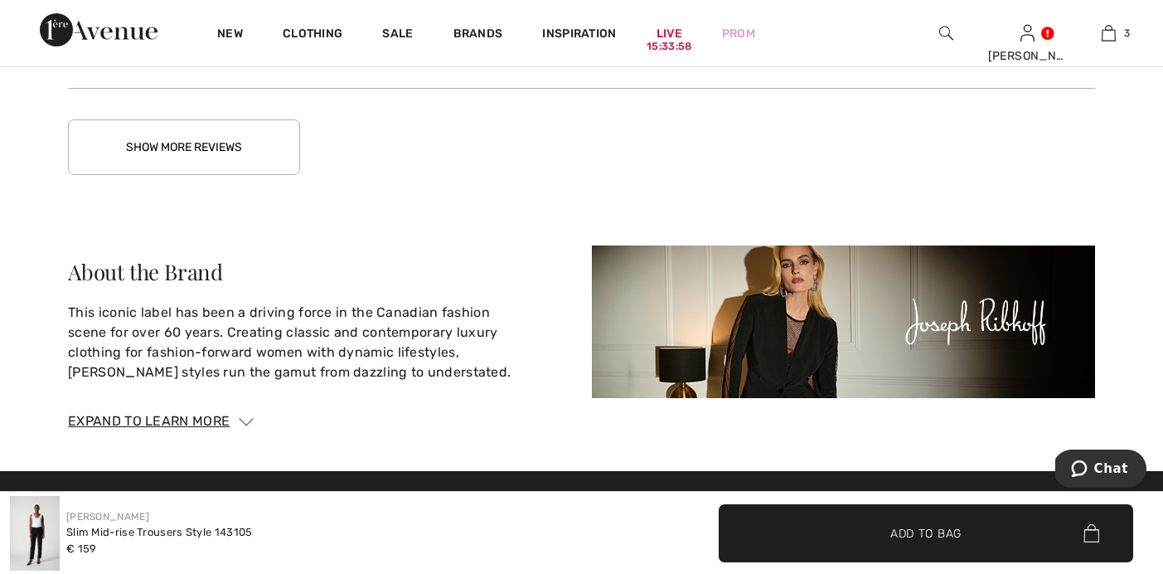
click at [230, 119] on button "Show More Reviews" at bounding box center [184, 147] width 232 height 56
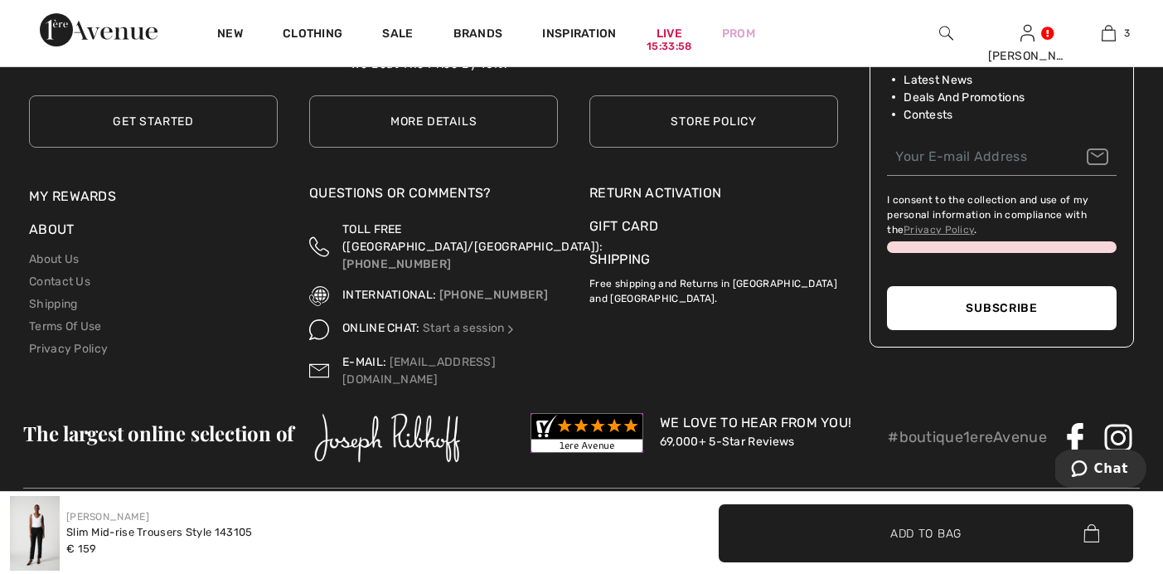
scroll to position [9787, 0]
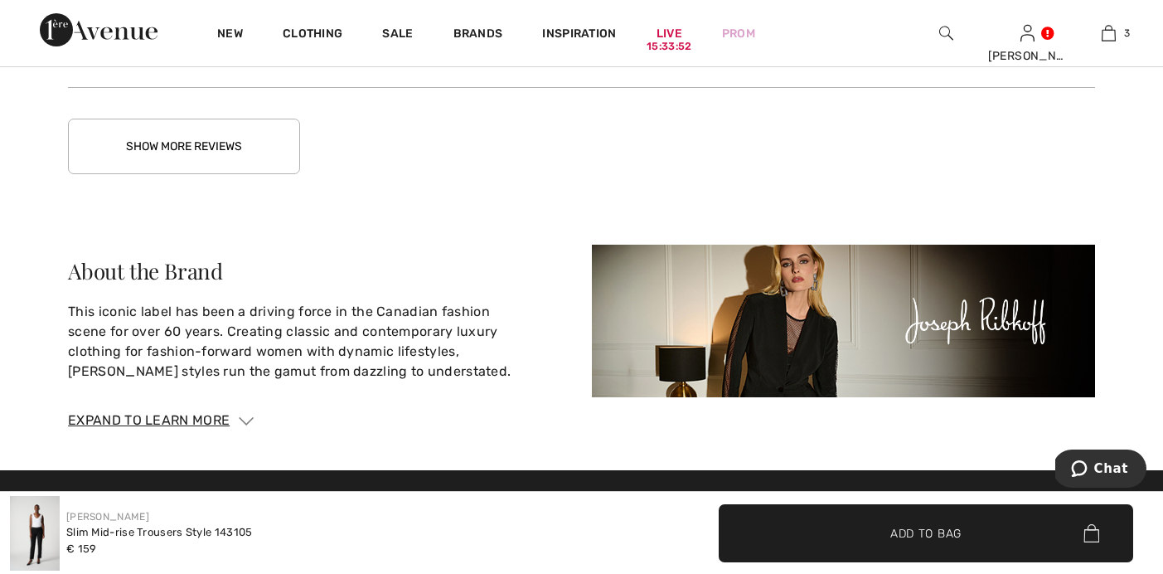
click at [191, 119] on button "Show More Reviews" at bounding box center [184, 147] width 232 height 56
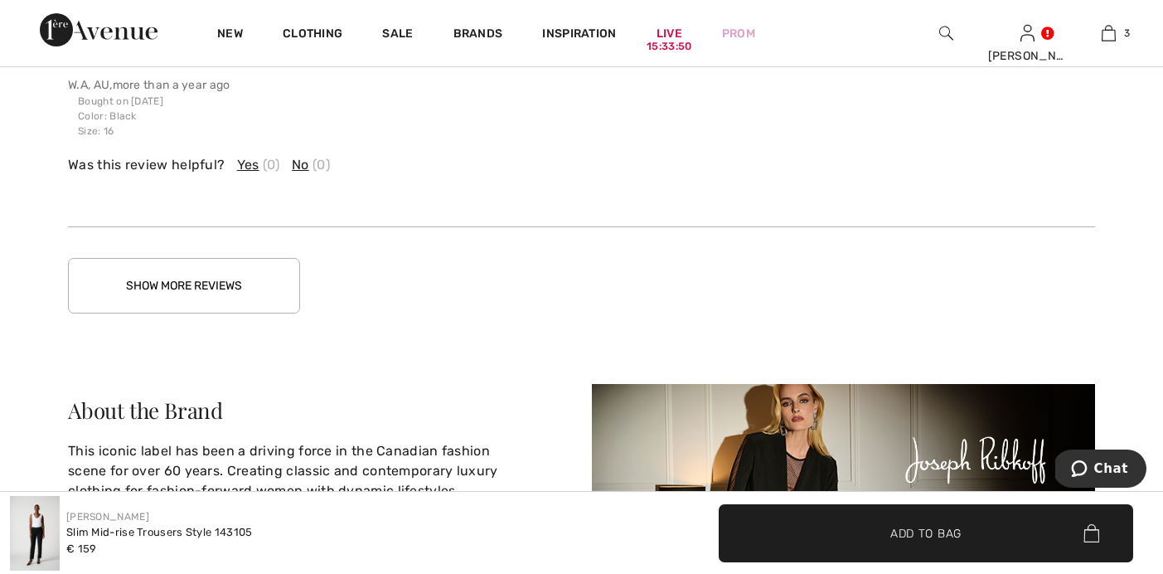
scroll to position [10491, 0]
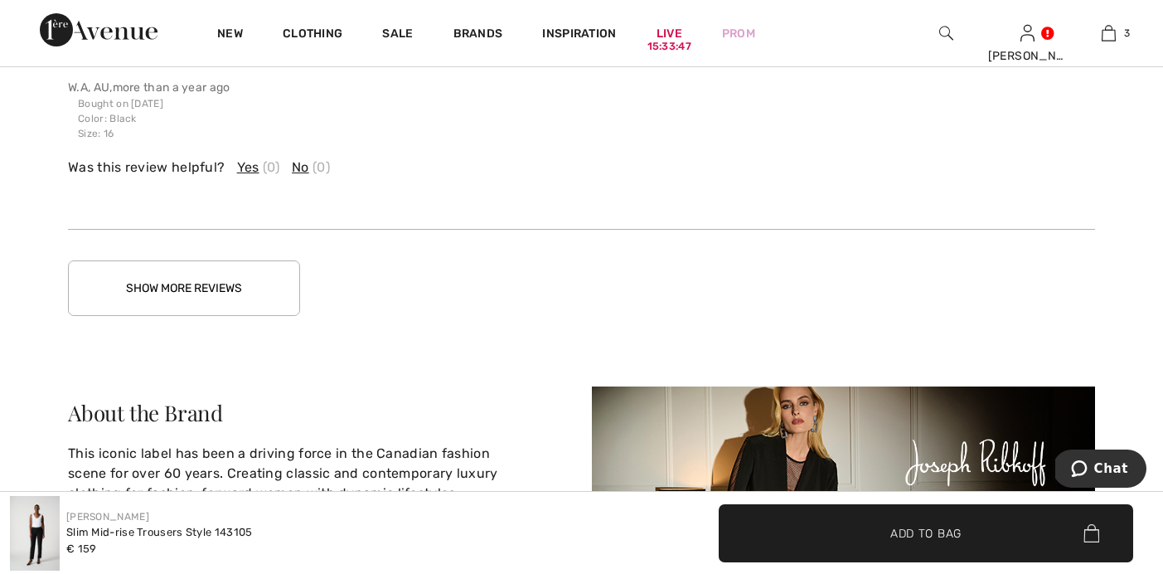
click at [214, 260] on button "Show More Reviews" at bounding box center [184, 288] width 232 height 56
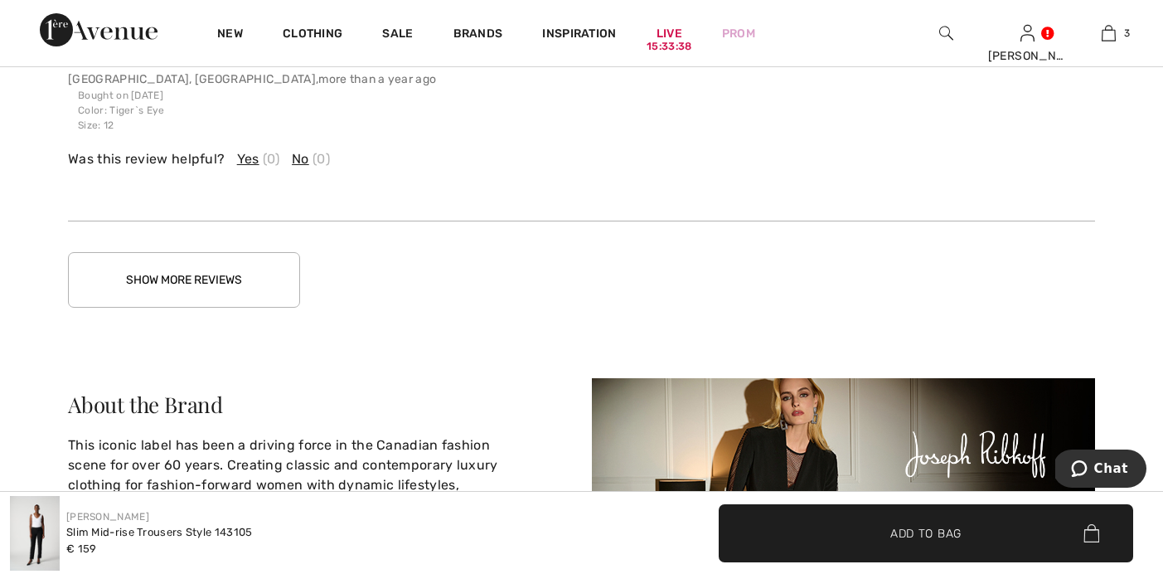
scroll to position [11458, 0]
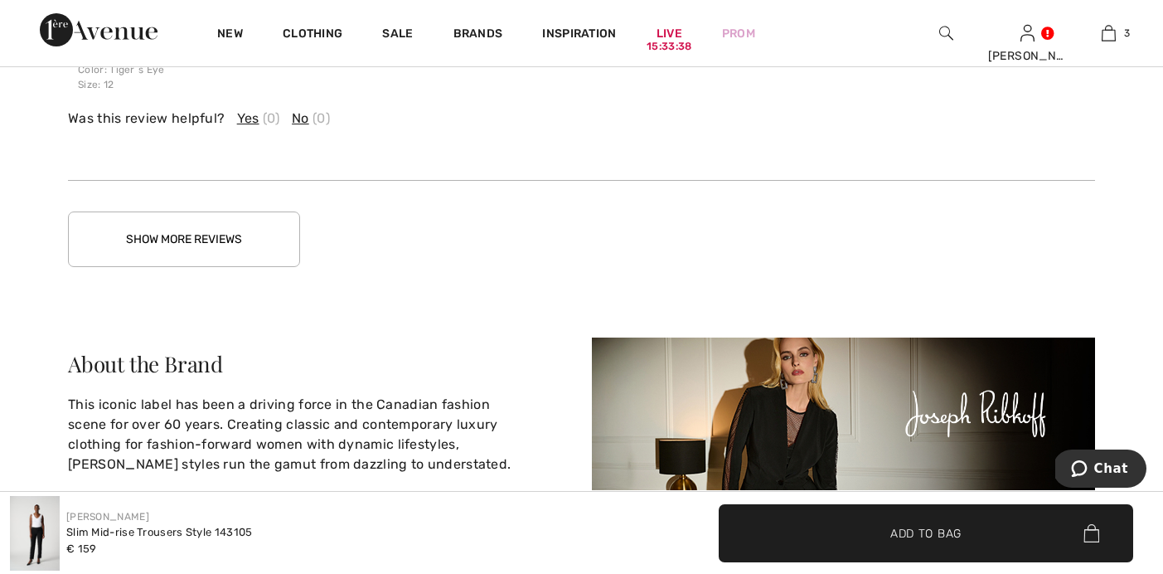
click at [197, 211] on button "Show More Reviews" at bounding box center [184, 239] width 232 height 56
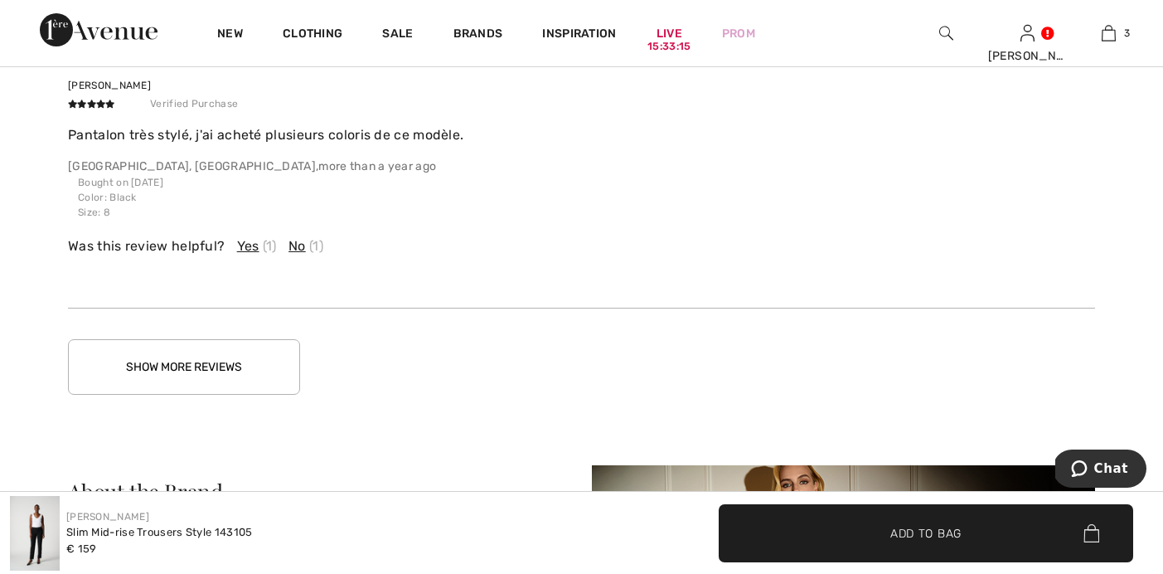
scroll to position [12244, 0]
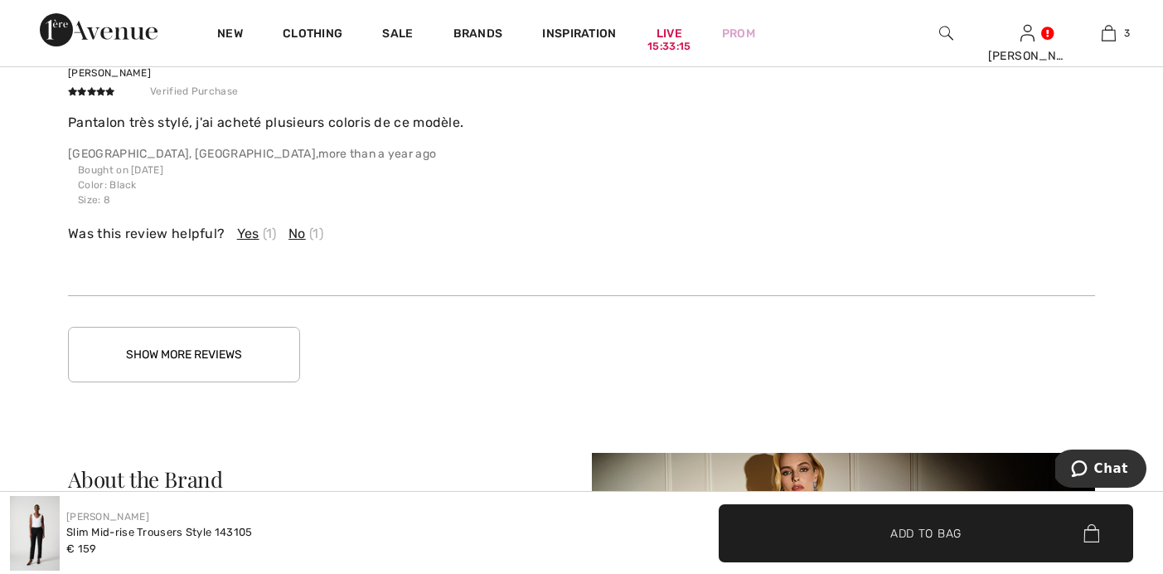
click at [220, 327] on button "Show More Reviews" at bounding box center [184, 355] width 232 height 56
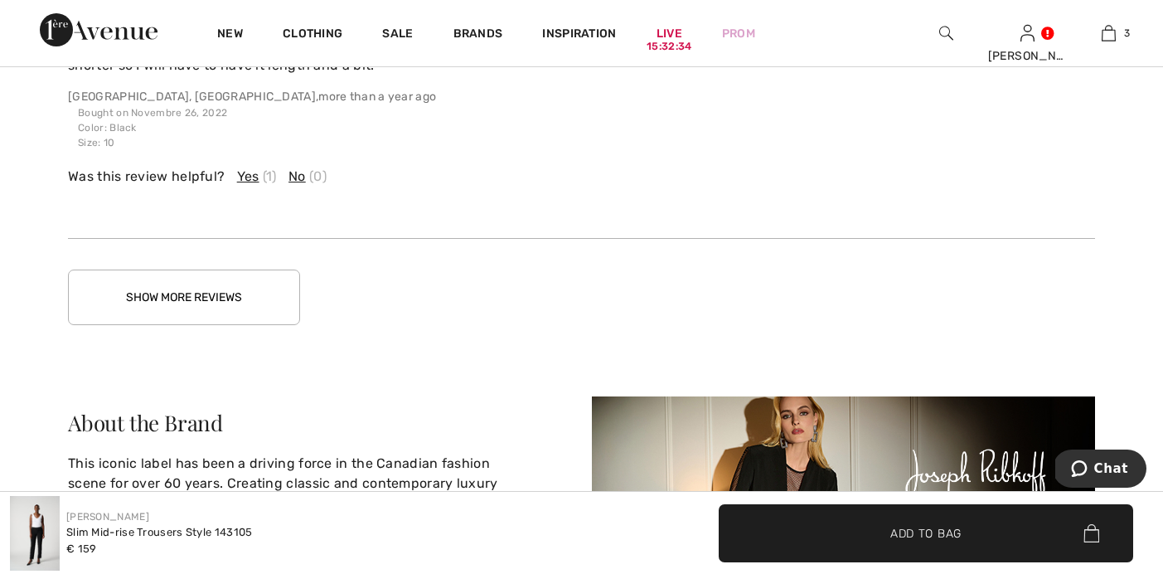
scroll to position [13204, 0]
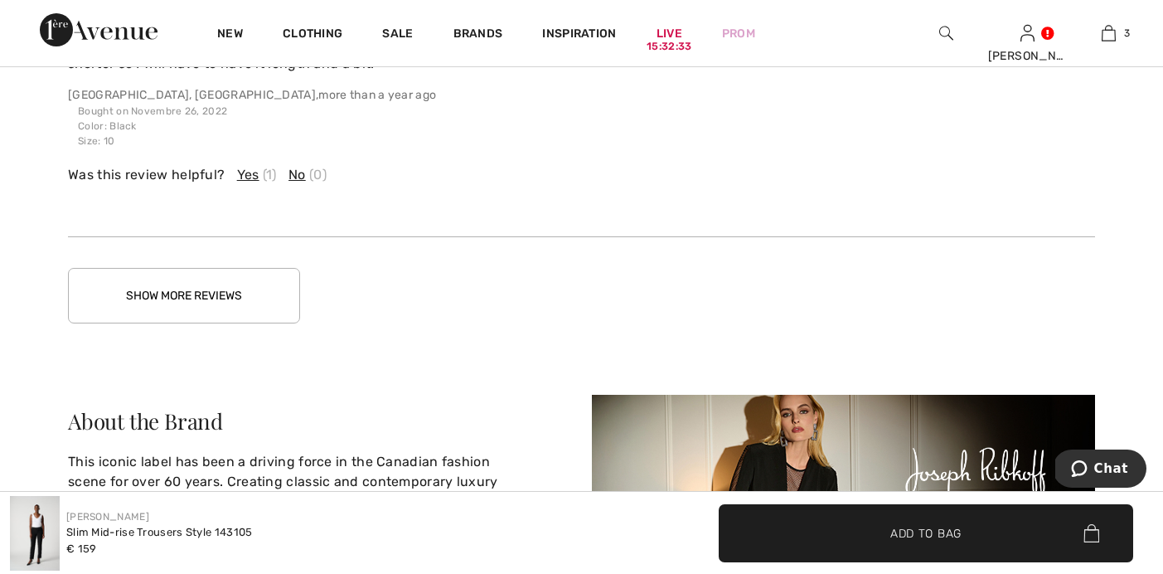
click at [207, 270] on button "Show More Reviews" at bounding box center [184, 296] width 232 height 56
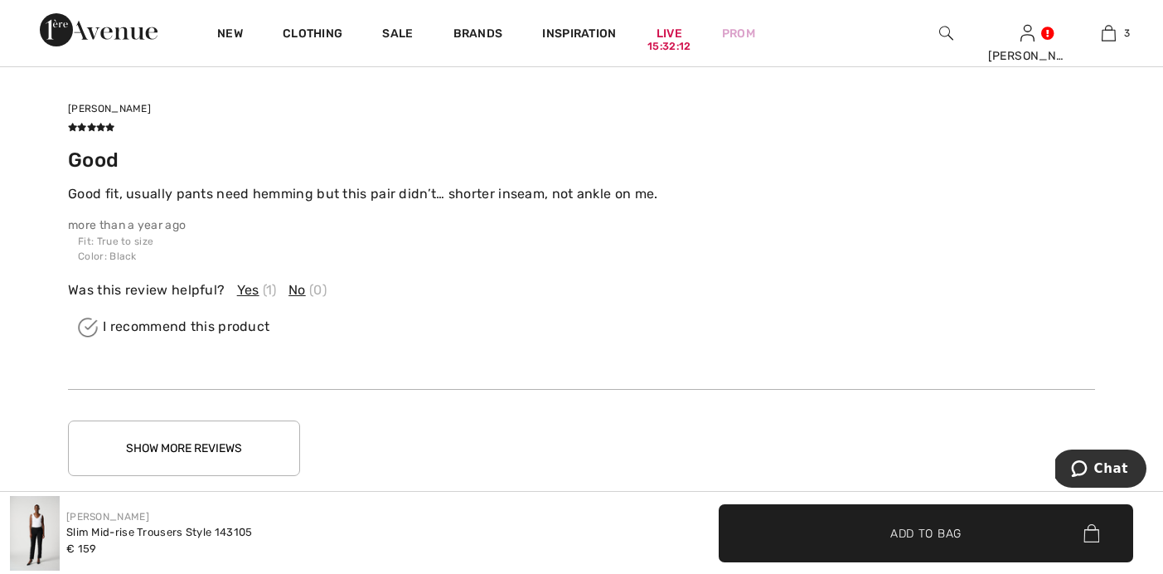
scroll to position [14005, 0]
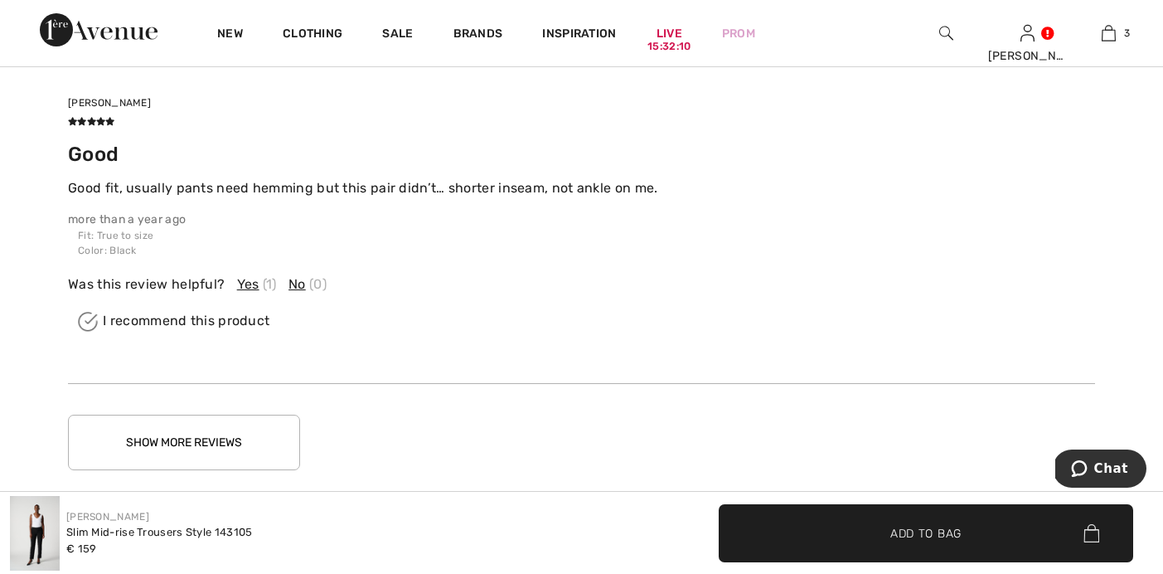
click at [227, 415] on button "Show More Reviews" at bounding box center [184, 443] width 232 height 56
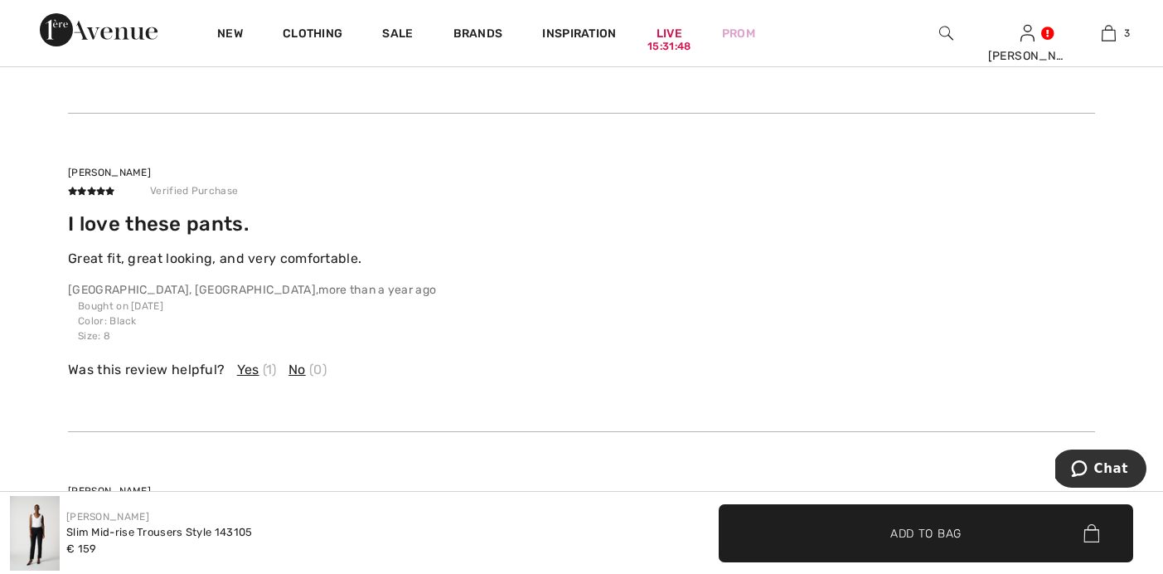
scroll to position [9181, 0]
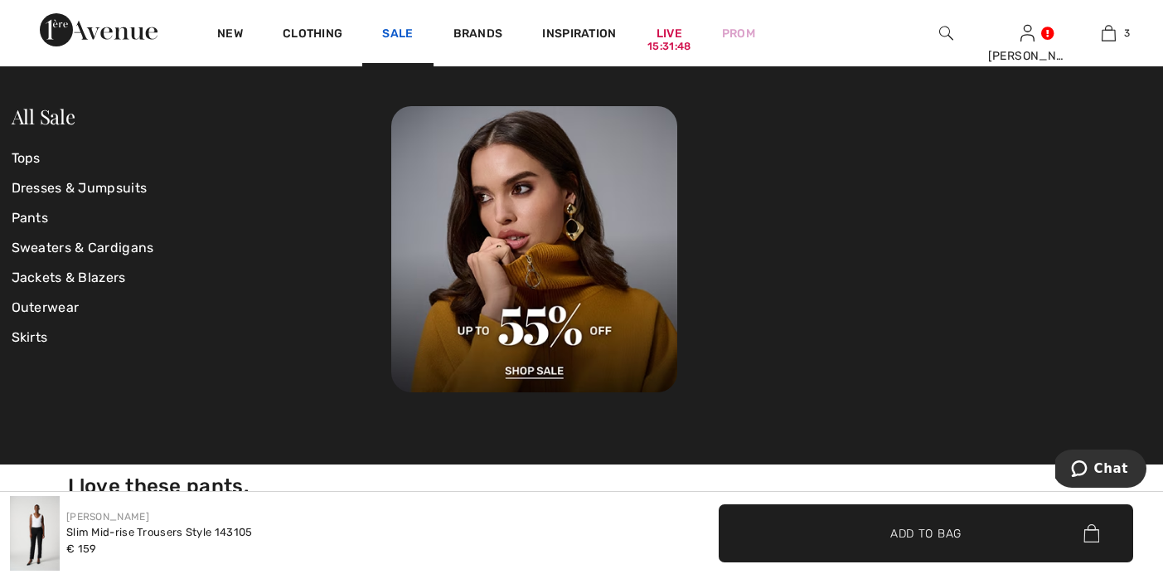
click at [400, 35] on link "Sale" at bounding box center [397, 35] width 31 height 17
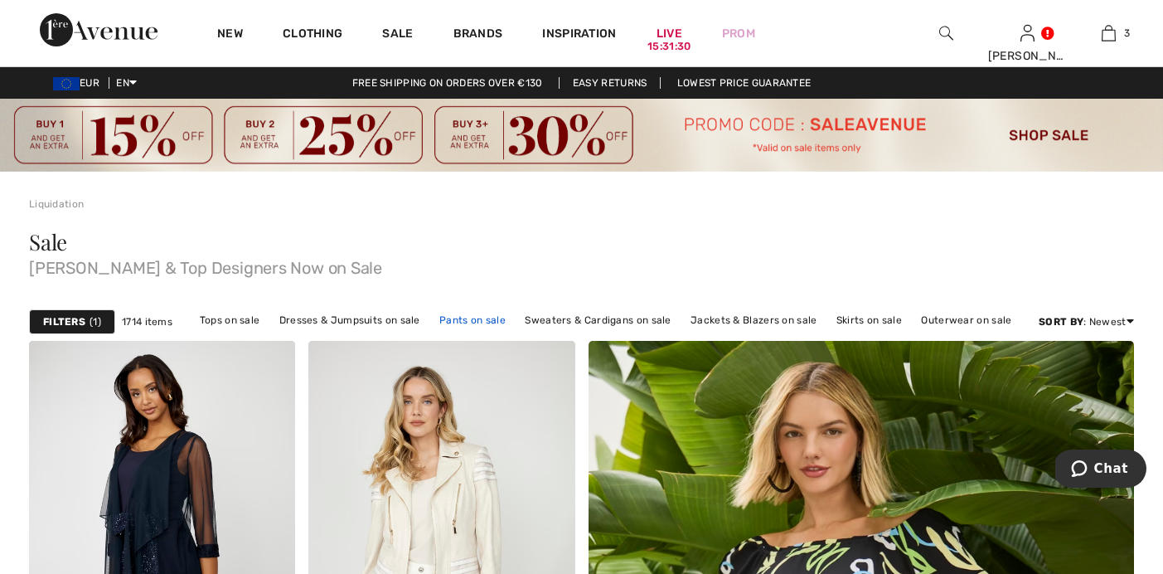
click at [478, 313] on link "Pants on sale" at bounding box center [472, 320] width 83 height 22
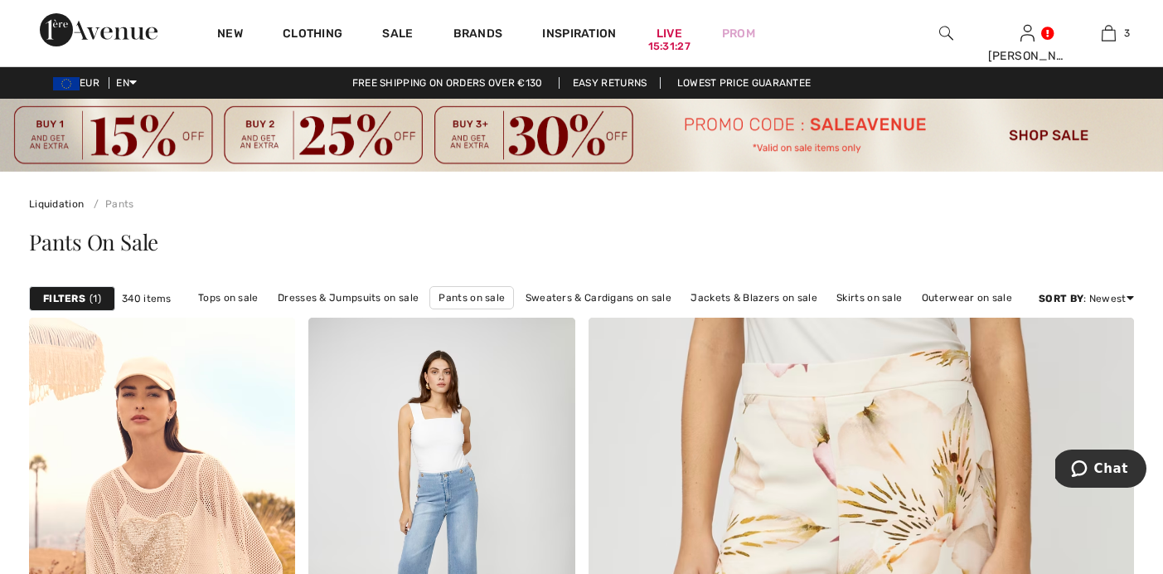
click at [78, 296] on strong "Filters" at bounding box center [64, 298] width 42 height 15
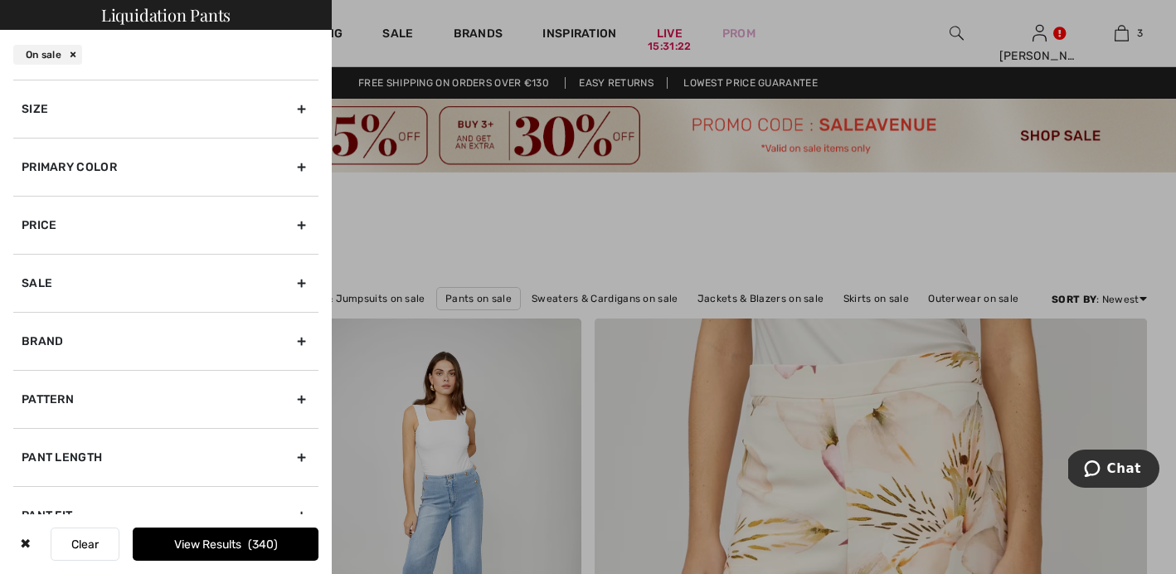
click at [277, 109] on div "Size" at bounding box center [165, 109] width 305 height 58
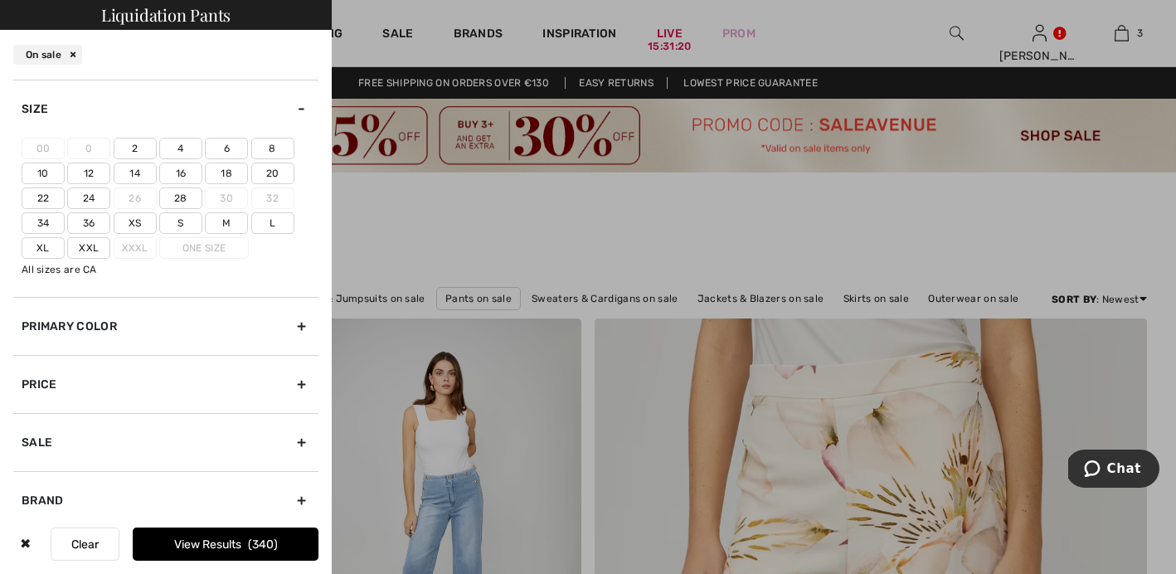
click at [226, 168] on label "18" at bounding box center [226, 174] width 43 height 22
click at [0, 0] on input"] "18" at bounding box center [0, 0] width 0 height 0
click at [33, 246] on label "Xl" at bounding box center [43, 248] width 43 height 22
click at [0, 0] on input"] "Xl" at bounding box center [0, 0] width 0 height 0
click at [267, 217] on label "L" at bounding box center [272, 223] width 43 height 22
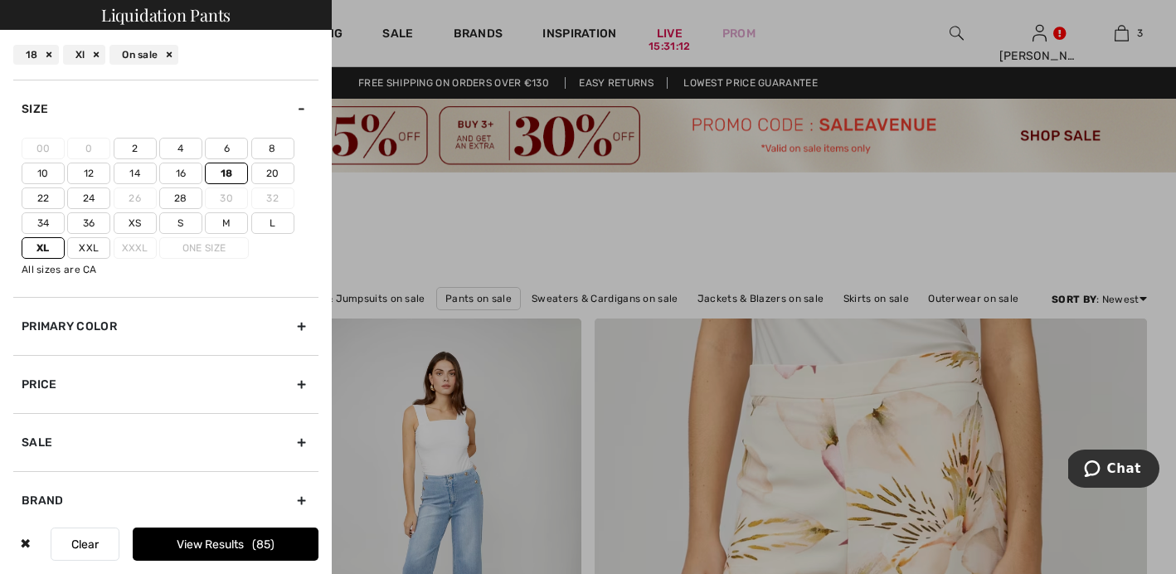
click at [0, 0] on input"] "L" at bounding box center [0, 0] width 0 height 0
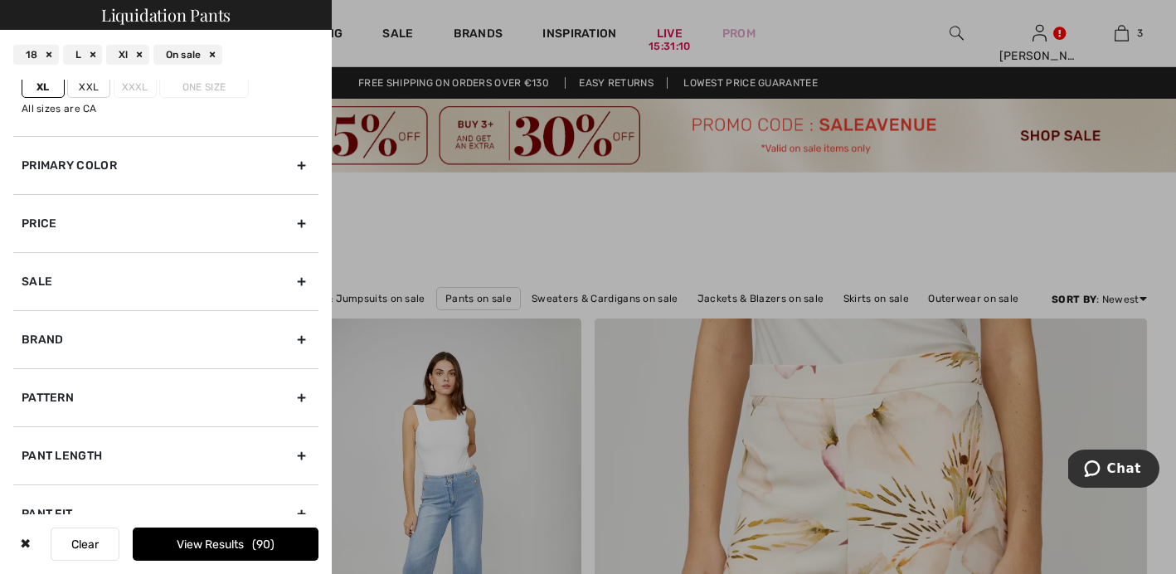
scroll to position [189, 0]
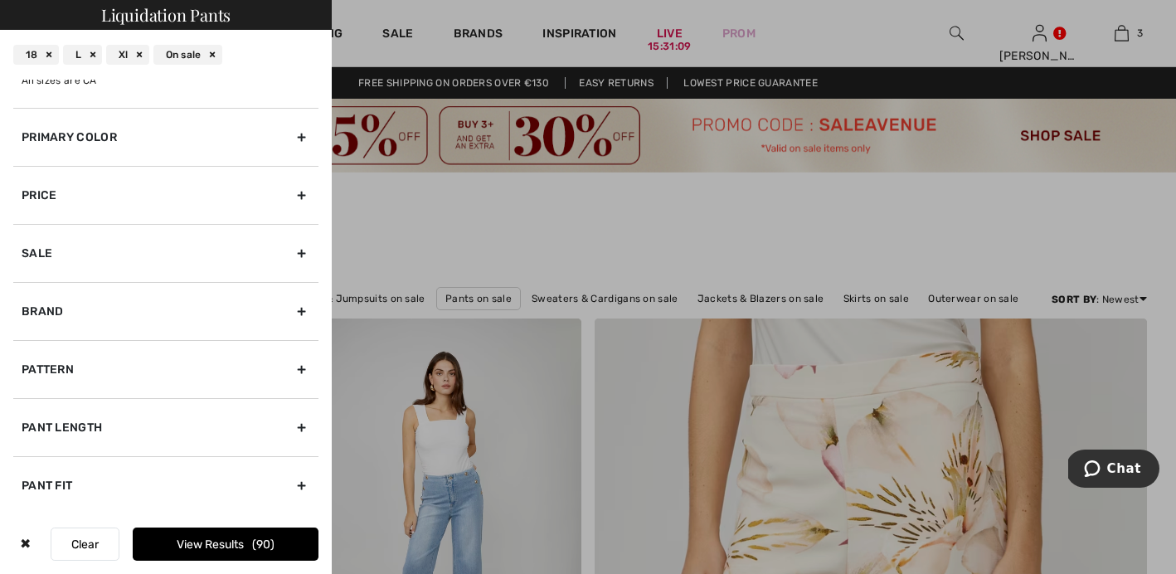
click at [211, 534] on button "View Results 90" at bounding box center [226, 543] width 186 height 33
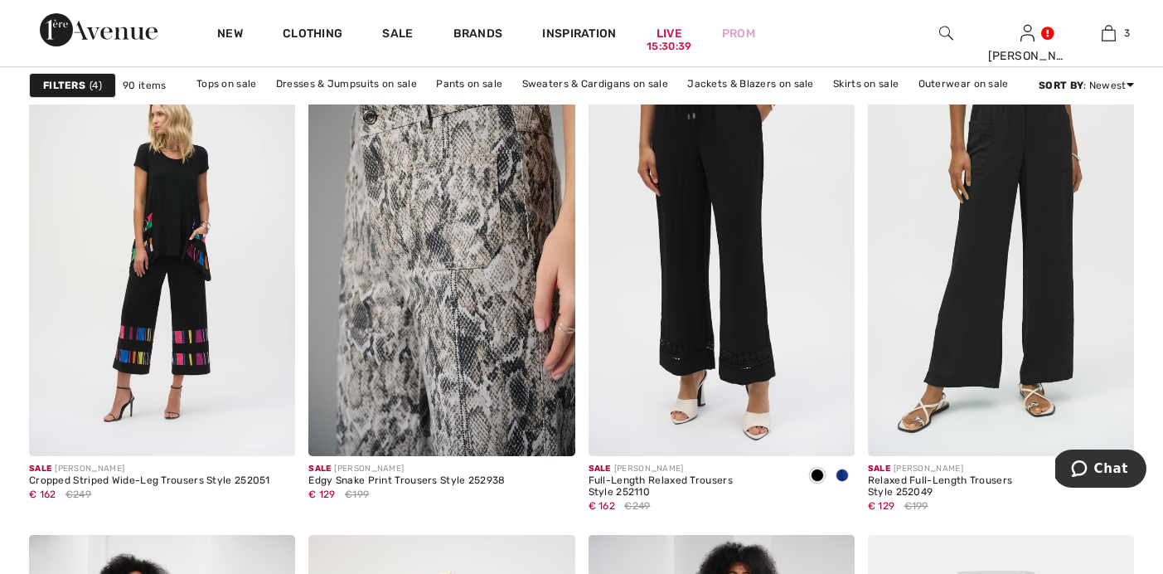
scroll to position [2368, 0]
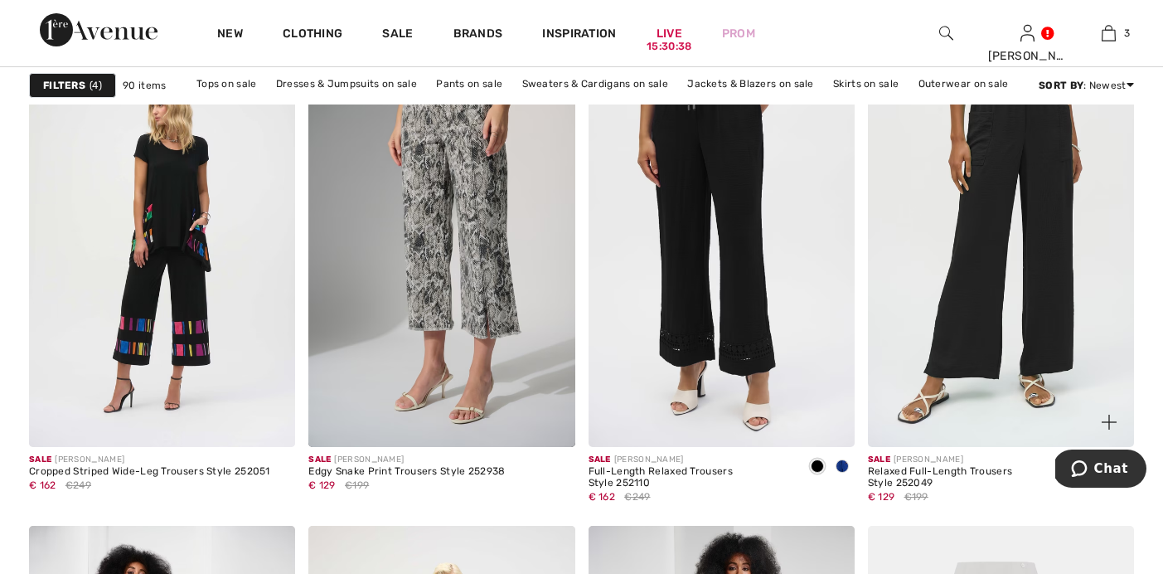
click at [982, 299] on img at bounding box center [1001, 247] width 266 height 400
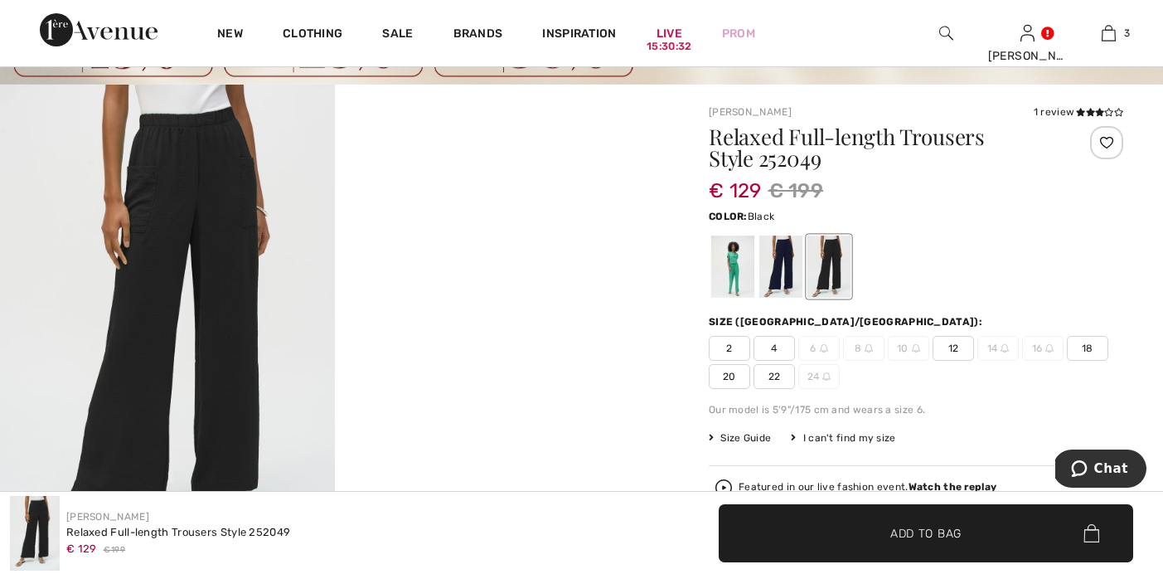
scroll to position [90, 0]
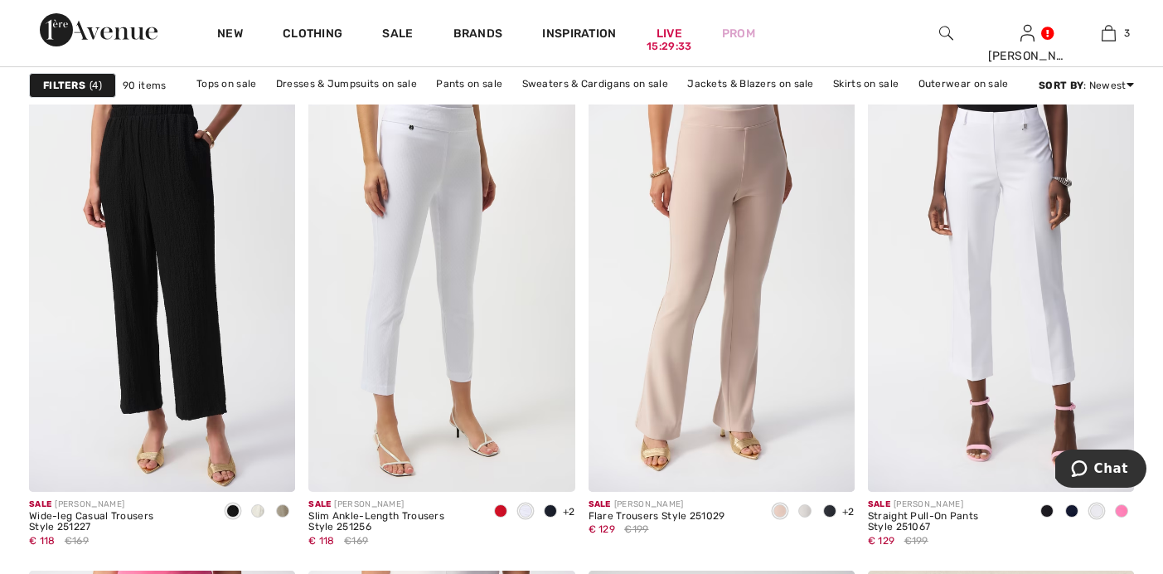
scroll to position [6609, 0]
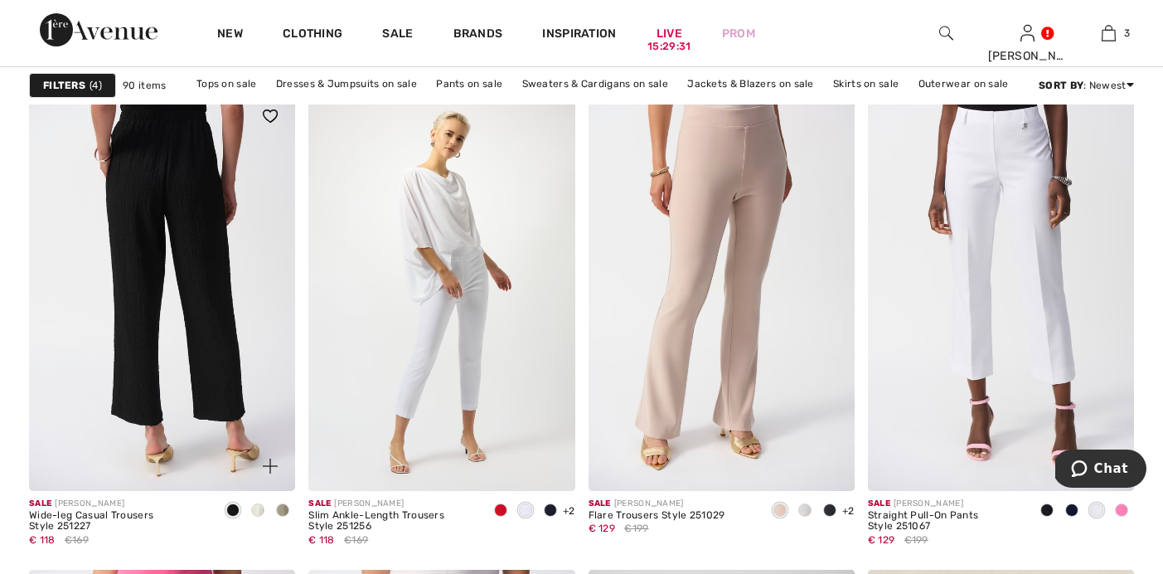
click at [200, 303] on img at bounding box center [162, 291] width 266 height 400
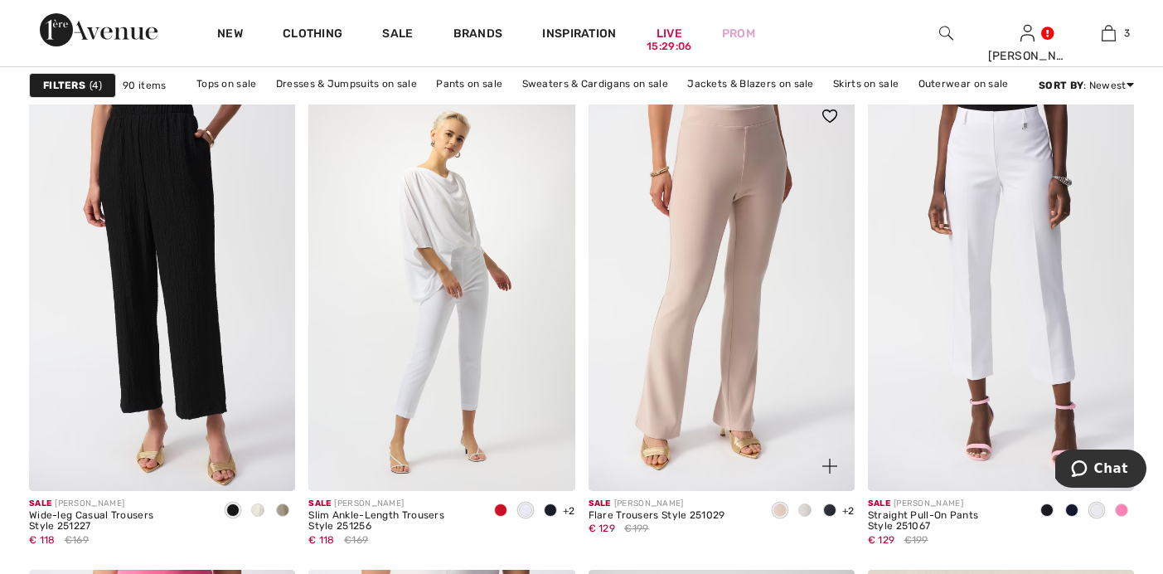
click at [829, 509] on span at bounding box center [829, 509] width 13 height 13
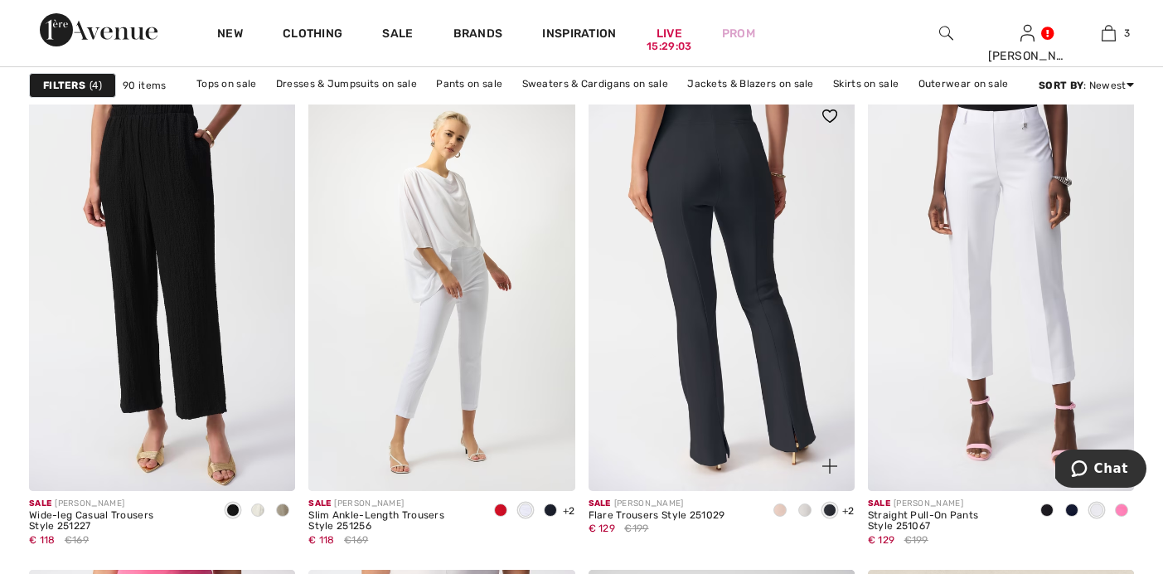
click at [743, 412] on img at bounding box center [722, 291] width 266 height 400
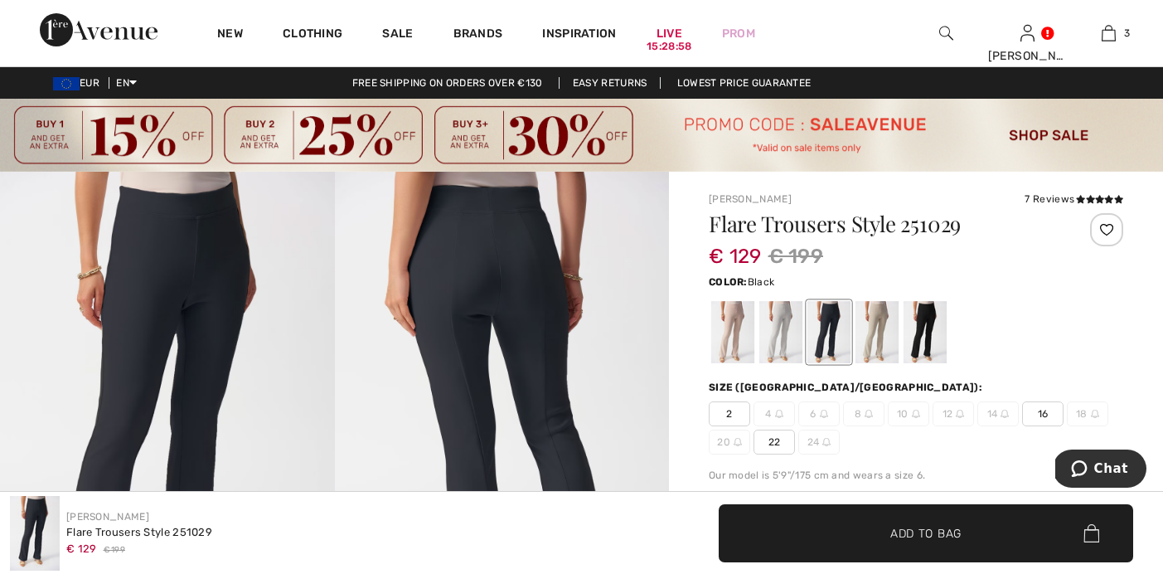
click at [926, 333] on div at bounding box center [925, 332] width 43 height 62
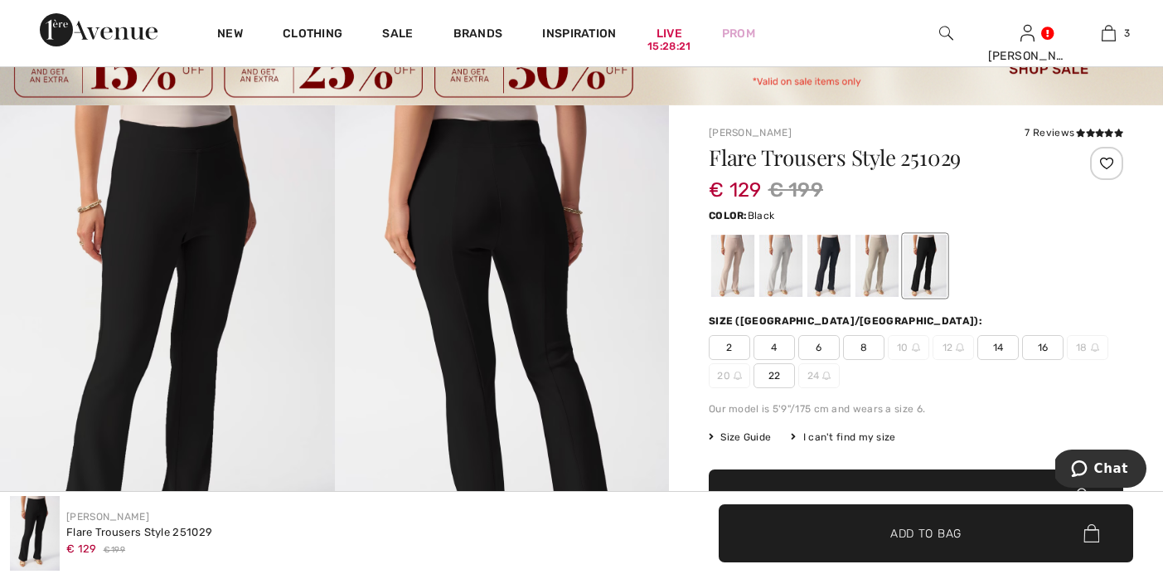
scroll to position [66, 0]
click at [1038, 343] on span "16" at bounding box center [1042, 348] width 41 height 25
click at [913, 538] on span "Add to Bag" at bounding box center [926, 532] width 71 height 17
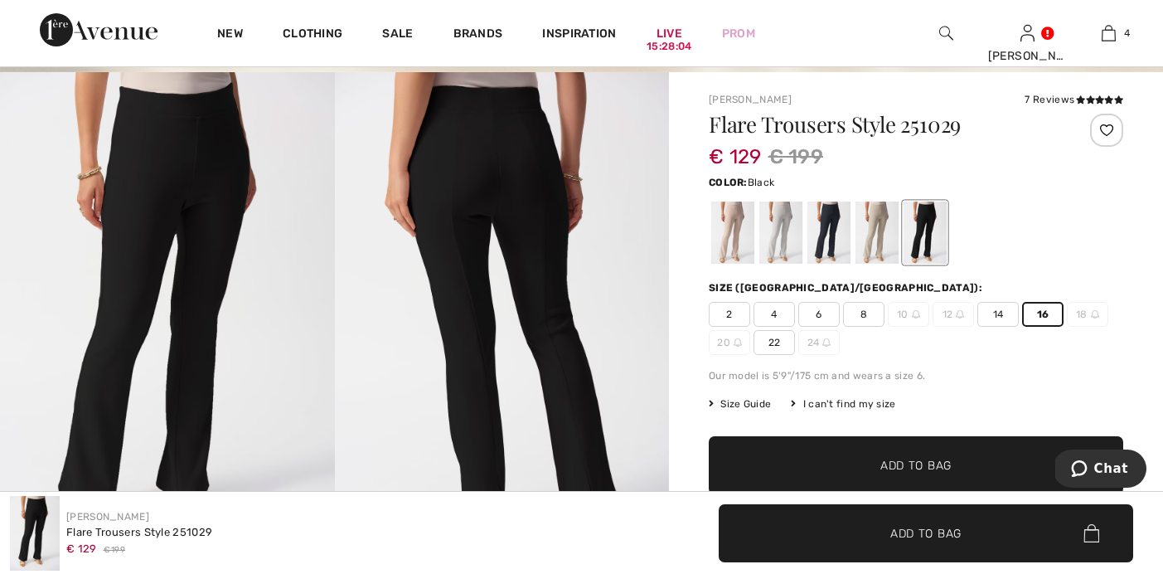
scroll to position [0, 0]
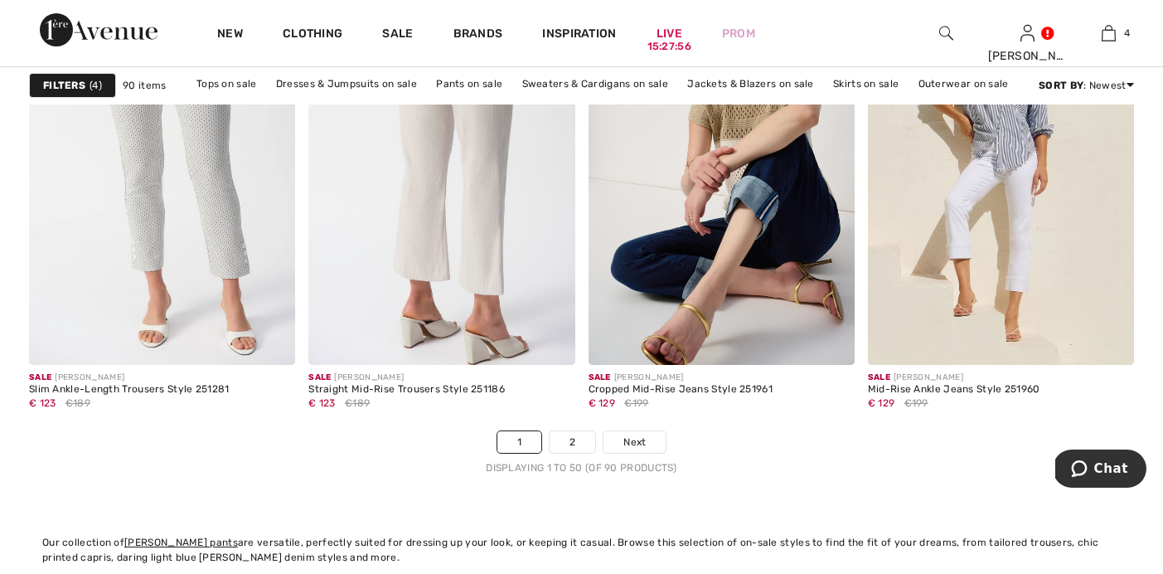
scroll to position [7229, 0]
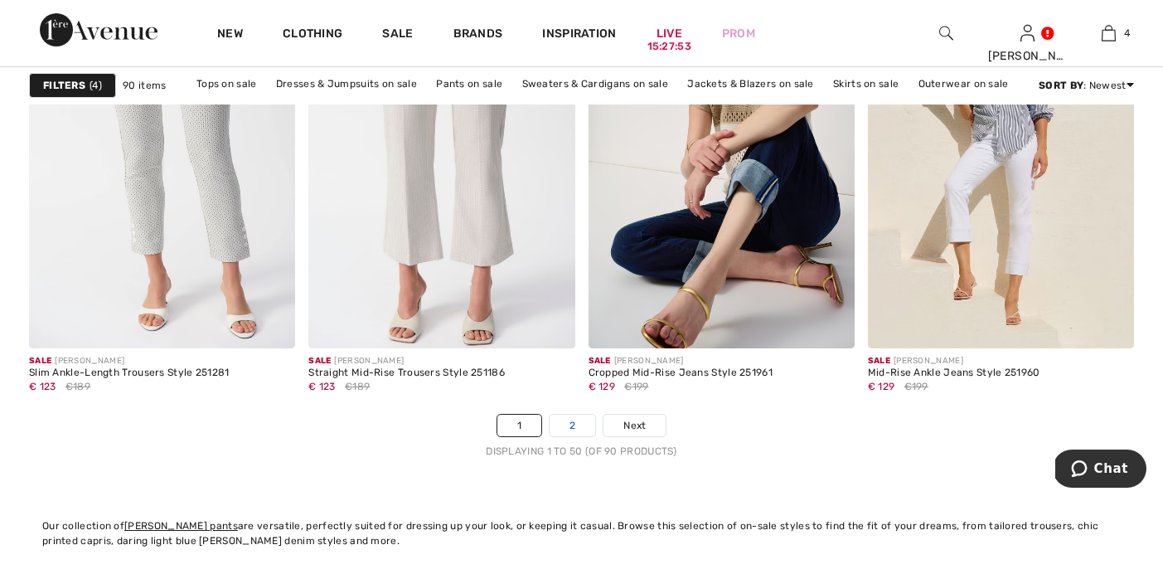
click at [570, 431] on link "2" at bounding box center [573, 426] width 46 height 22
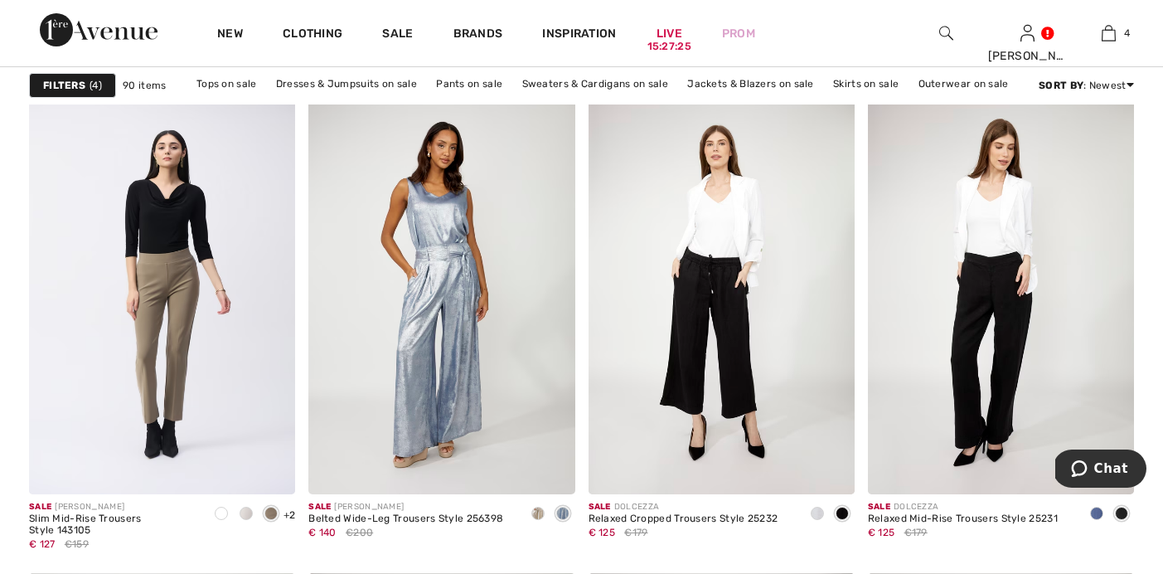
scroll to position [2323, 0]
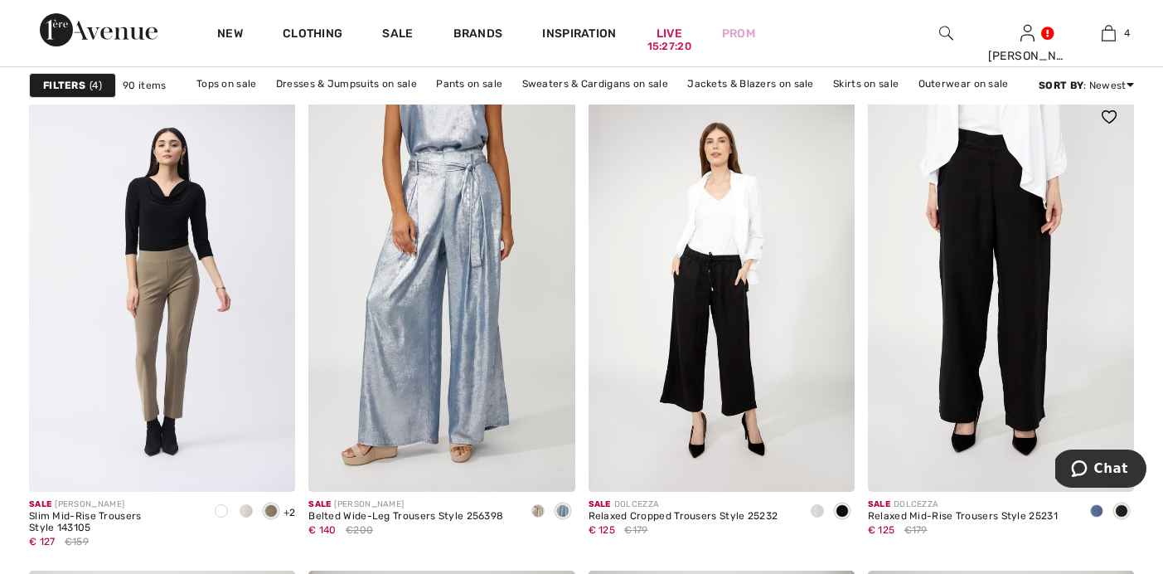
click at [958, 370] on img at bounding box center [1001, 292] width 266 height 400
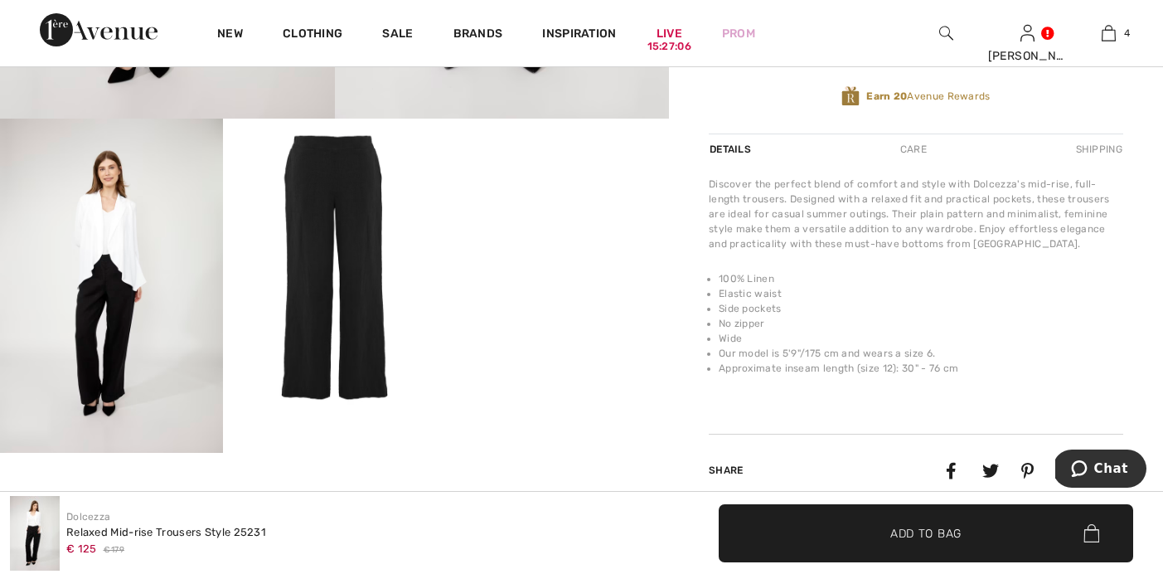
scroll to position [556, 0]
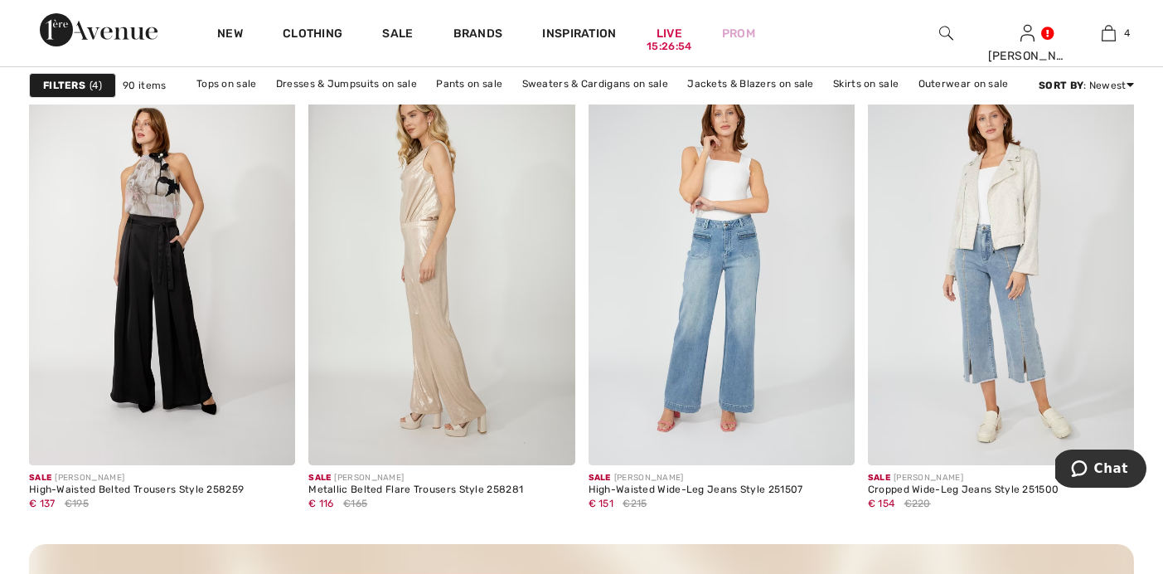
scroll to position [3309, 0]
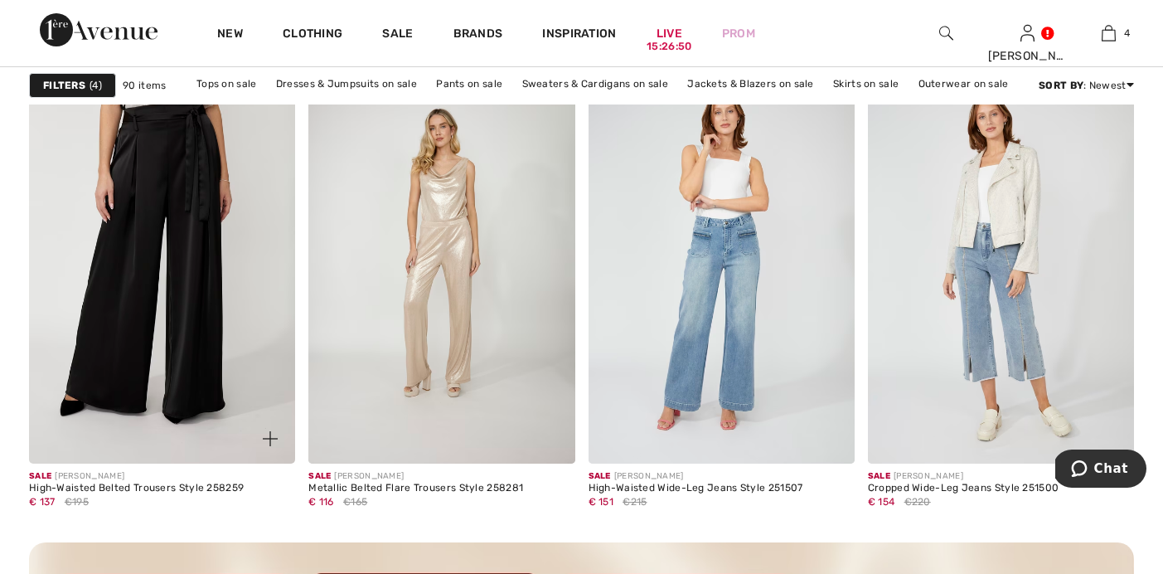
click at [167, 324] on img at bounding box center [162, 264] width 266 height 400
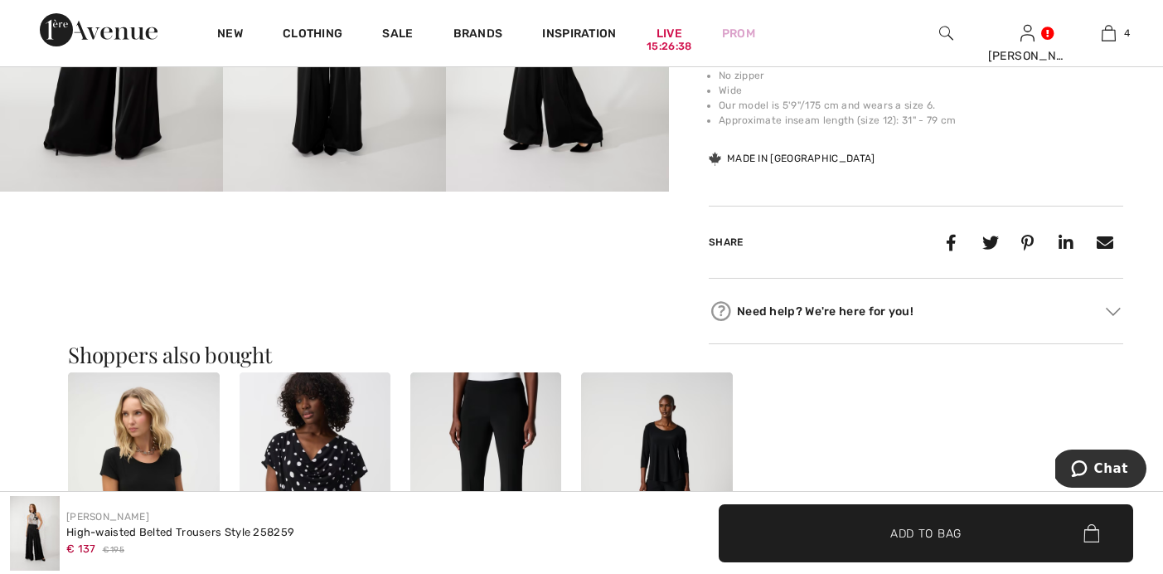
scroll to position [862, 0]
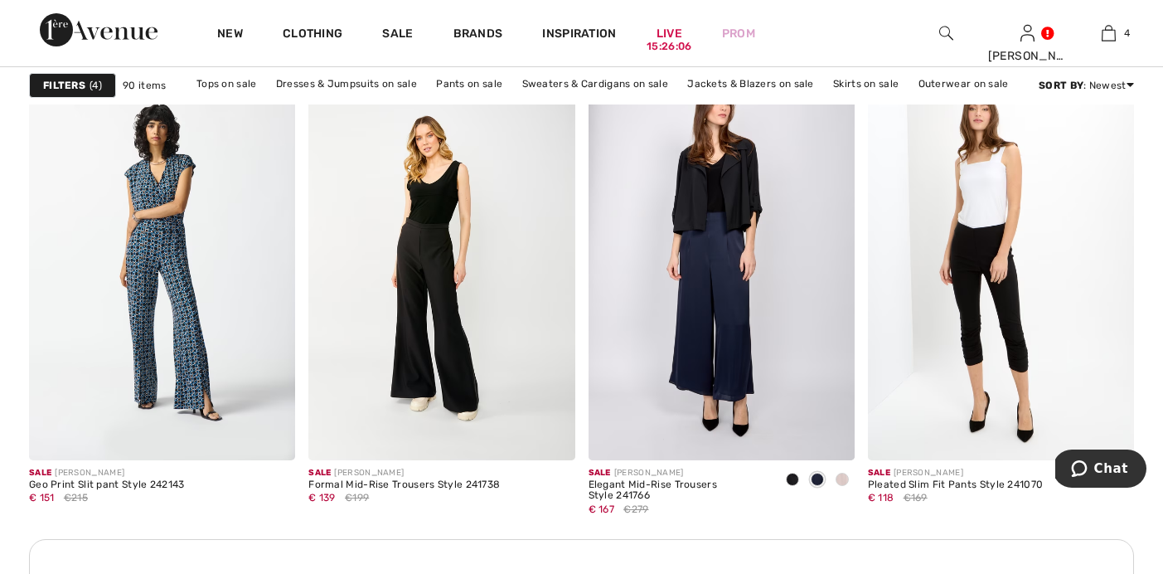
scroll to position [5455, 0]
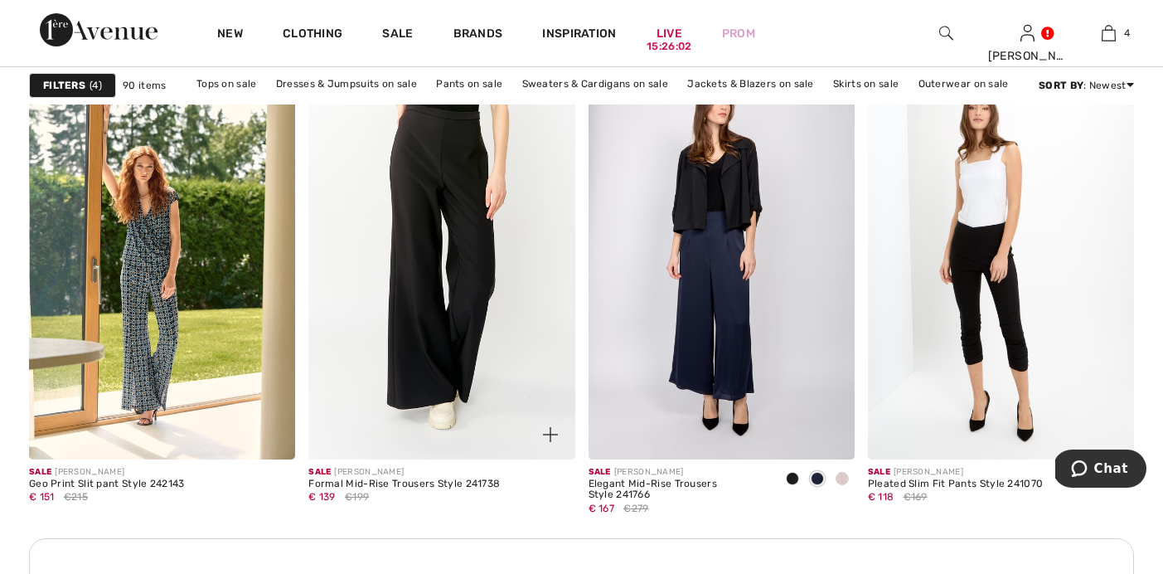
click at [410, 353] on img at bounding box center [441, 260] width 266 height 400
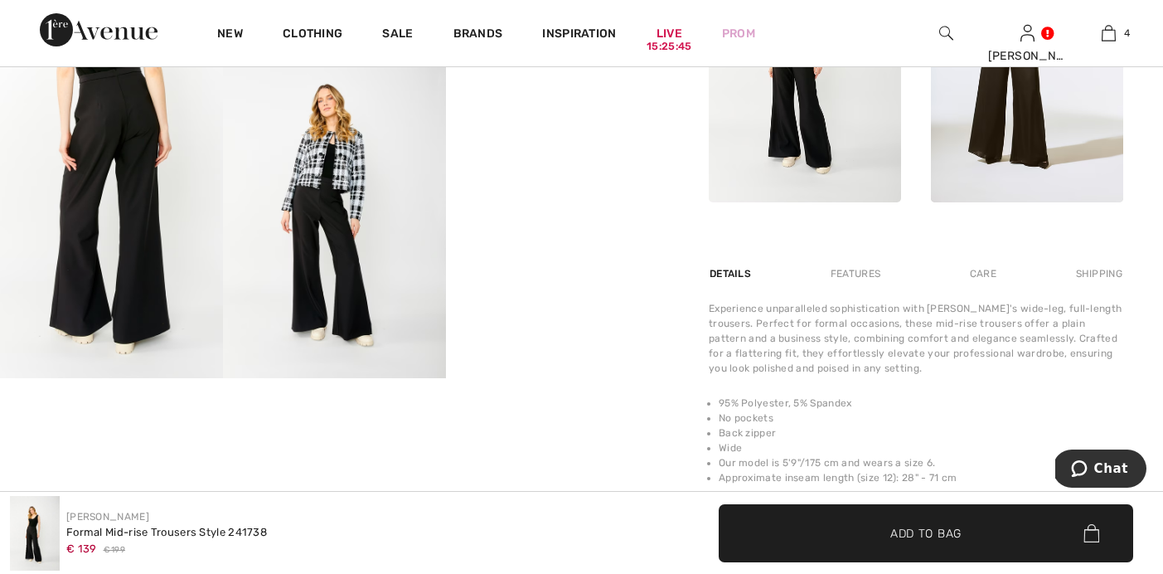
scroll to position [961, 0]
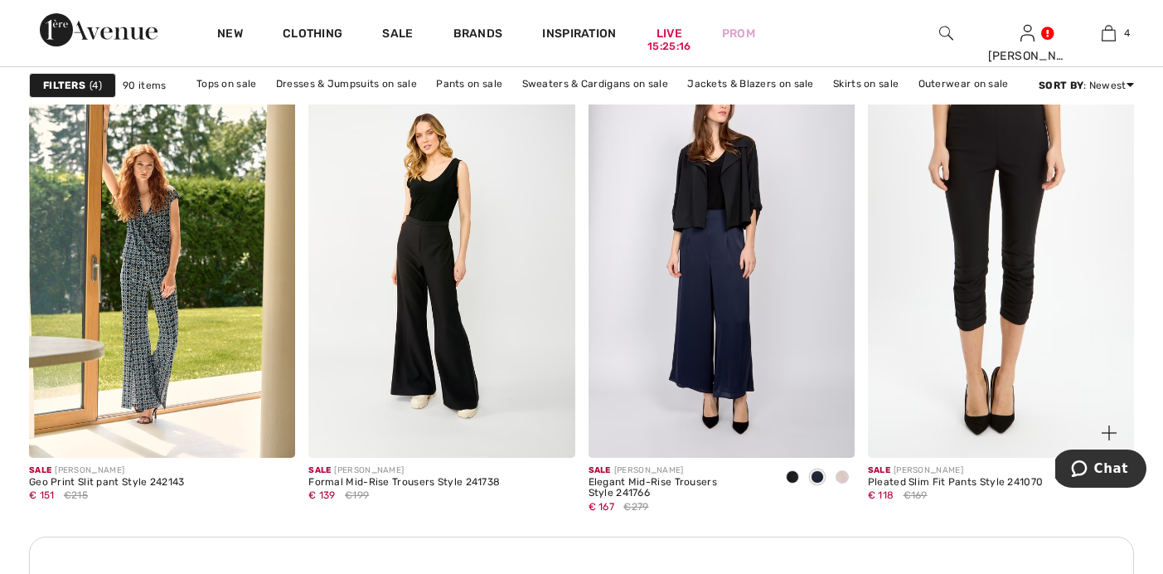
scroll to position [5448, 0]
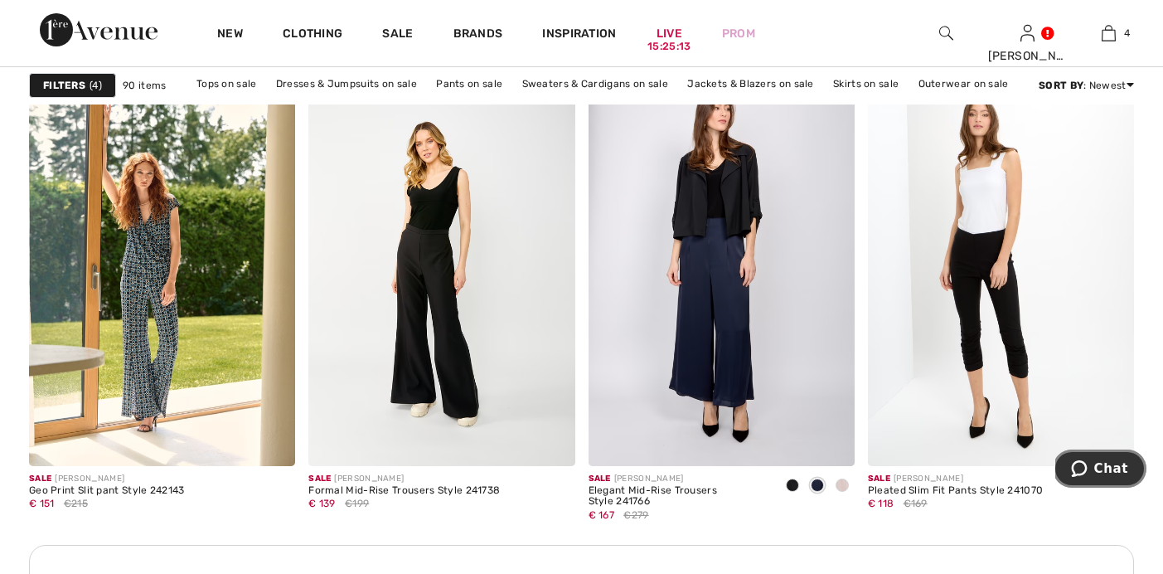
click at [1095, 472] on span "Chat" at bounding box center [1082, 468] width 23 height 17
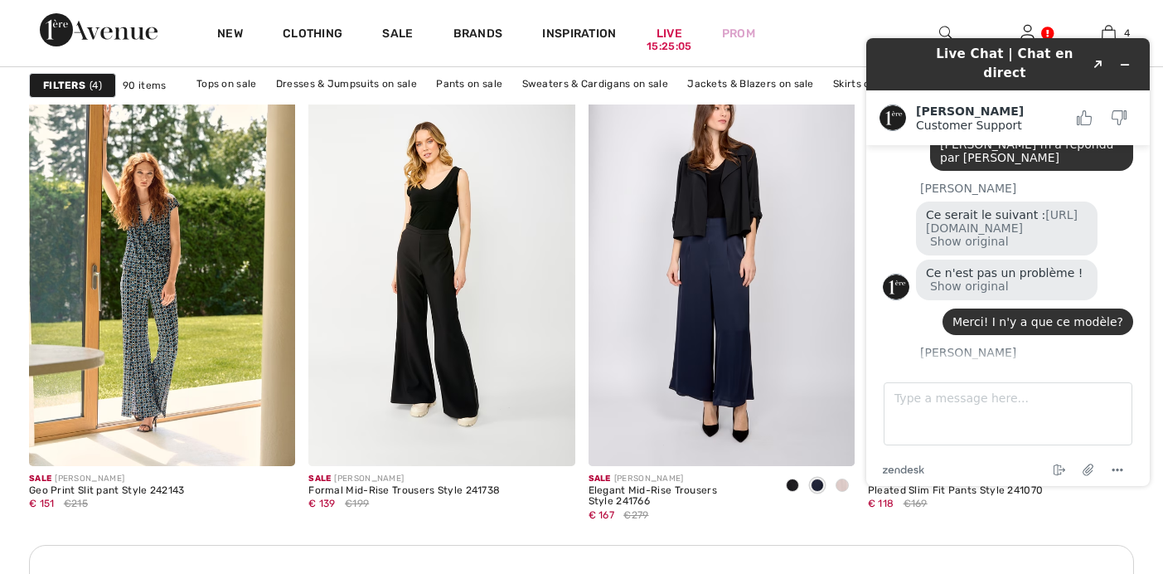
scroll to position [272, 0]
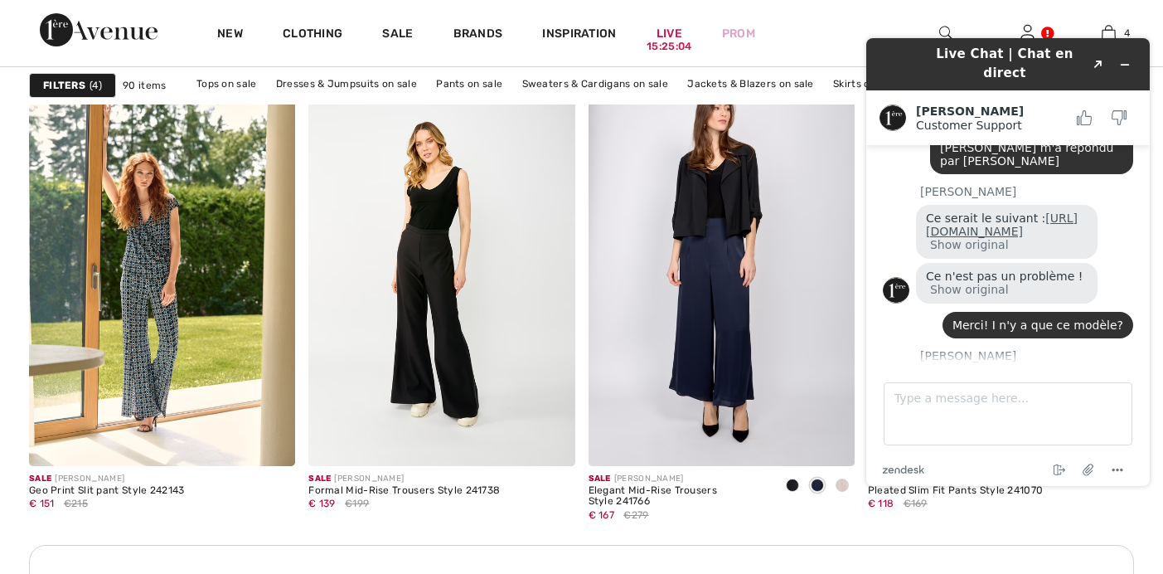
click at [993, 214] on link "[URL][DOMAIN_NAME]" at bounding box center [1002, 224] width 152 height 27
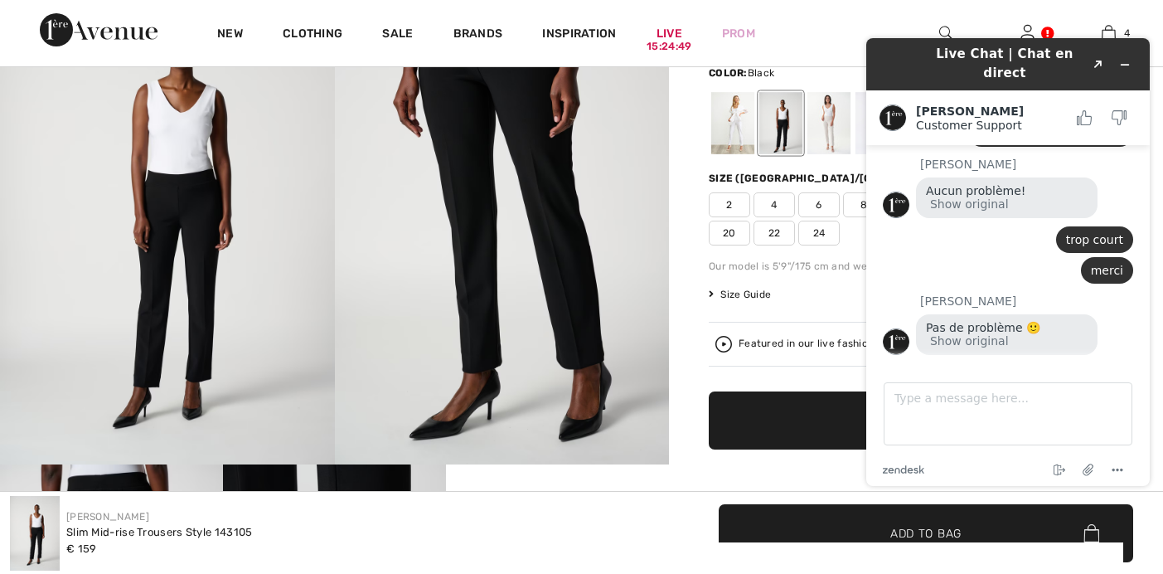
scroll to position [210, 0]
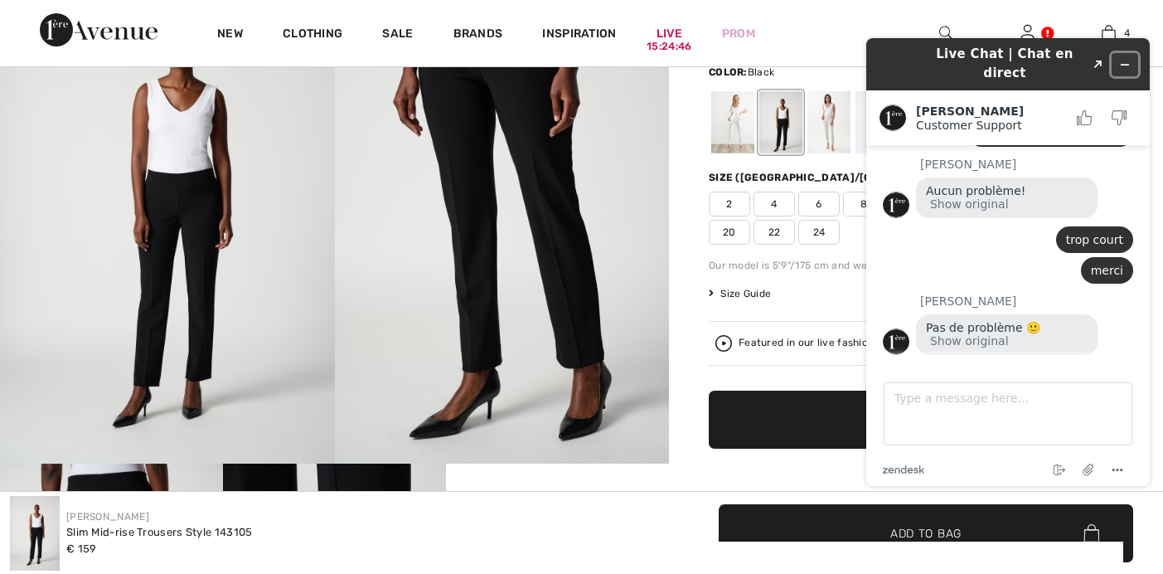
click at [1127, 59] on icon "Minimize widget" at bounding box center [1125, 65] width 12 height 12
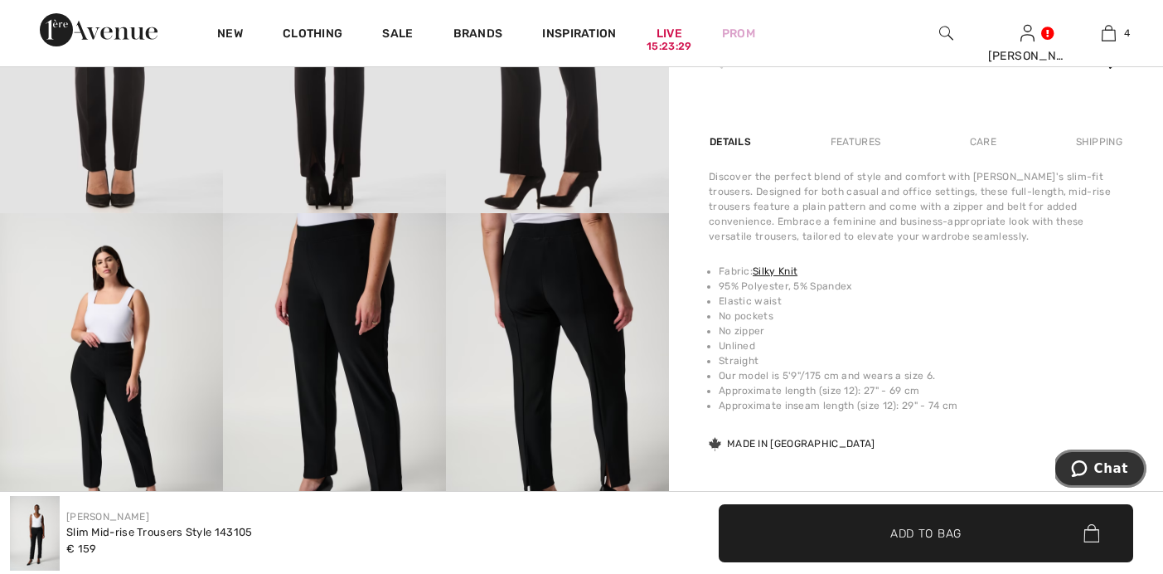
scroll to position [1117, 0]
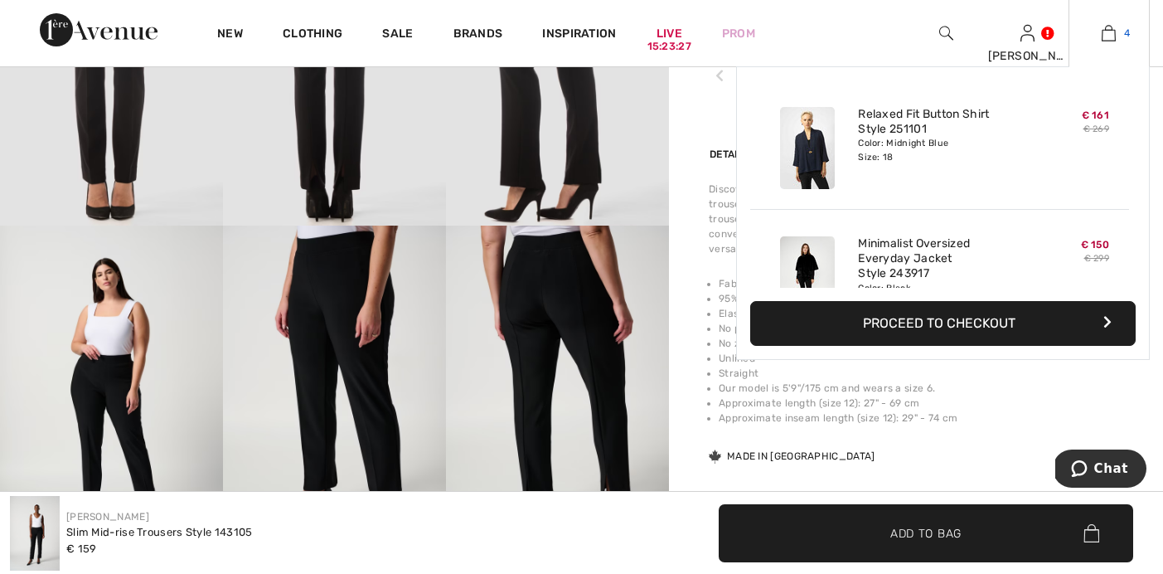
click at [1113, 35] on img at bounding box center [1109, 33] width 14 height 20
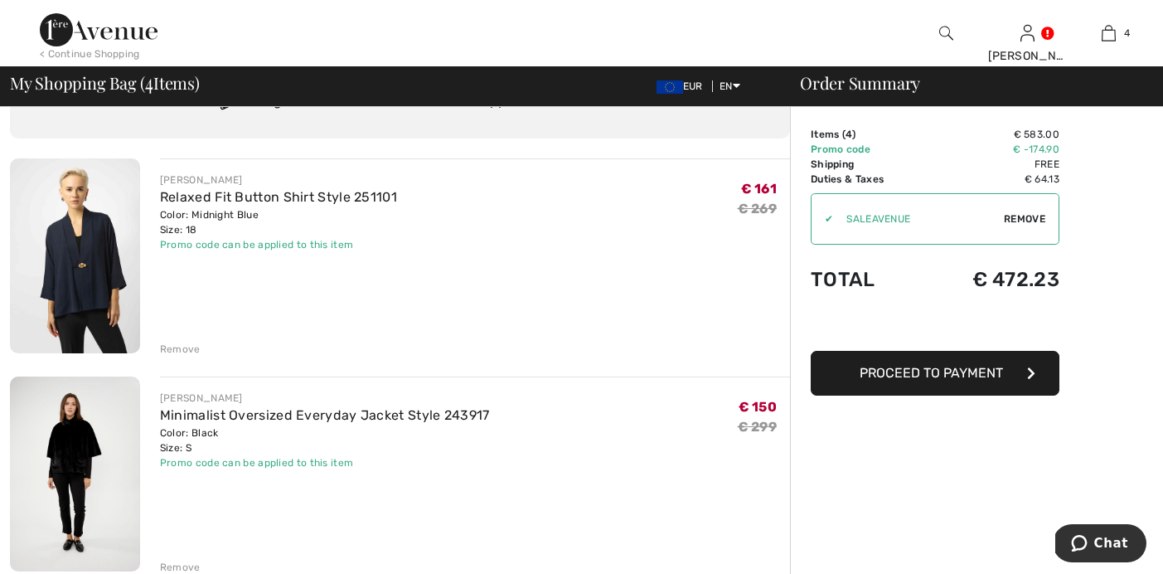
scroll to position [77, 0]
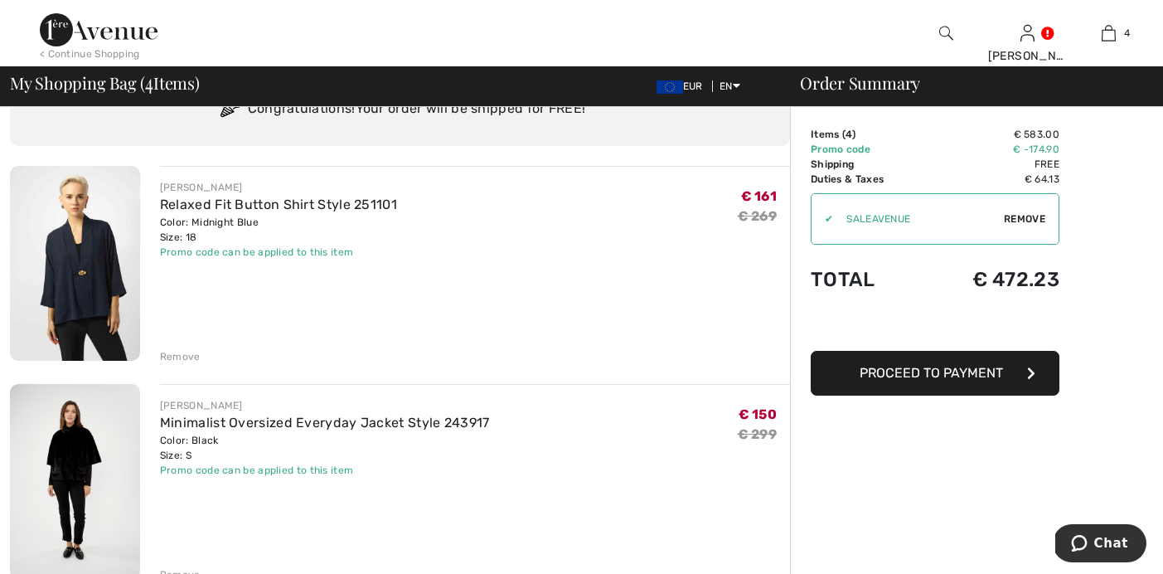
click at [169, 353] on div "Remove" at bounding box center [180, 356] width 41 height 15
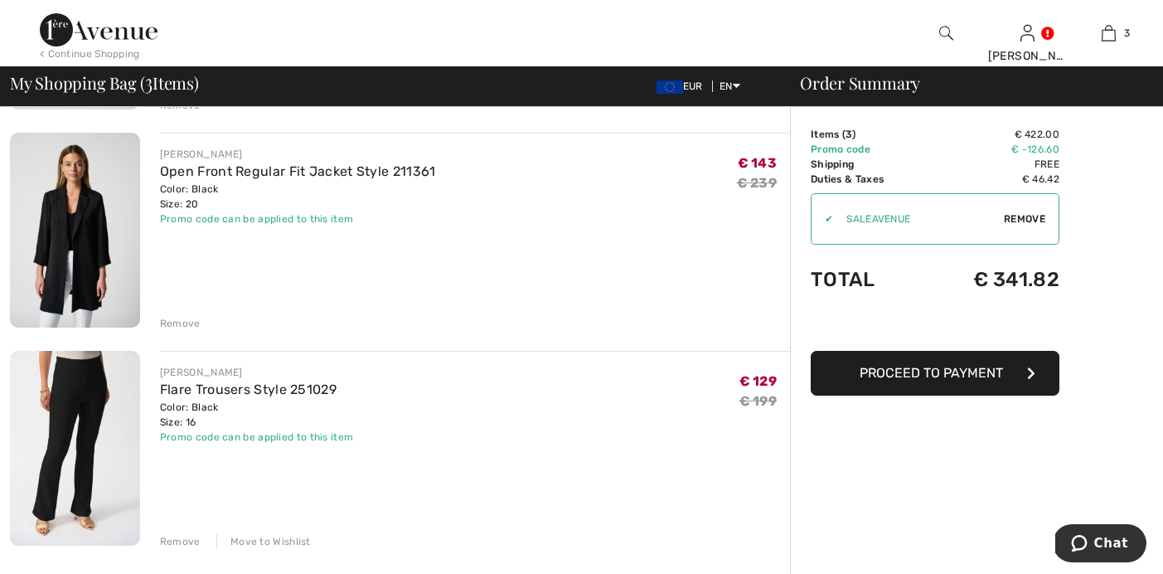
scroll to position [329, 0]
click at [90, 420] on img at bounding box center [75, 447] width 130 height 195
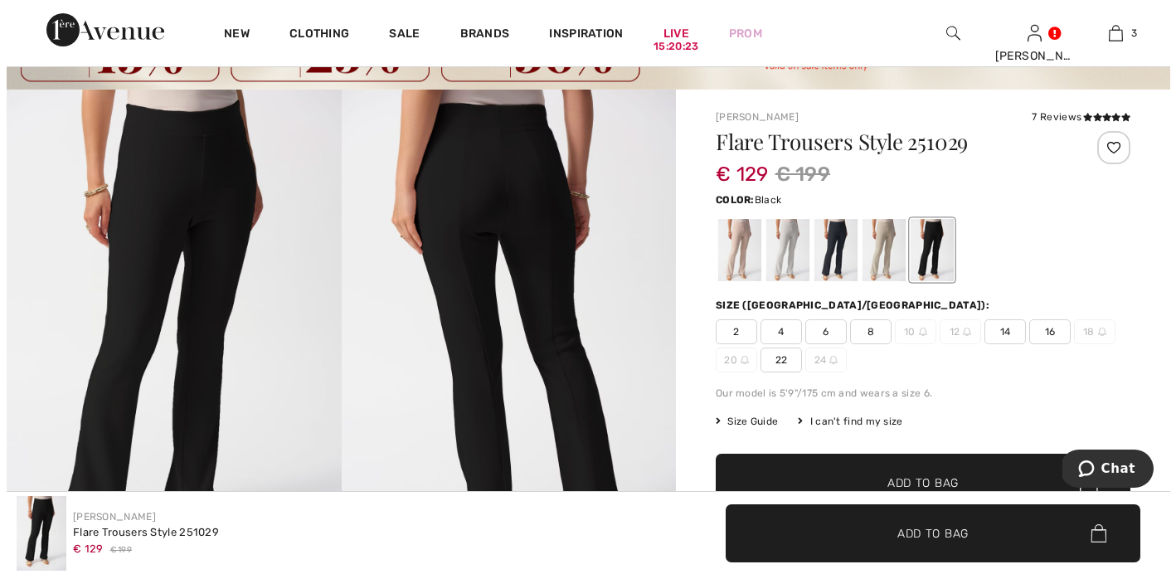
scroll to position [80, 0]
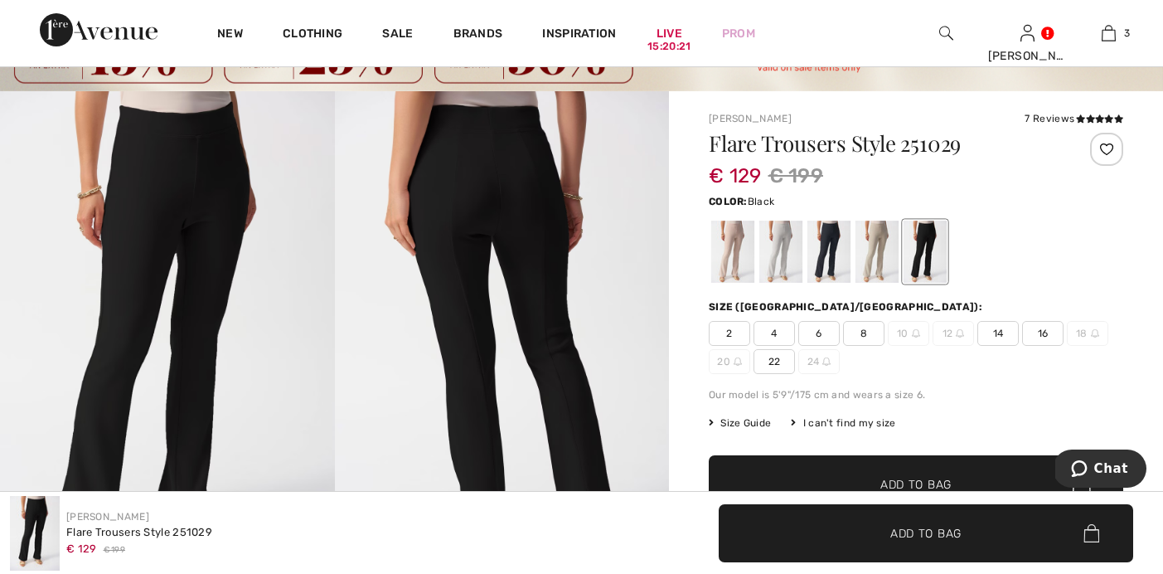
click at [522, 303] on img at bounding box center [502, 342] width 335 height 502
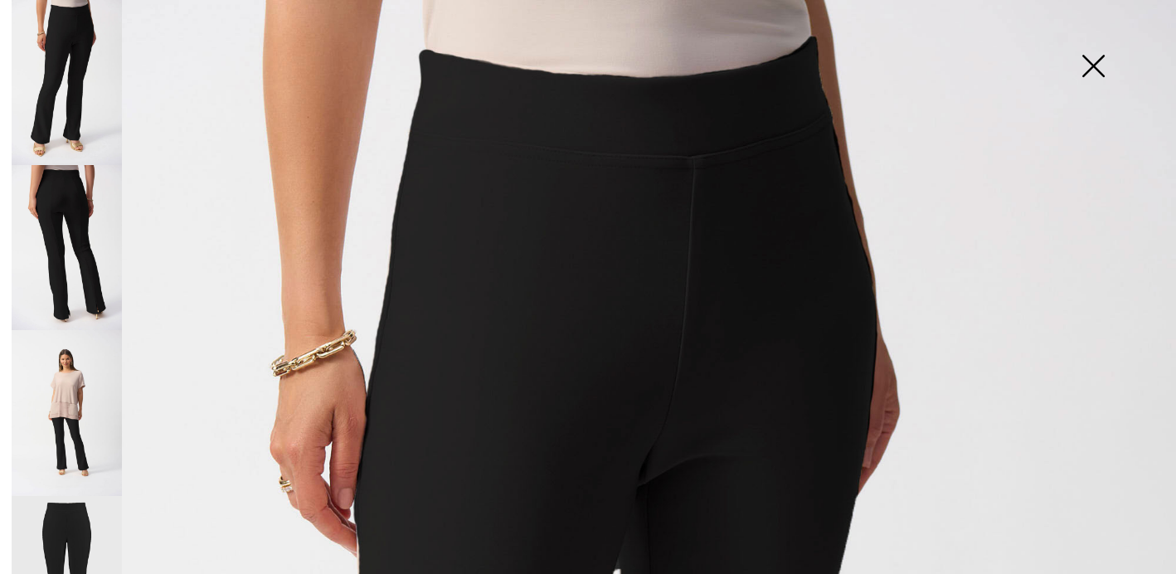
click at [69, 200] on img at bounding box center [67, 247] width 110 height 165
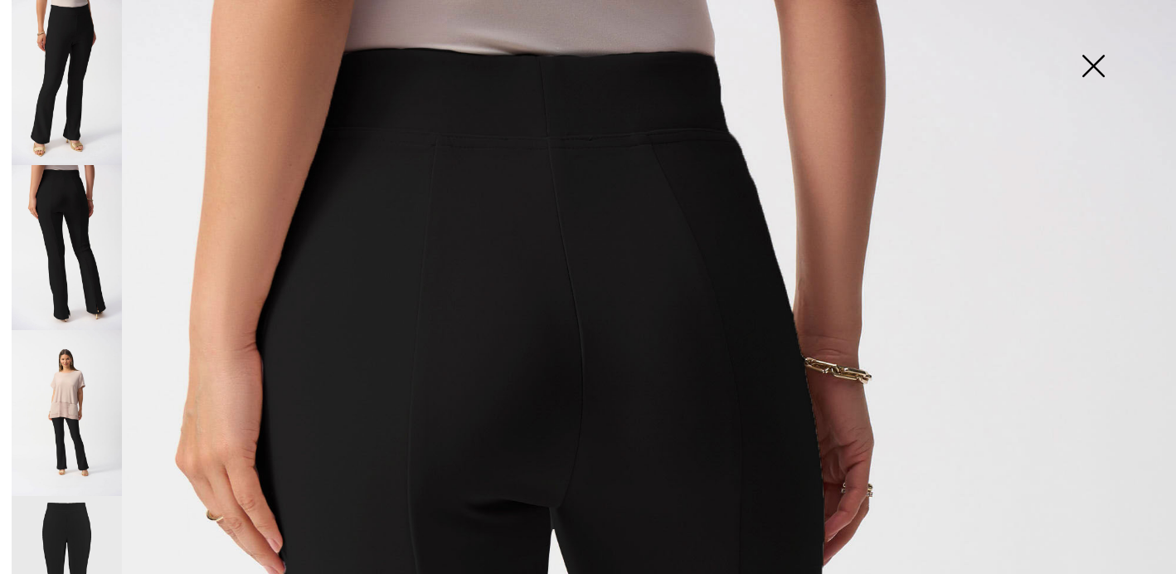
click at [85, 363] on img at bounding box center [67, 412] width 110 height 165
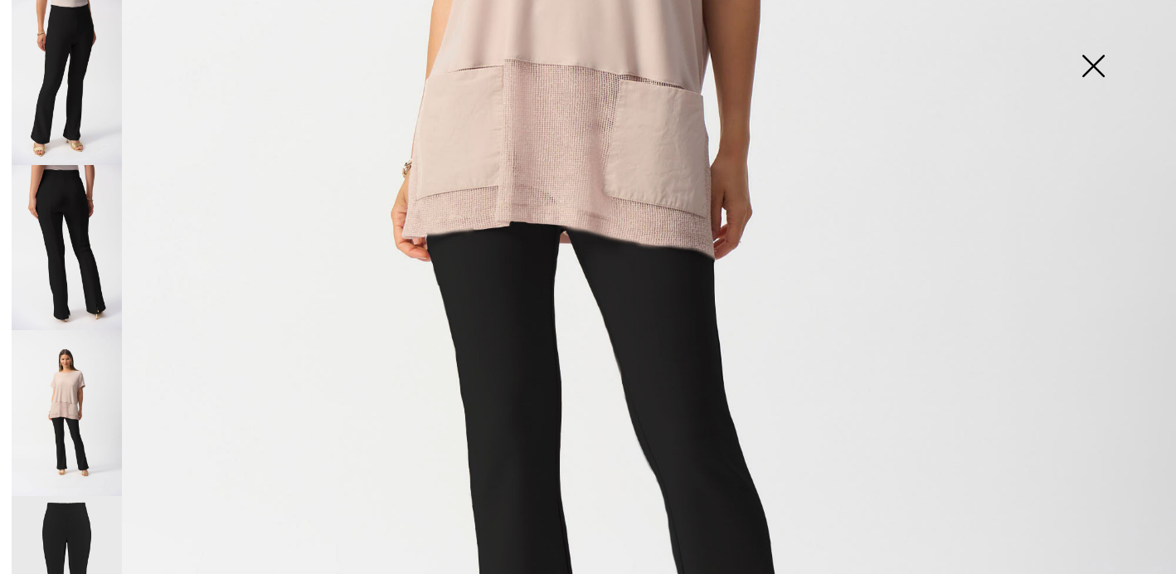
scroll to position [744, 0]
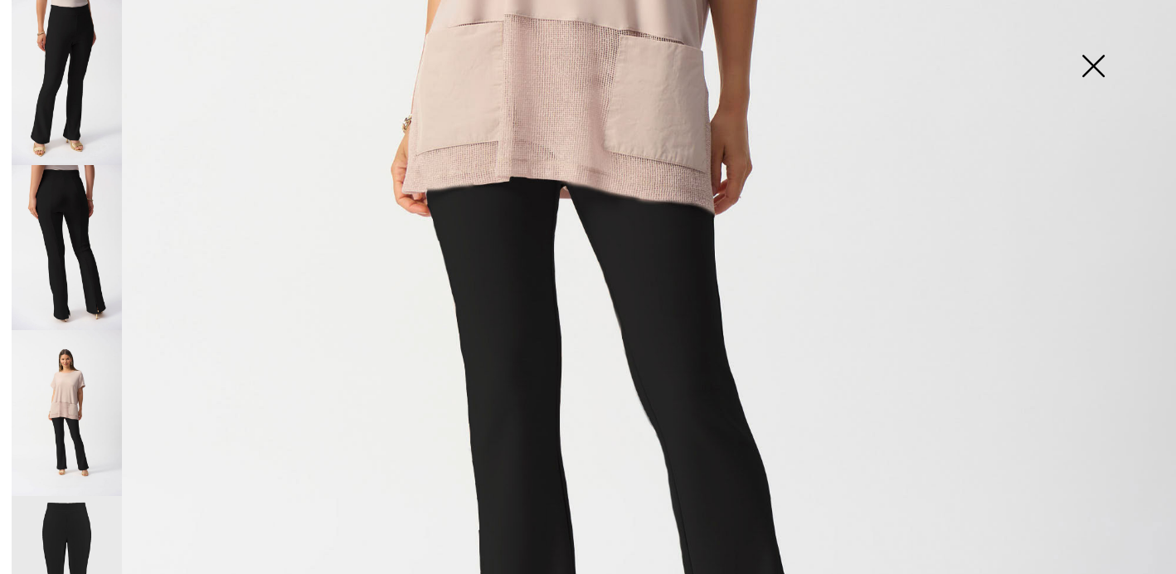
click at [85, 537] on img at bounding box center [67, 579] width 110 height 166
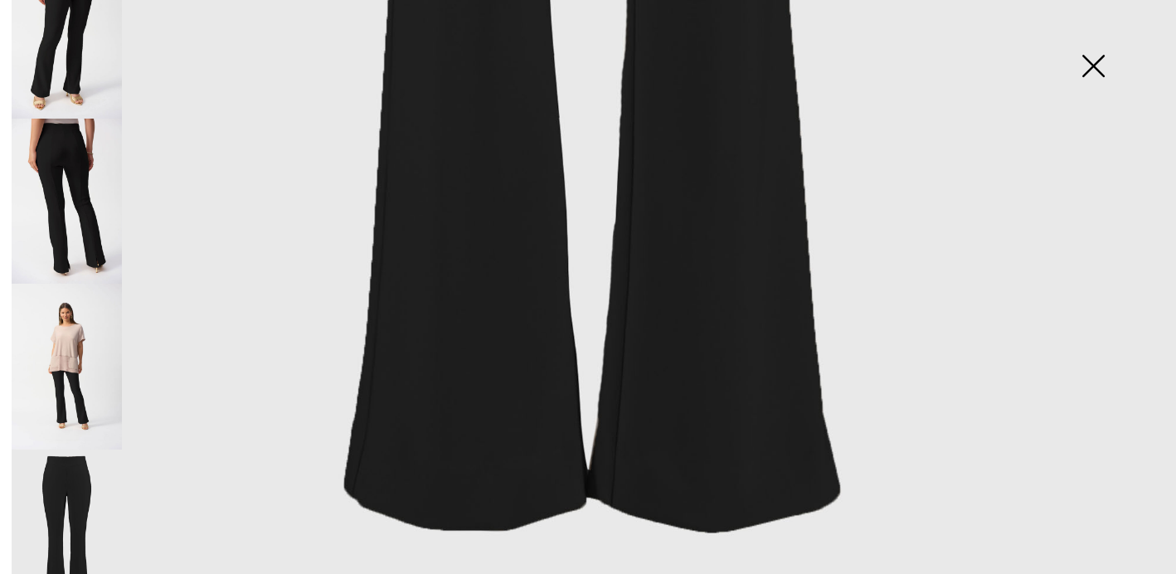
scroll to position [62, 0]
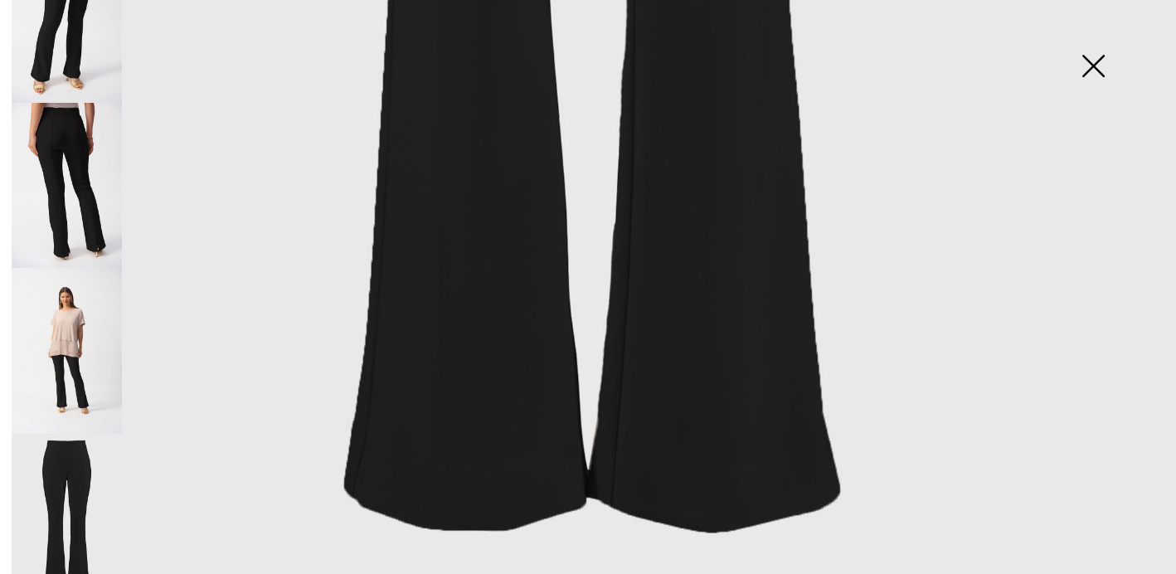
click at [98, 183] on img at bounding box center [67, 185] width 110 height 165
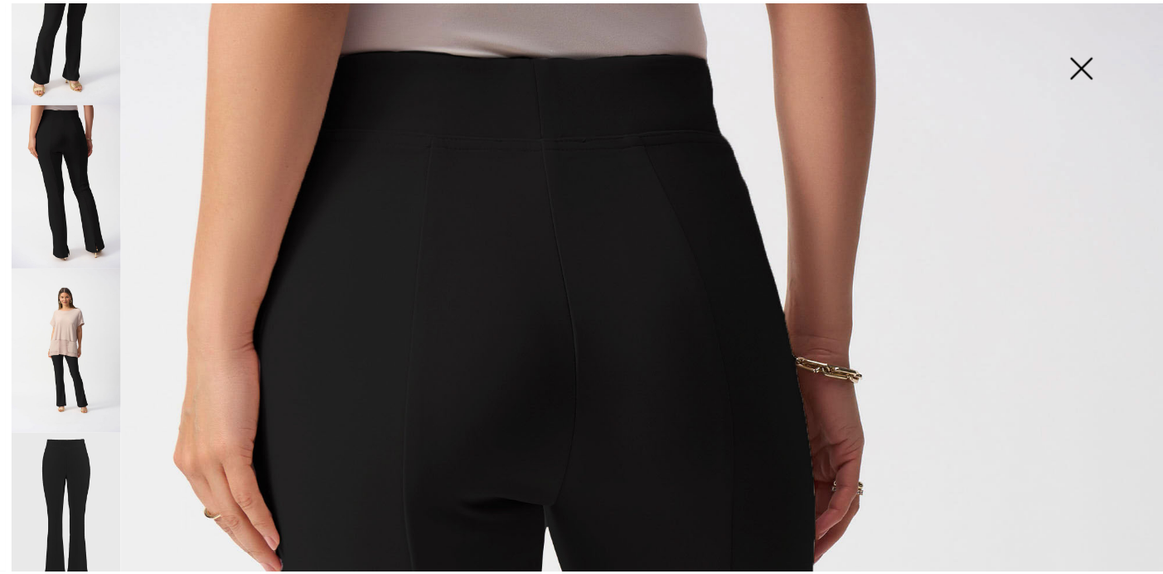
scroll to position [2, 0]
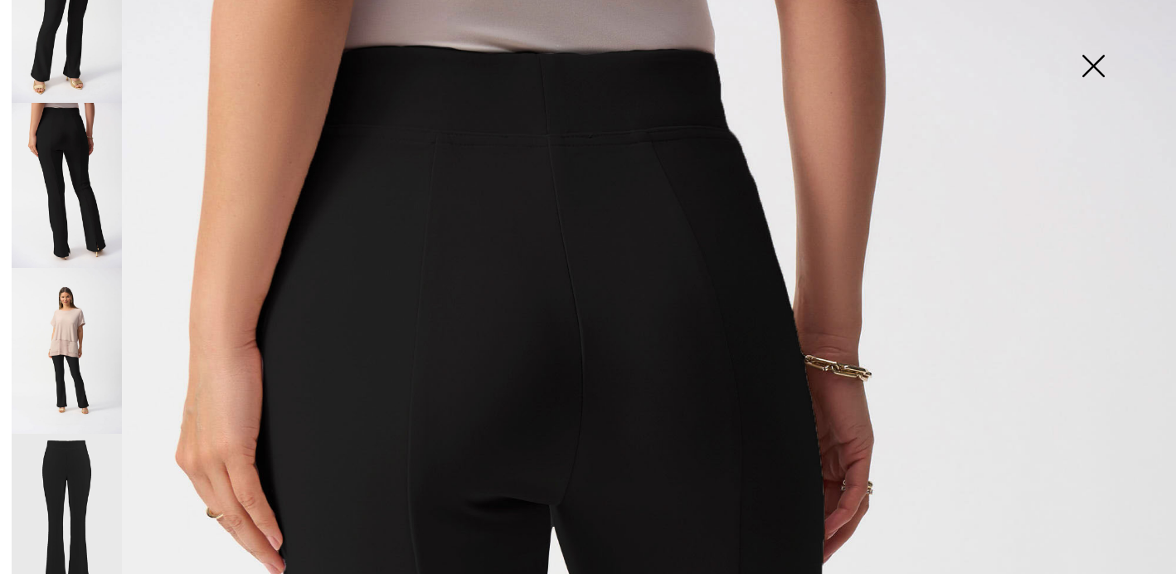
click at [1090, 71] on img at bounding box center [1092, 67] width 83 height 85
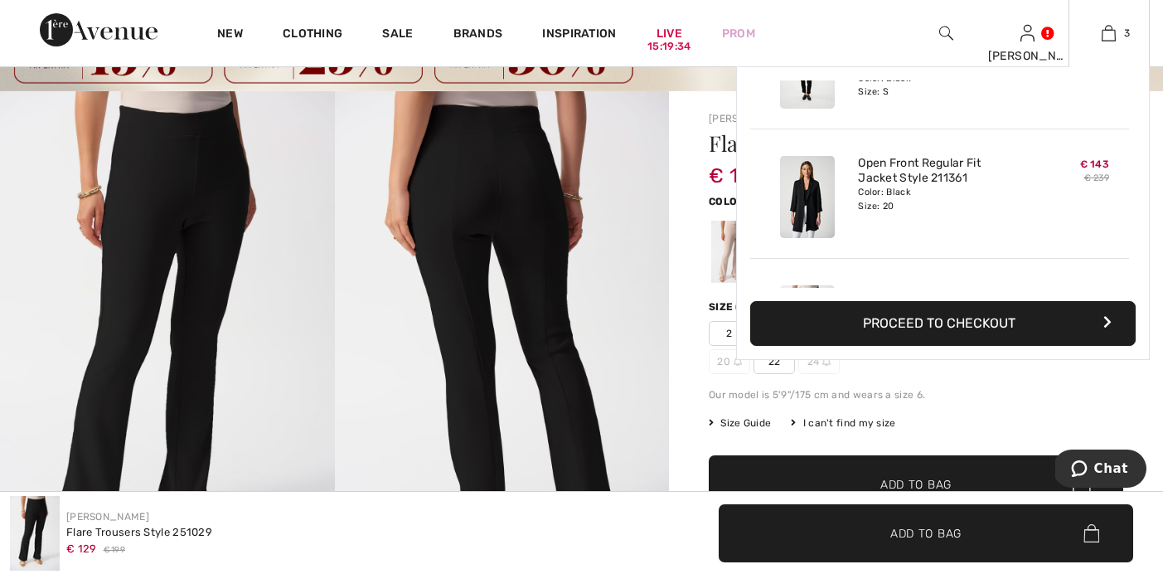
scroll to position [0, 0]
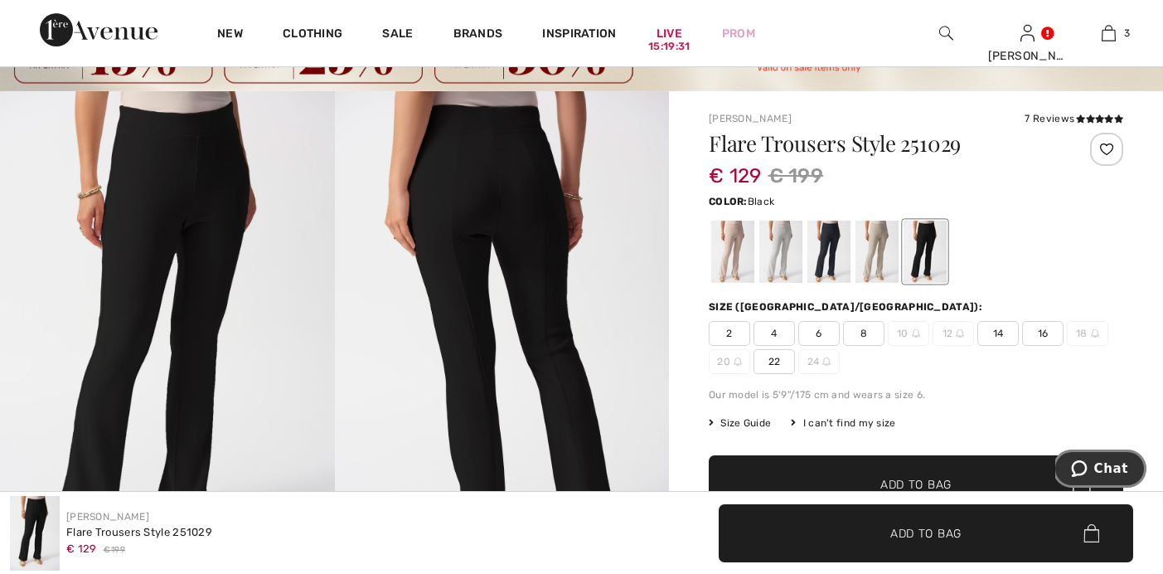
click at [1108, 473] on span "Chat" at bounding box center [1112, 468] width 34 height 15
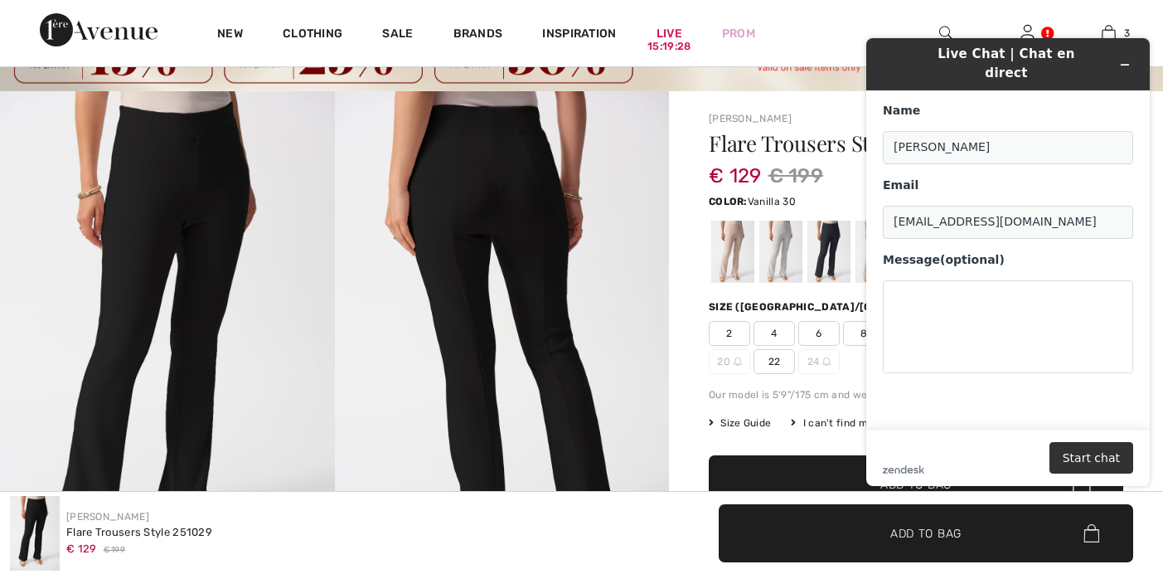
click at [777, 262] on div at bounding box center [781, 252] width 43 height 62
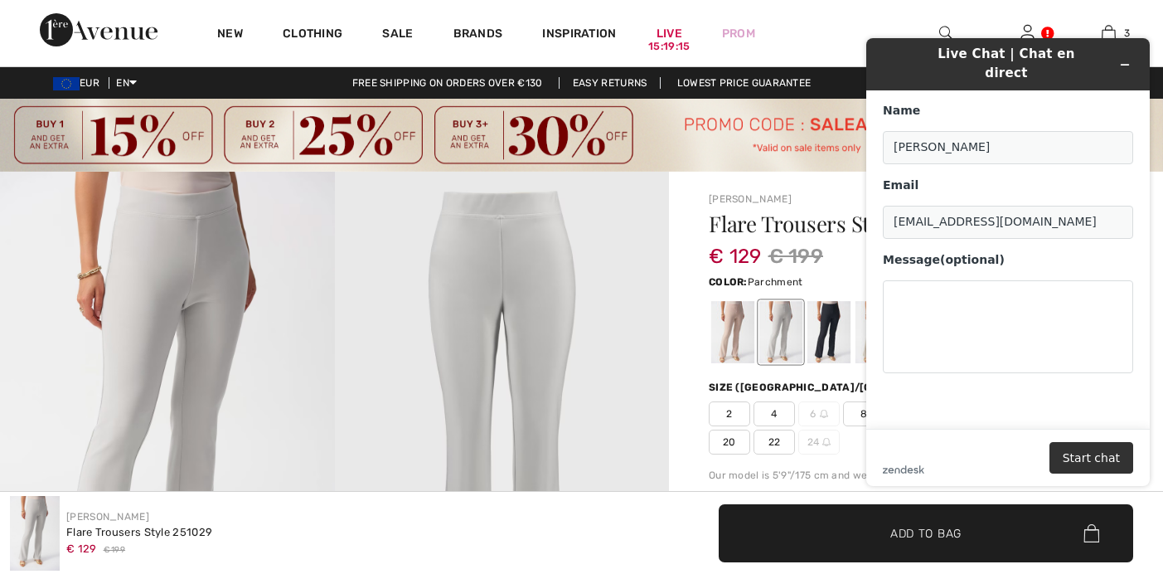
click at [735, 339] on div at bounding box center [732, 332] width 43 height 62
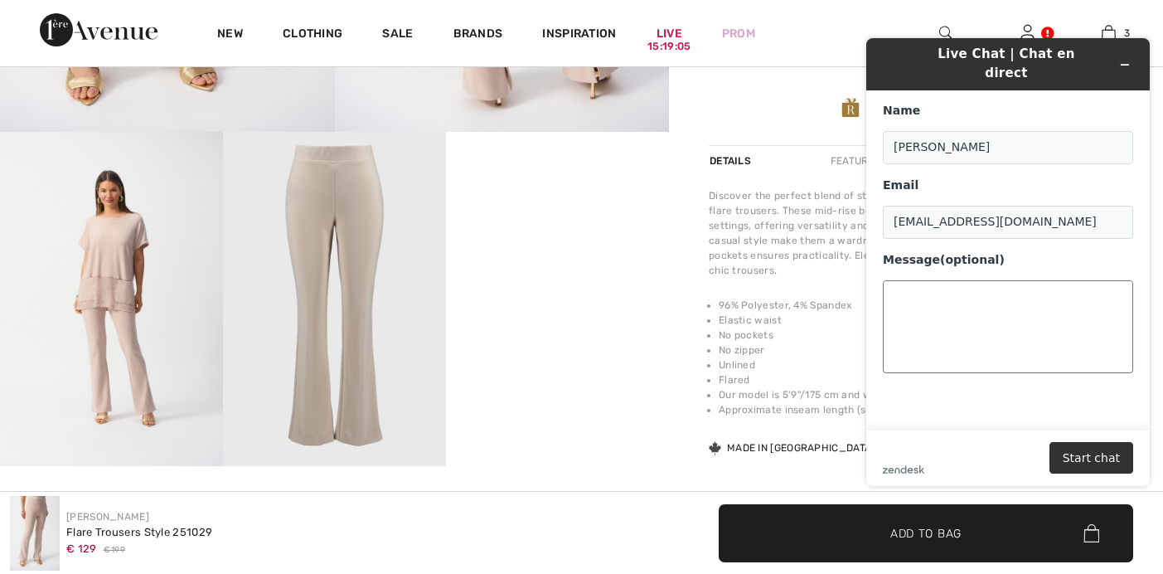
scroll to position [555, 0]
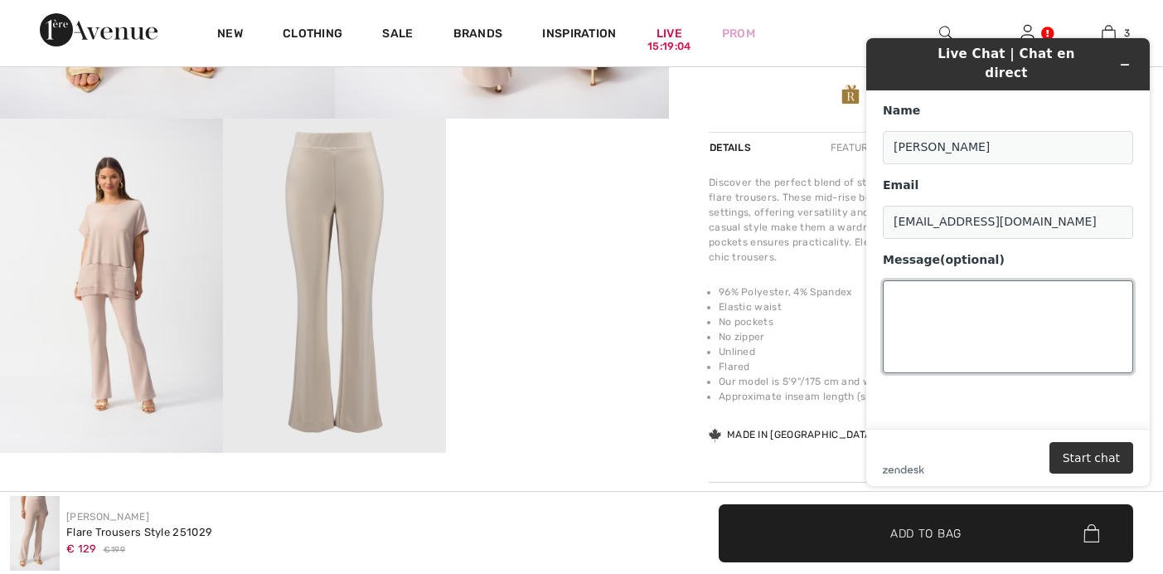
click at [989, 309] on textarea "Message (optional)" at bounding box center [1008, 326] width 250 height 93
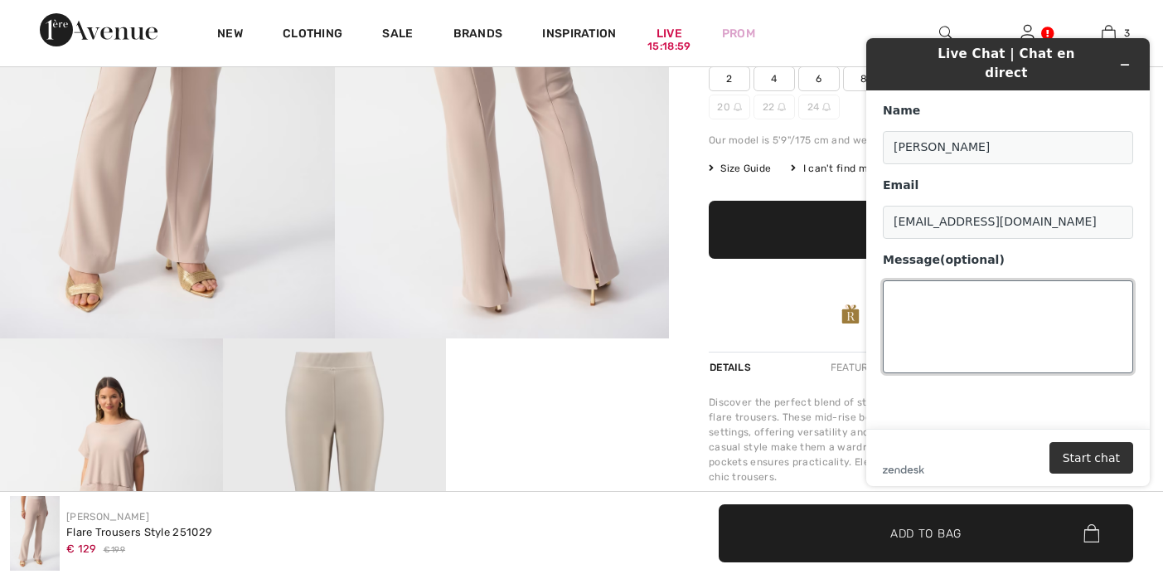
scroll to position [336, 0]
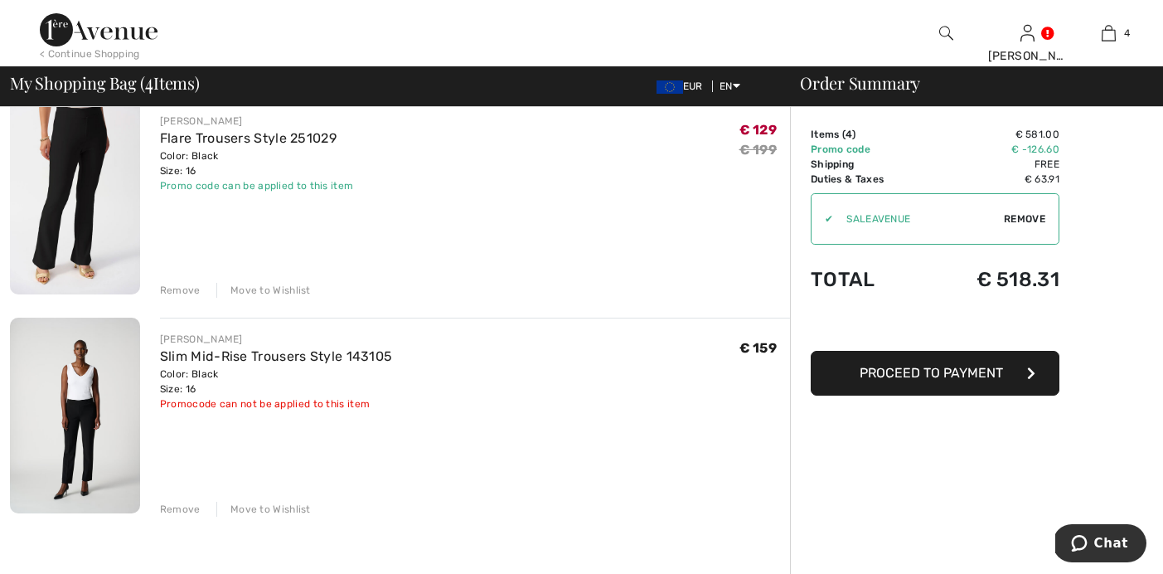
scroll to position [586, 0]
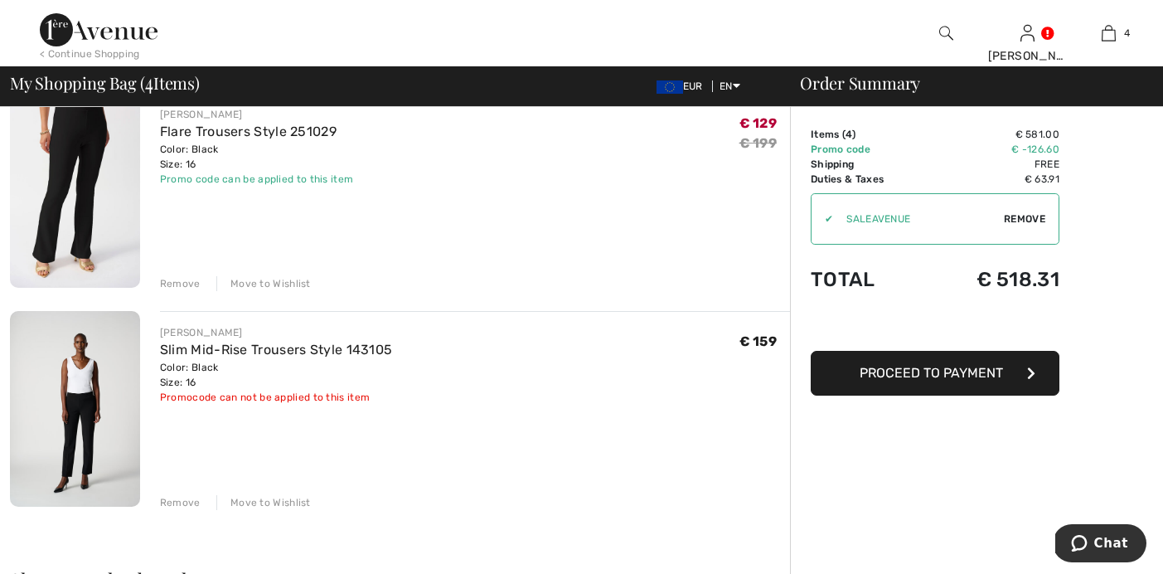
click at [274, 502] on div "Move to Wishlist" at bounding box center [263, 502] width 95 height 15
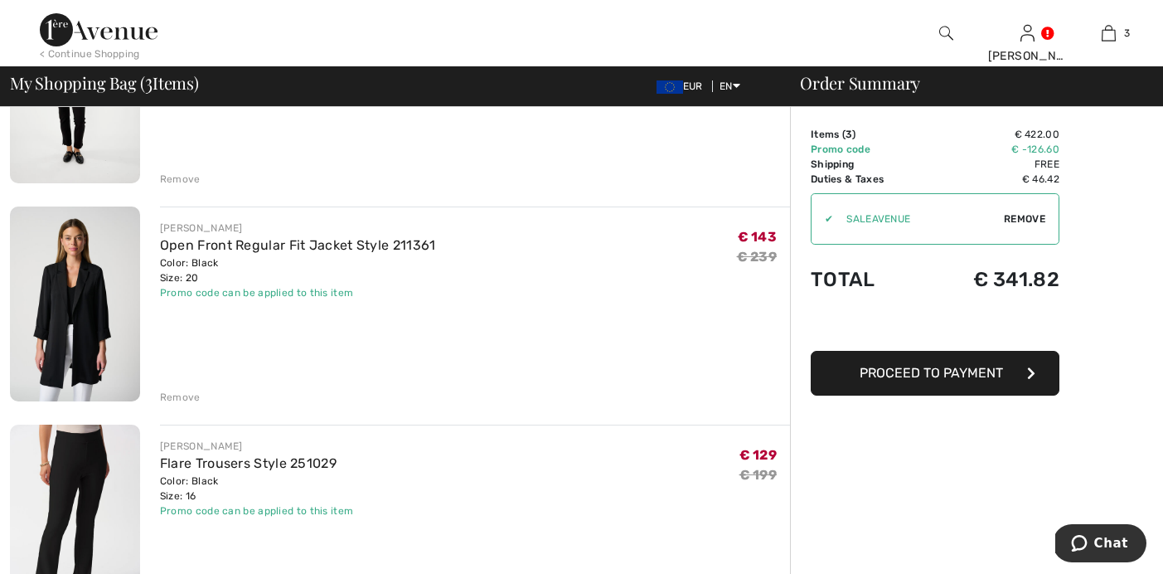
scroll to position [261, 0]
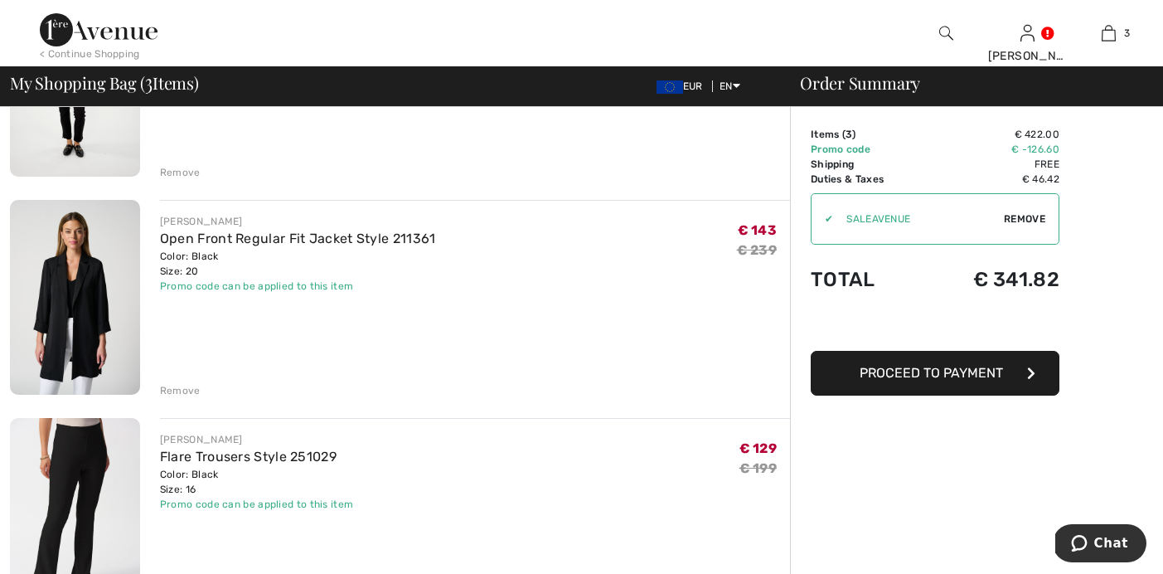
click at [935, 371] on span "Proceed to Payment" at bounding box center [931, 373] width 143 height 16
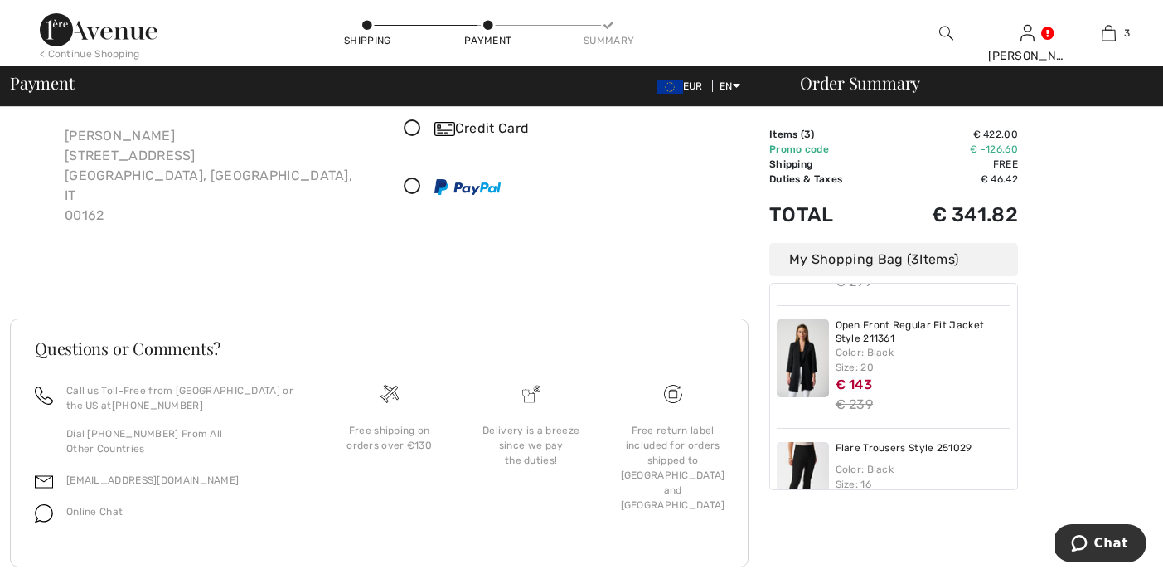
scroll to position [109, 0]
click at [412, 129] on icon at bounding box center [413, 128] width 44 height 17
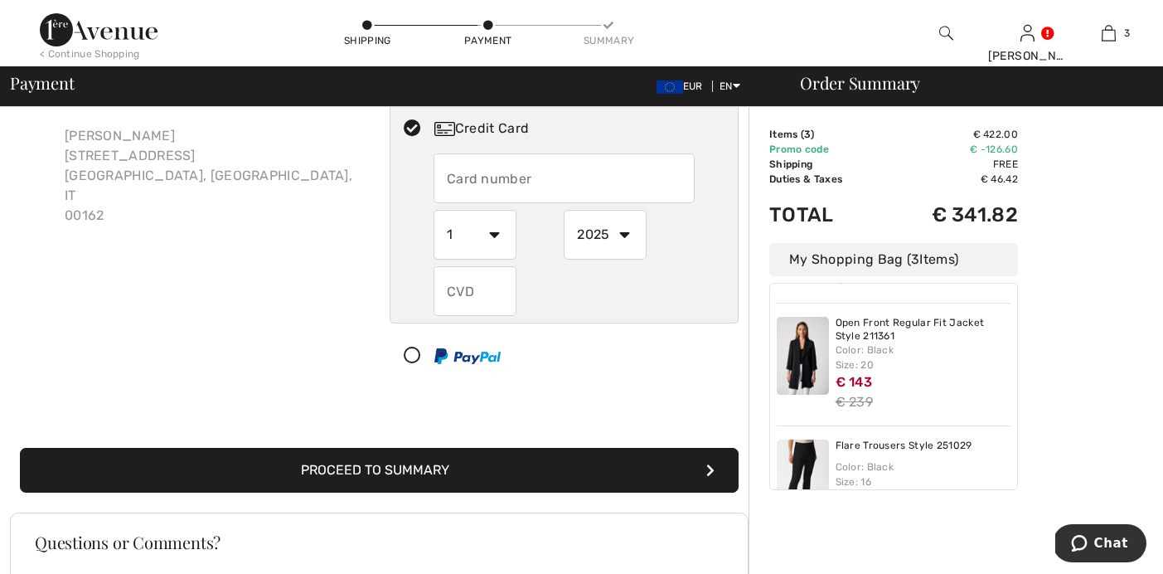
click at [524, 182] on input "text" at bounding box center [564, 178] width 261 height 50
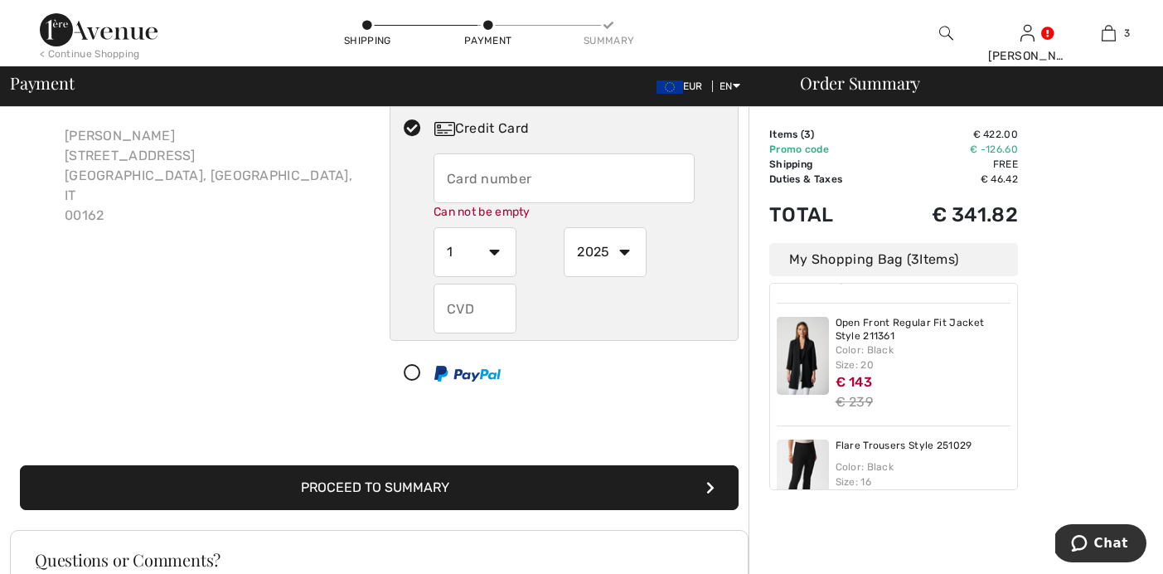
type input "[CREDIT_CARD_NUMBER]"
select select "12"
select select "2027"
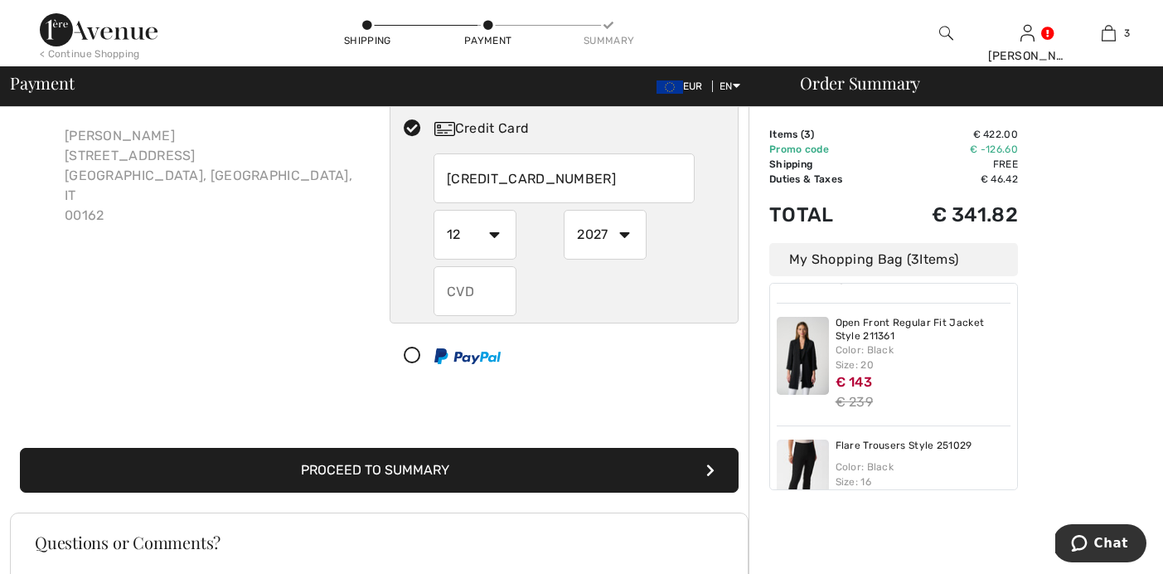
click at [486, 294] on input "text" at bounding box center [475, 291] width 83 height 50
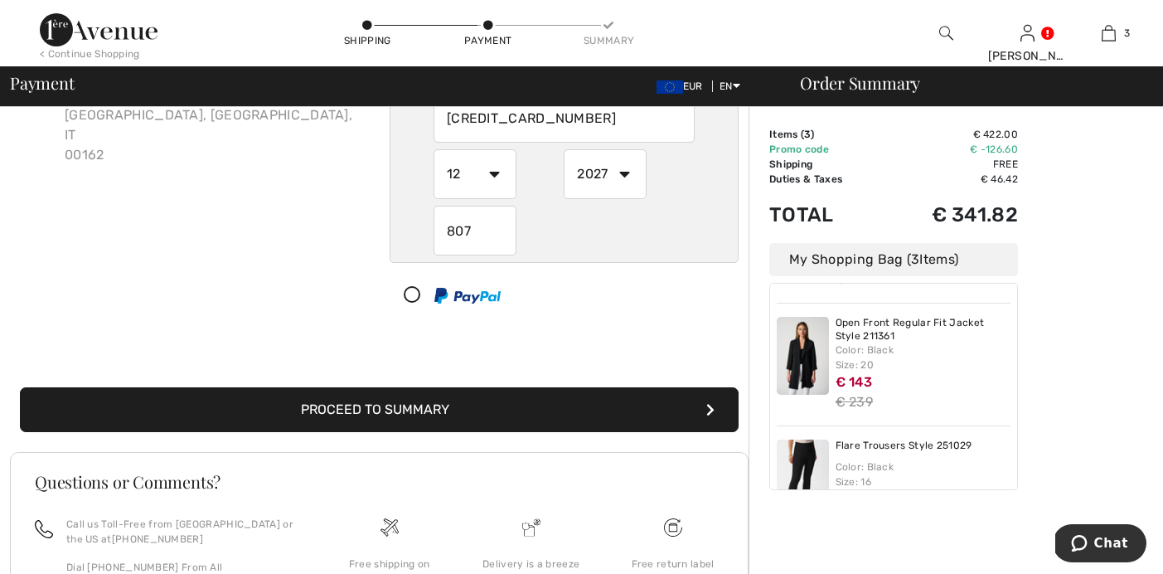
scroll to position [164, 0]
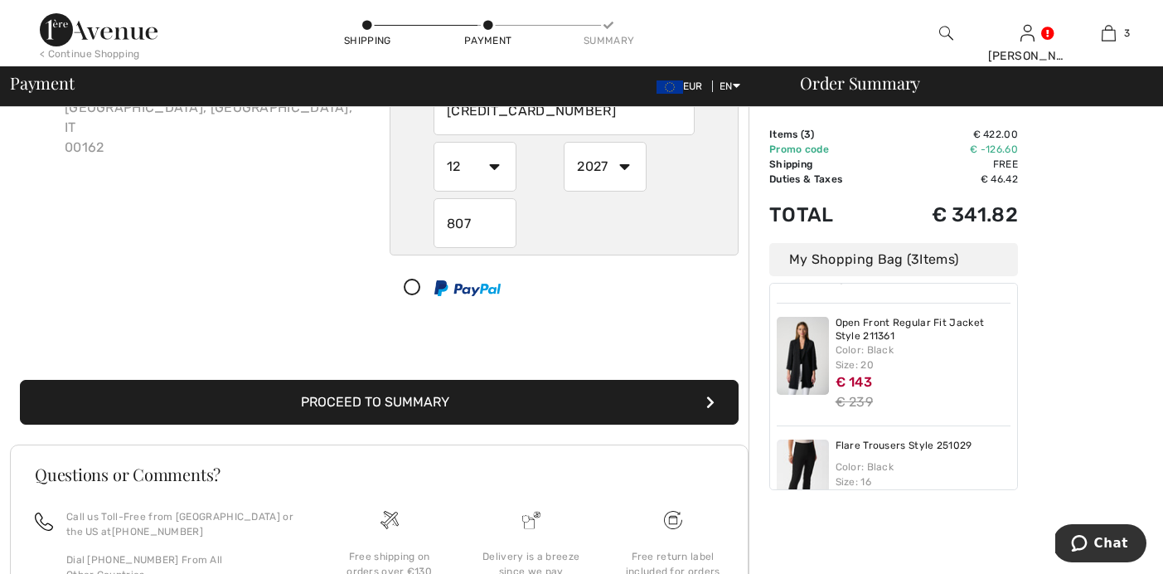
type input "807"
click at [428, 406] on button "Proceed to Summary" at bounding box center [379, 402] width 719 height 45
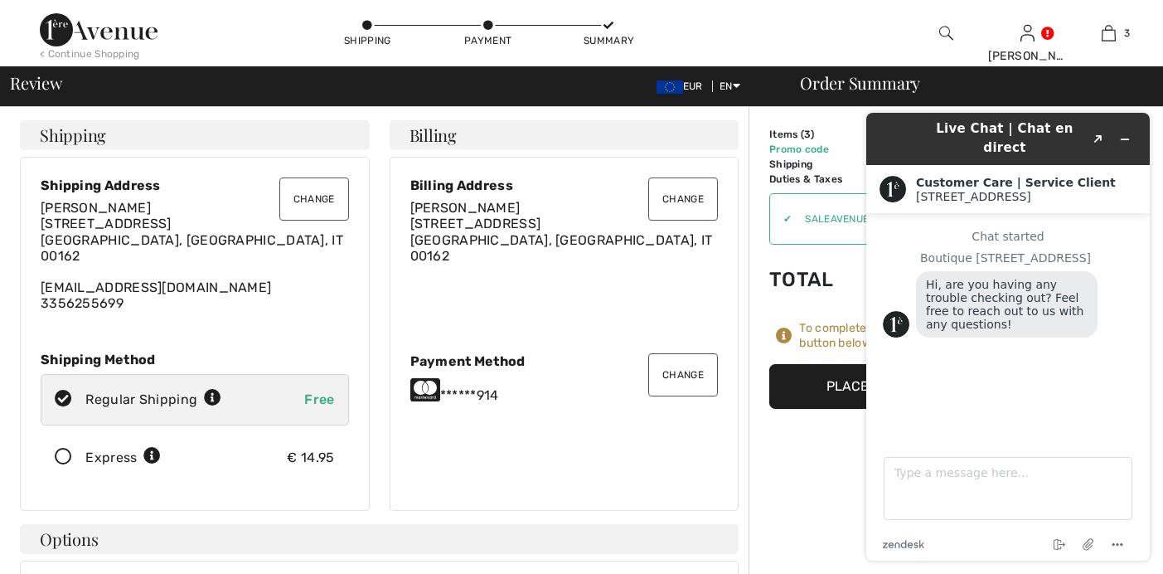
click at [828, 400] on button "Place Your Order" at bounding box center [894, 386] width 249 height 45
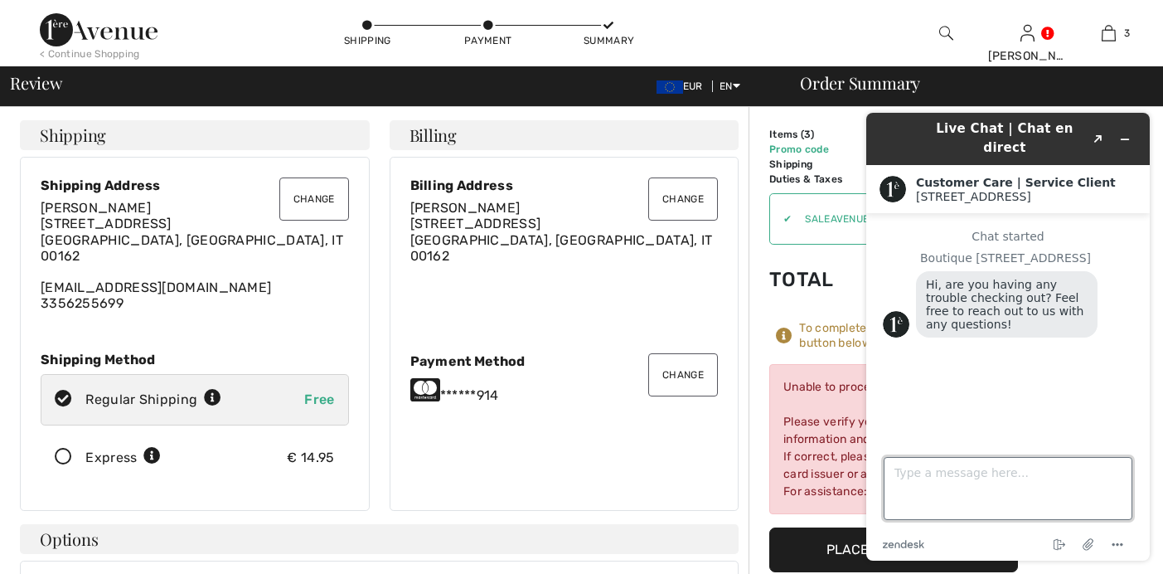
click at [943, 480] on textarea "Type a message here..." at bounding box center [1008, 488] width 249 height 63
type textarea "No"
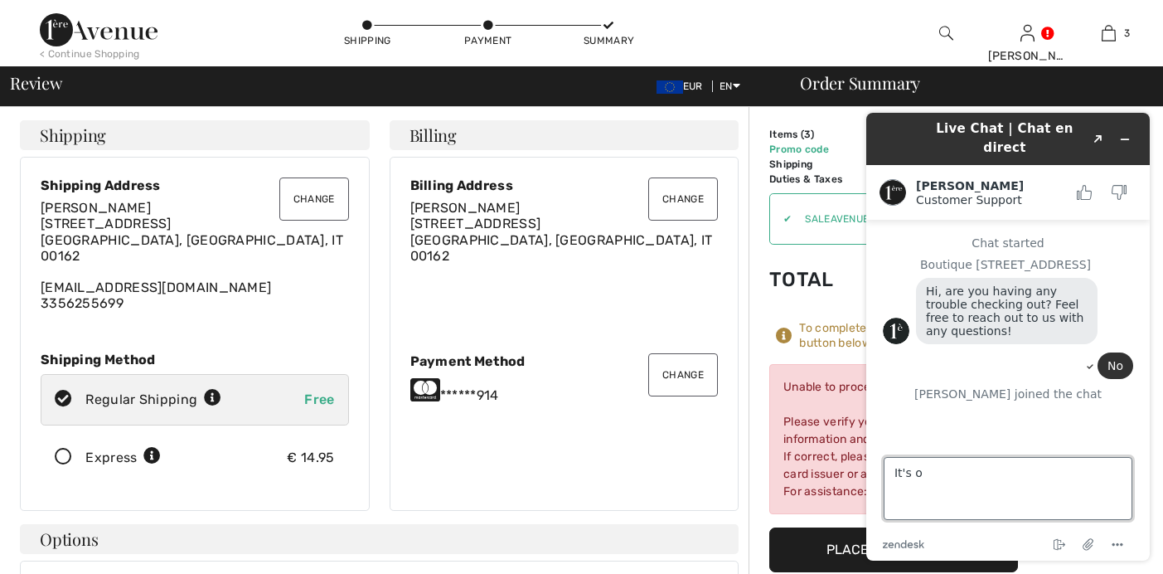
type textarea "It's ok"
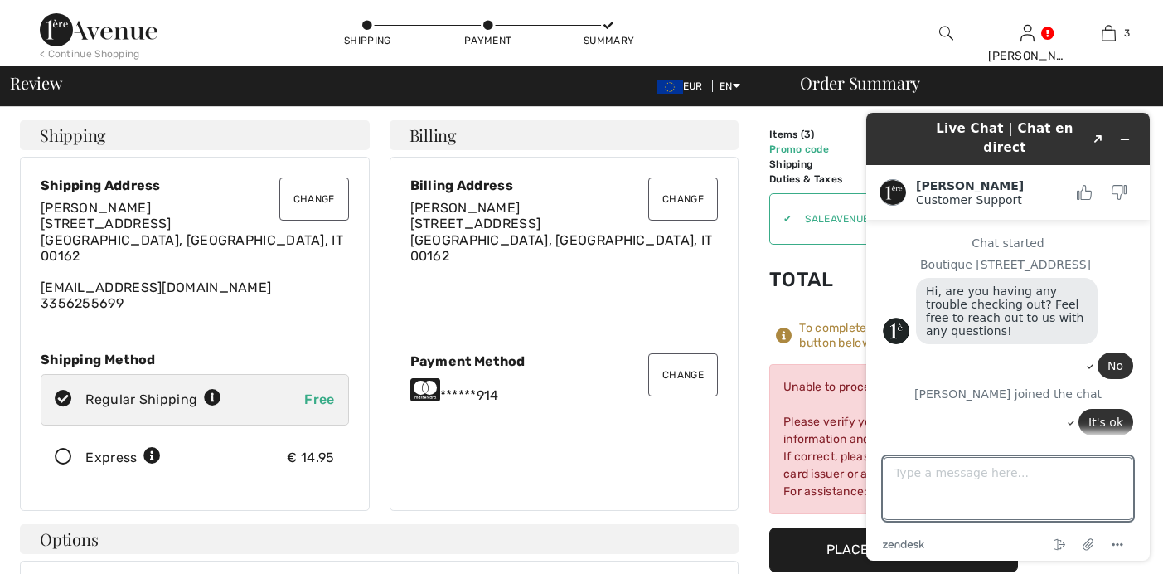
click at [813, 410] on div "Unable to process your order. Please verify your credit card information and bi…" at bounding box center [894, 439] width 249 height 150
click at [1123, 134] on icon "Minimize widget" at bounding box center [1125, 140] width 12 height 12
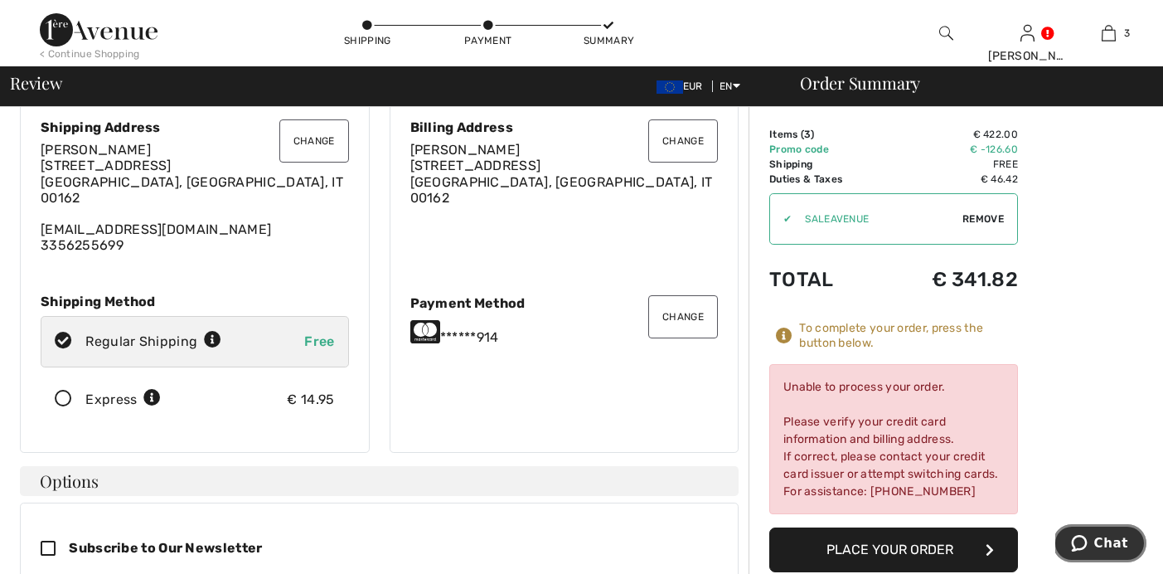
scroll to position [60, 0]
click at [1087, 544] on icon "Chat" at bounding box center [1079, 543] width 16 height 17
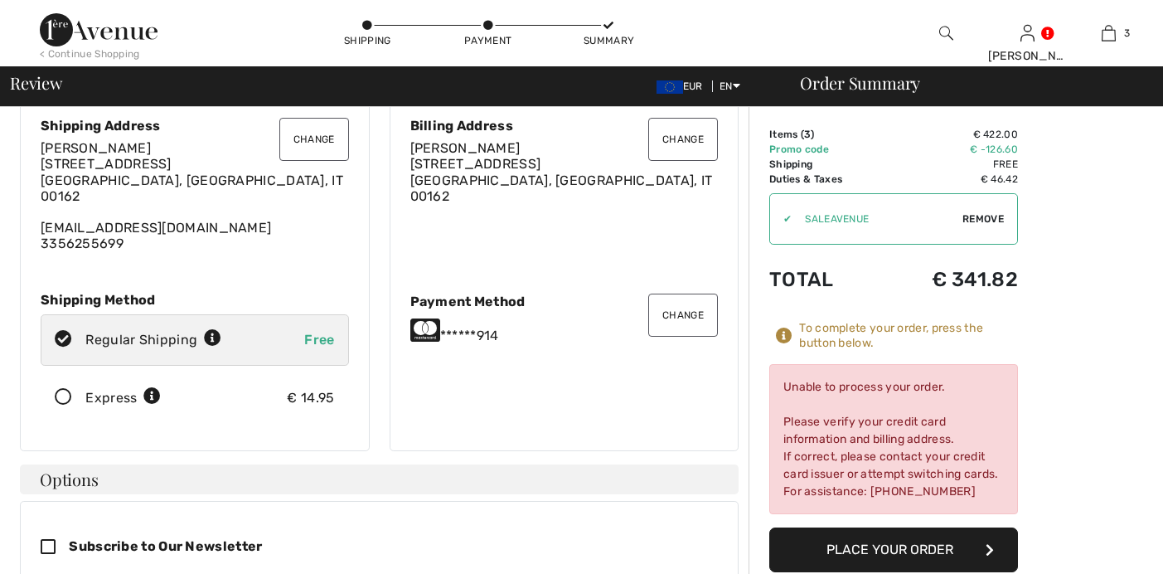
scroll to position [49, 0]
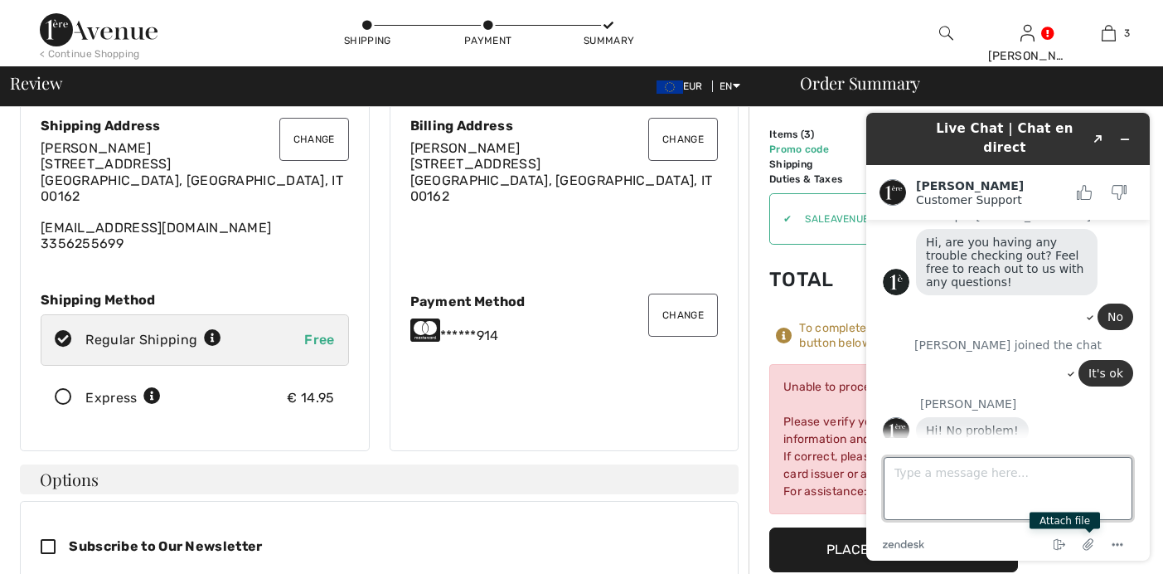
click at [965, 493] on textarea "Type a message here..." at bounding box center [1008, 488] width 249 height 63
type textarea "I will try later."
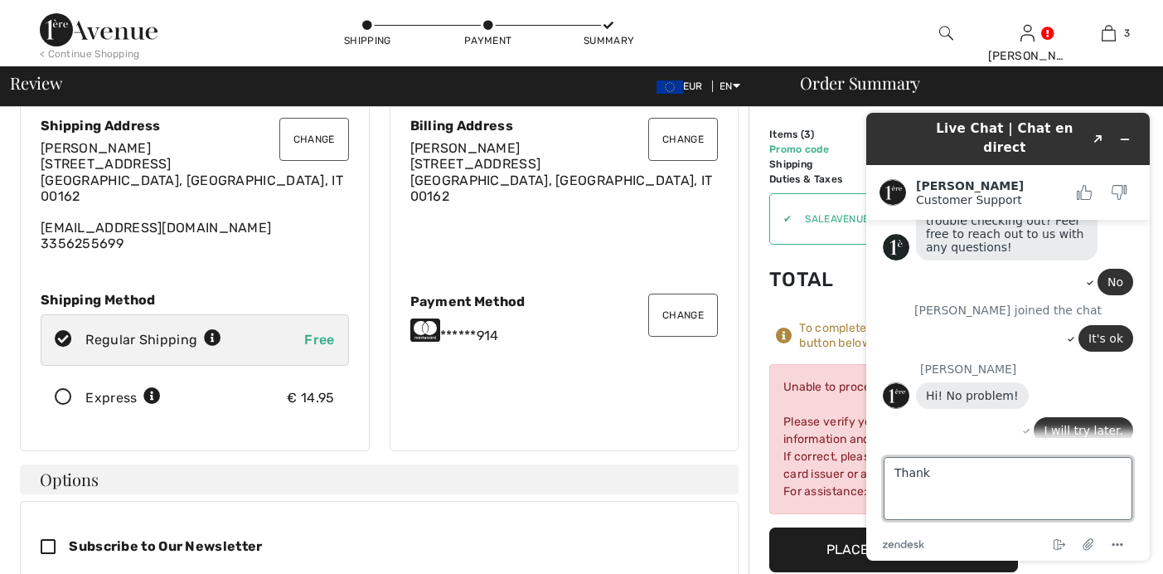
type textarea "Thanks"
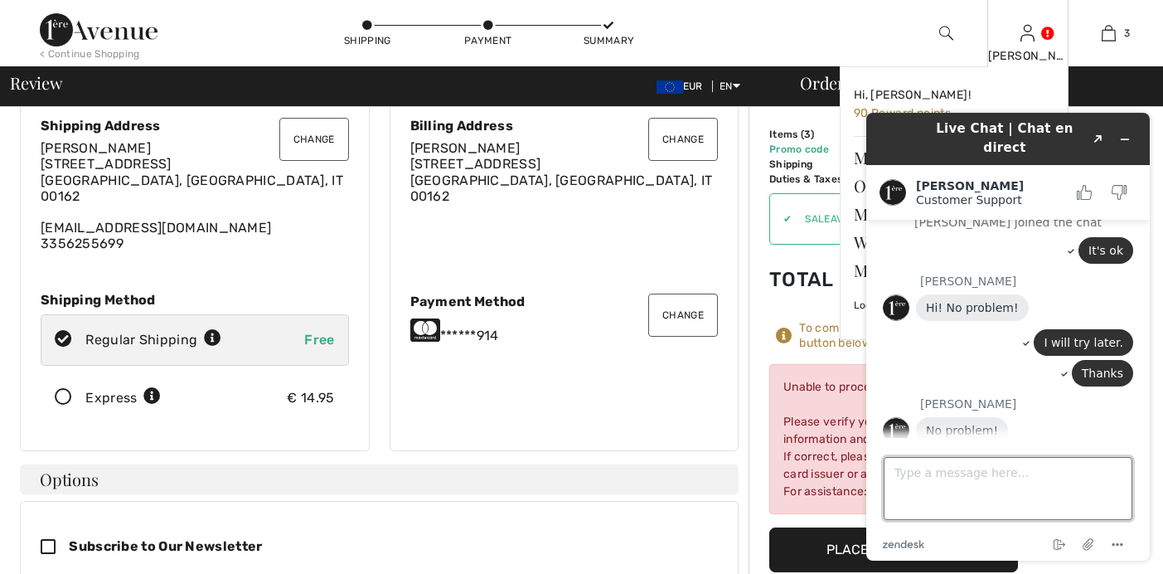
scroll to position [249, 0]
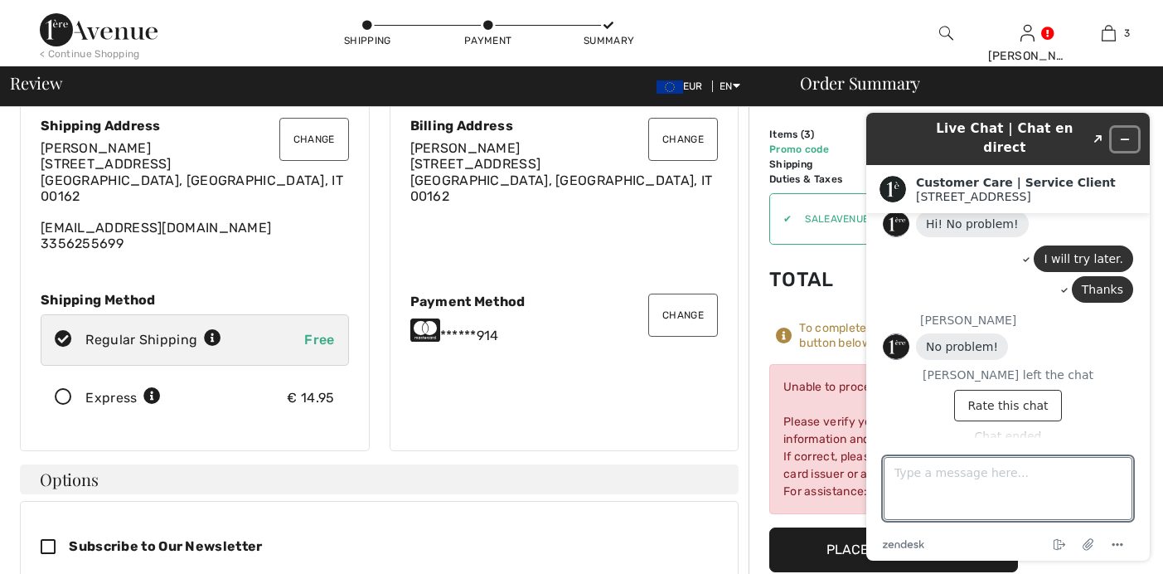
click at [1125, 134] on icon "Minimize widget" at bounding box center [1125, 140] width 12 height 12
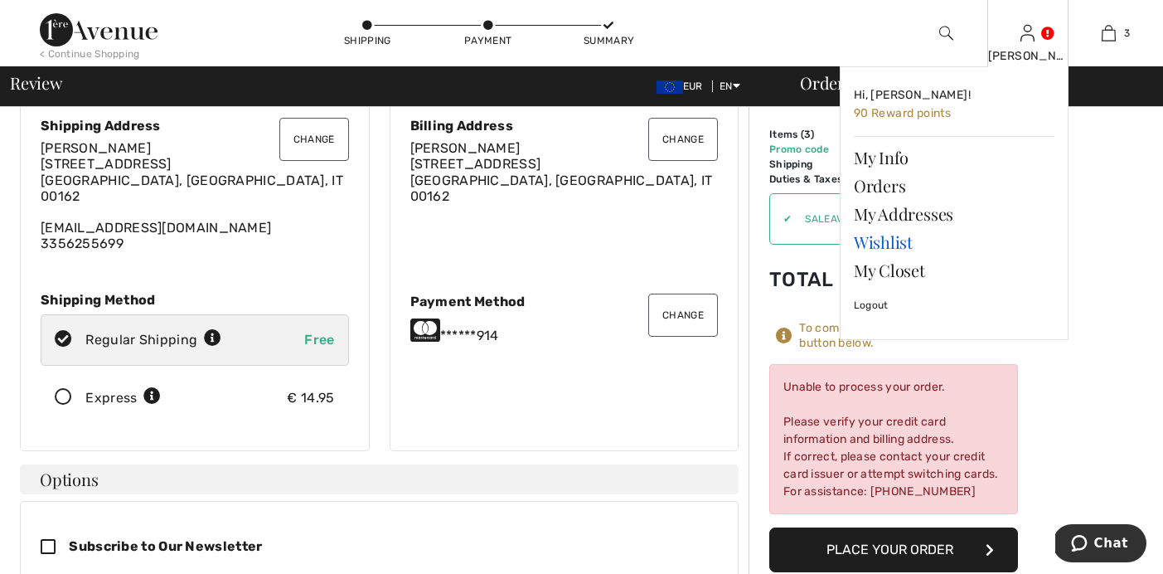
click at [905, 237] on link "Wishlist" at bounding box center [954, 242] width 201 height 28
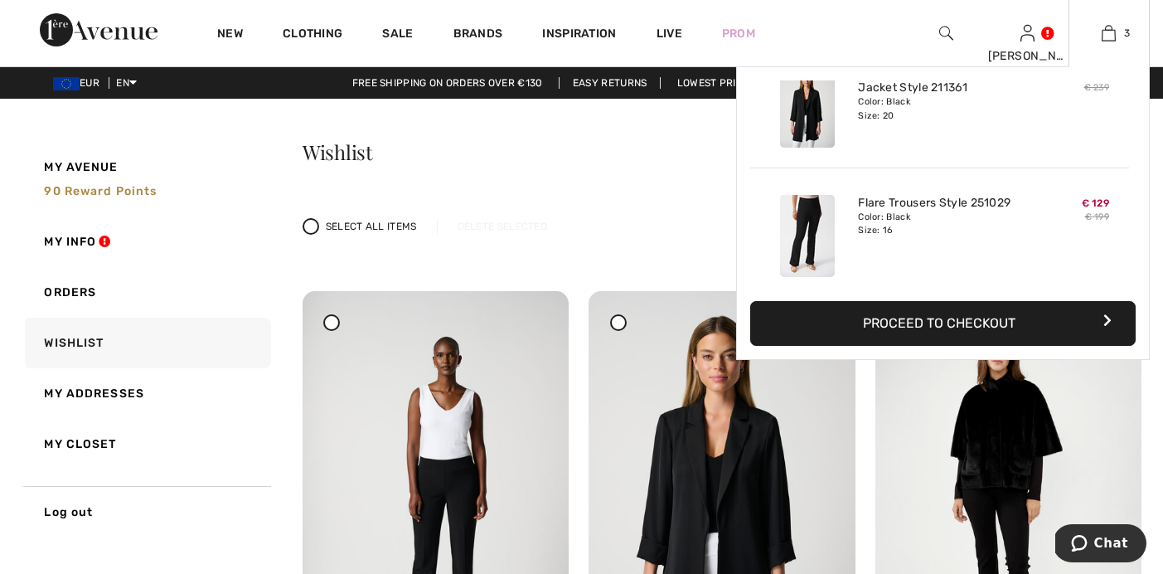
scroll to position [181, 0]
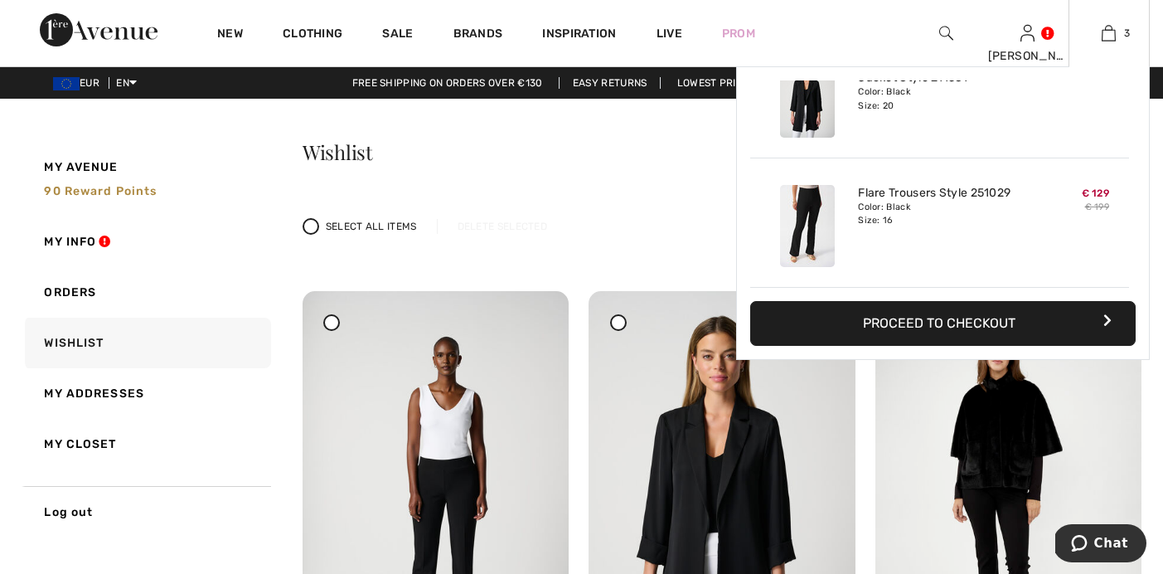
click at [814, 238] on img at bounding box center [807, 226] width 55 height 82
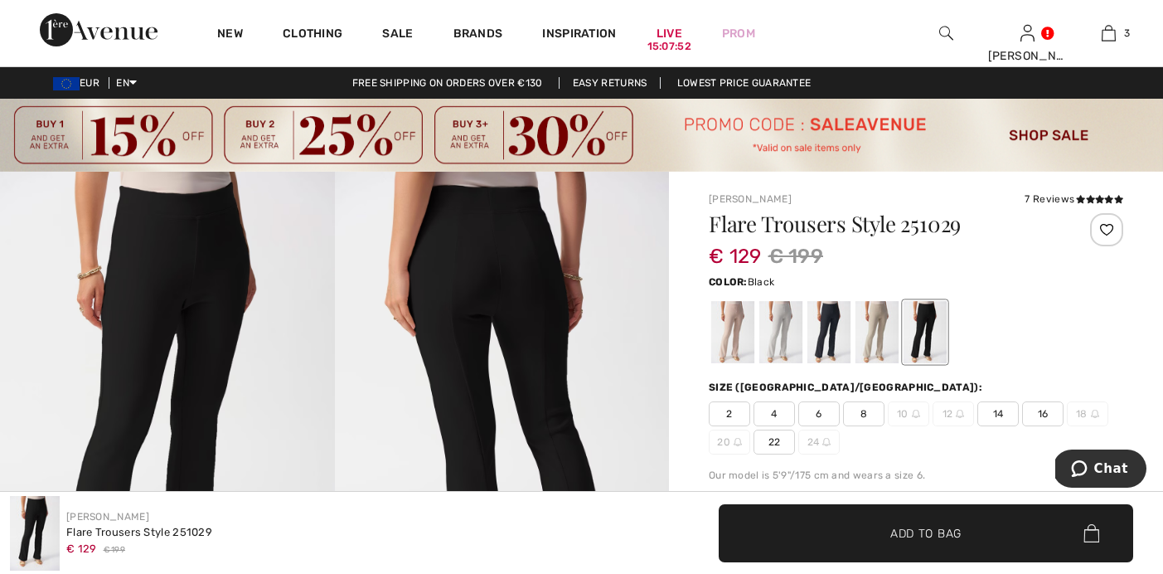
click at [1110, 227] on div at bounding box center [1106, 229] width 33 height 33
click at [1093, 197] on icon at bounding box center [1090, 199] width 9 height 8
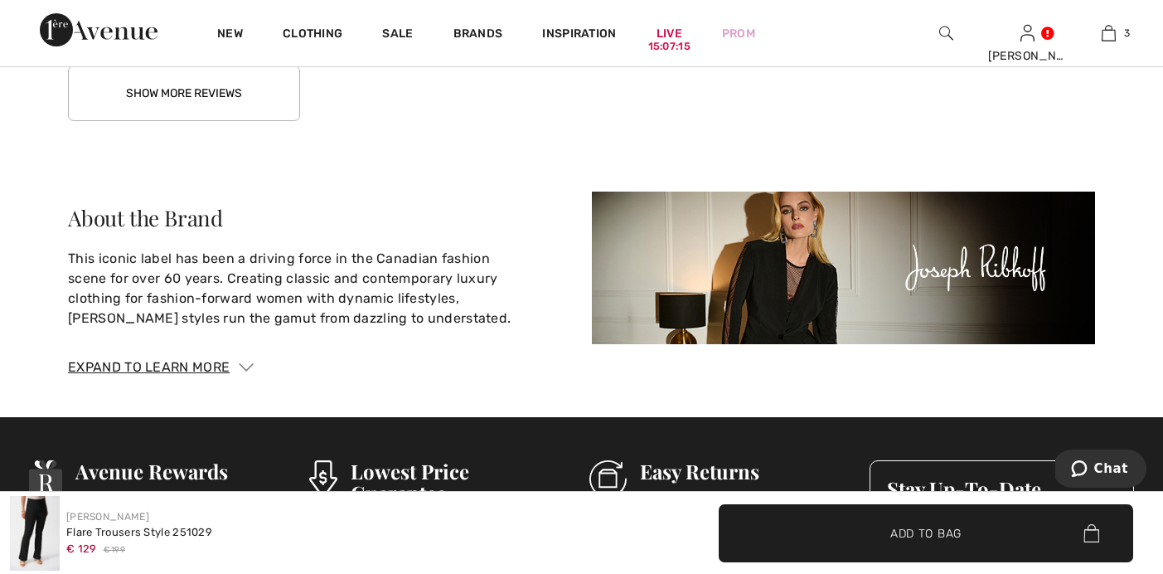
scroll to position [2945, 0]
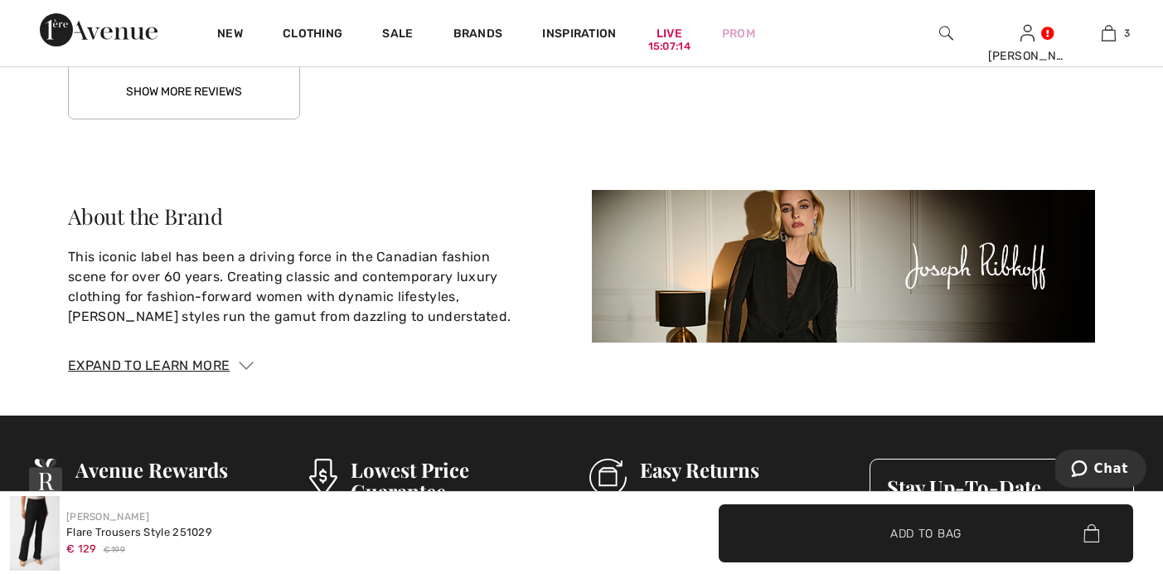
click at [244, 105] on button "Show More Reviews" at bounding box center [184, 92] width 232 height 56
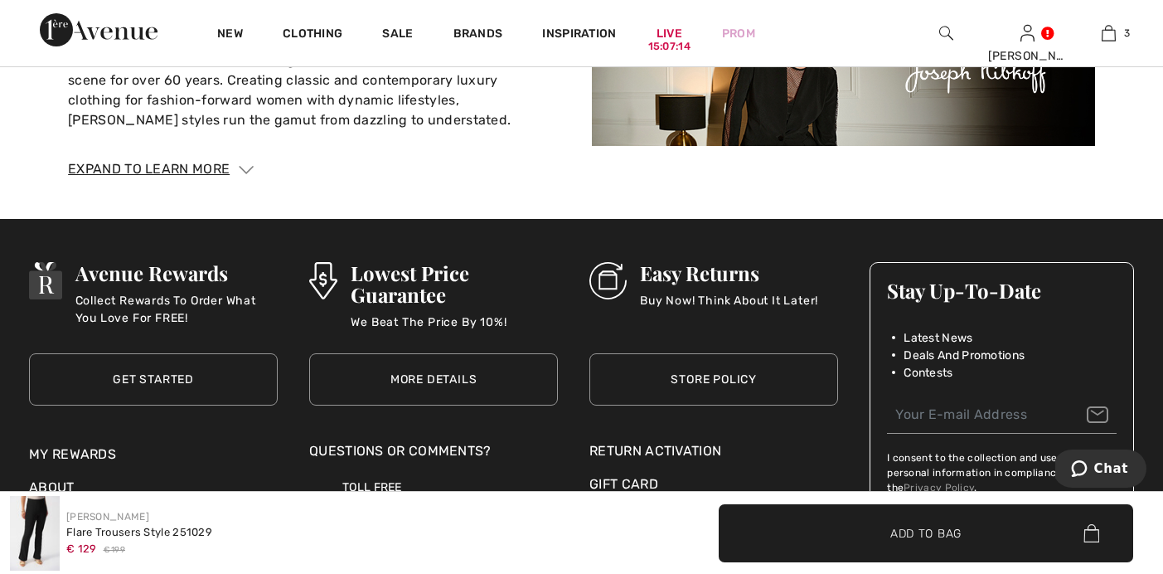
scroll to position [3888, 0]
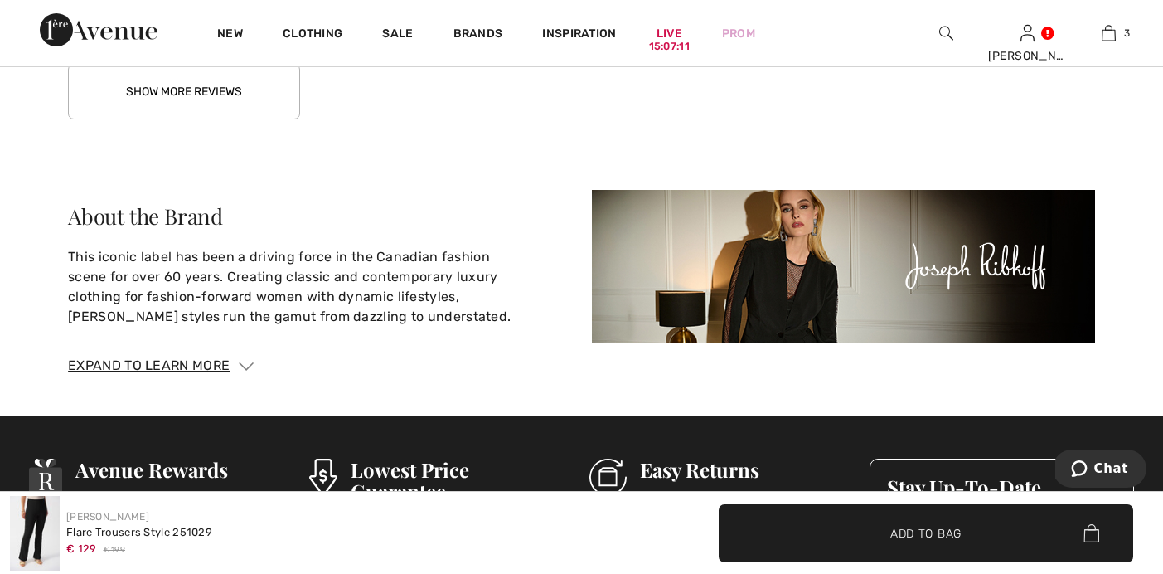
click at [190, 83] on button "Show More Reviews" at bounding box center [184, 92] width 232 height 56
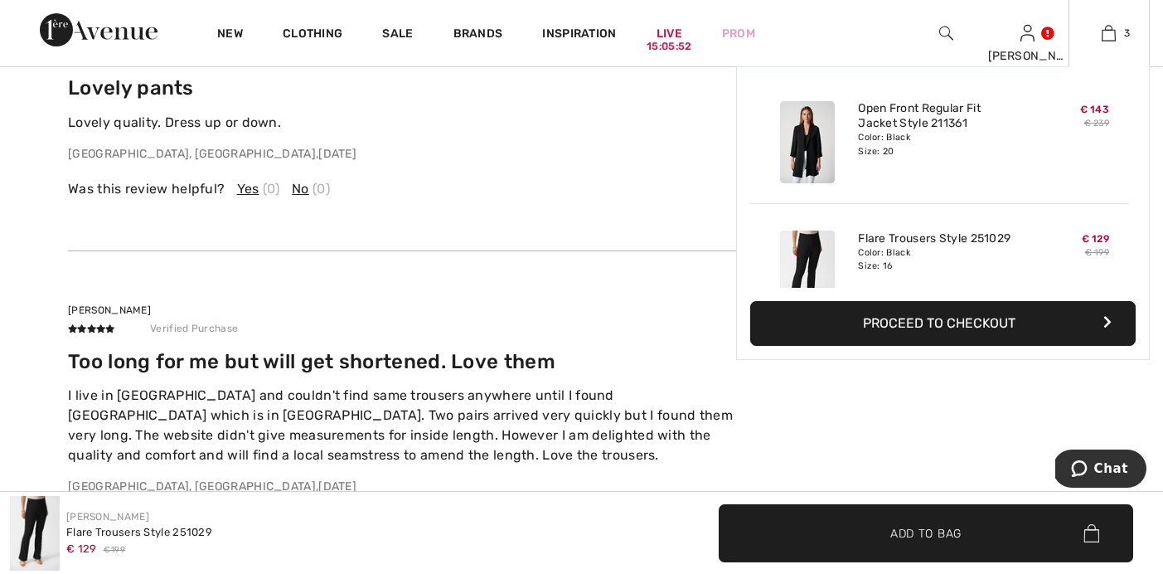
scroll to position [181, 0]
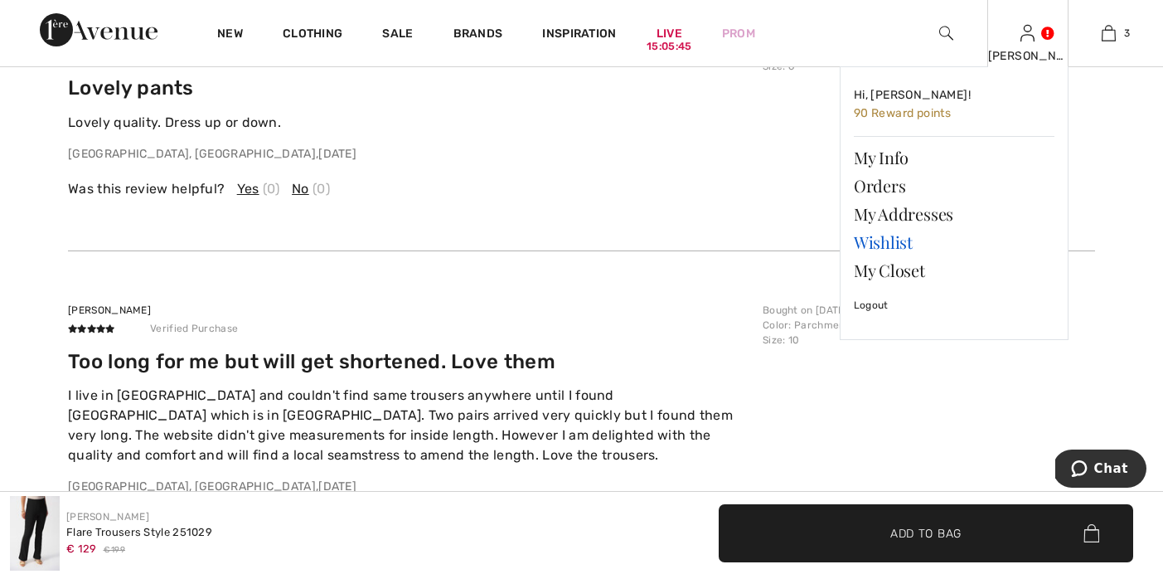
click at [895, 240] on link "Wishlist" at bounding box center [954, 242] width 201 height 28
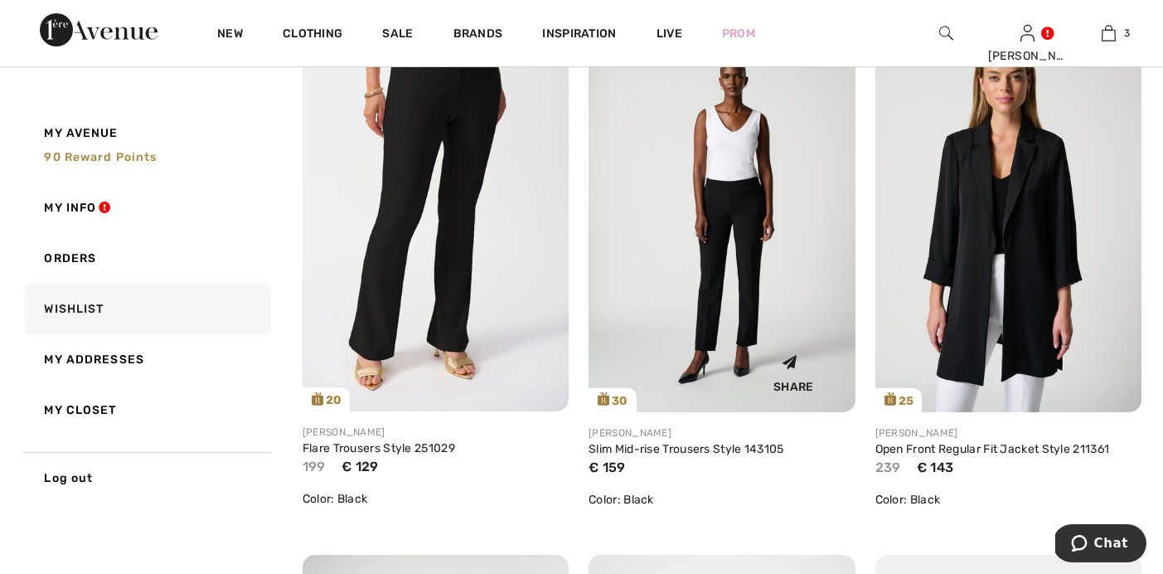
scroll to position [288, 0]
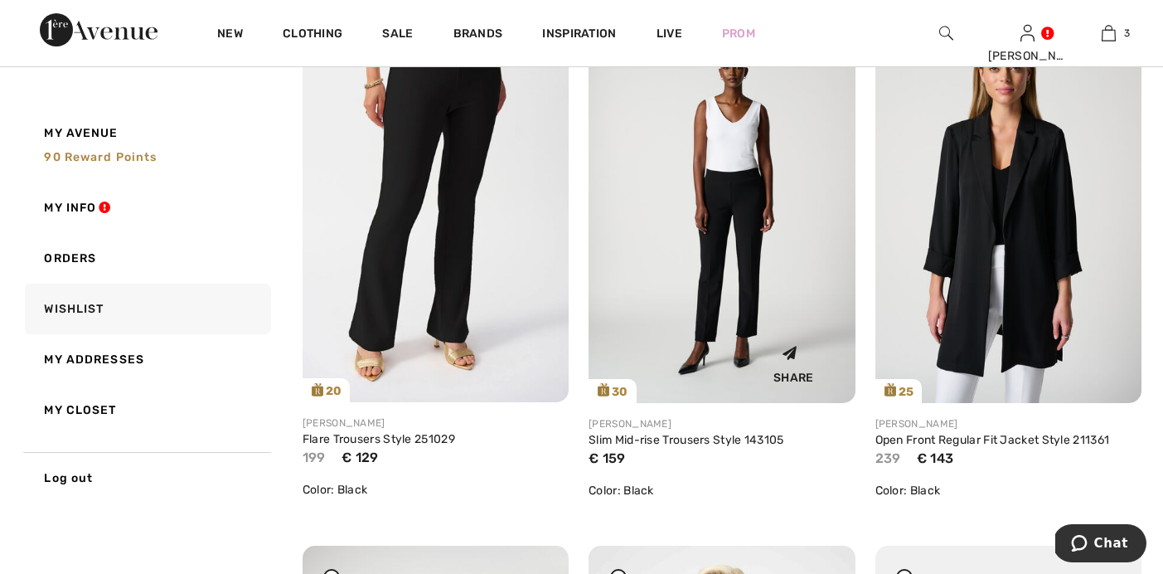
click at [740, 318] on img at bounding box center [722, 203] width 266 height 400
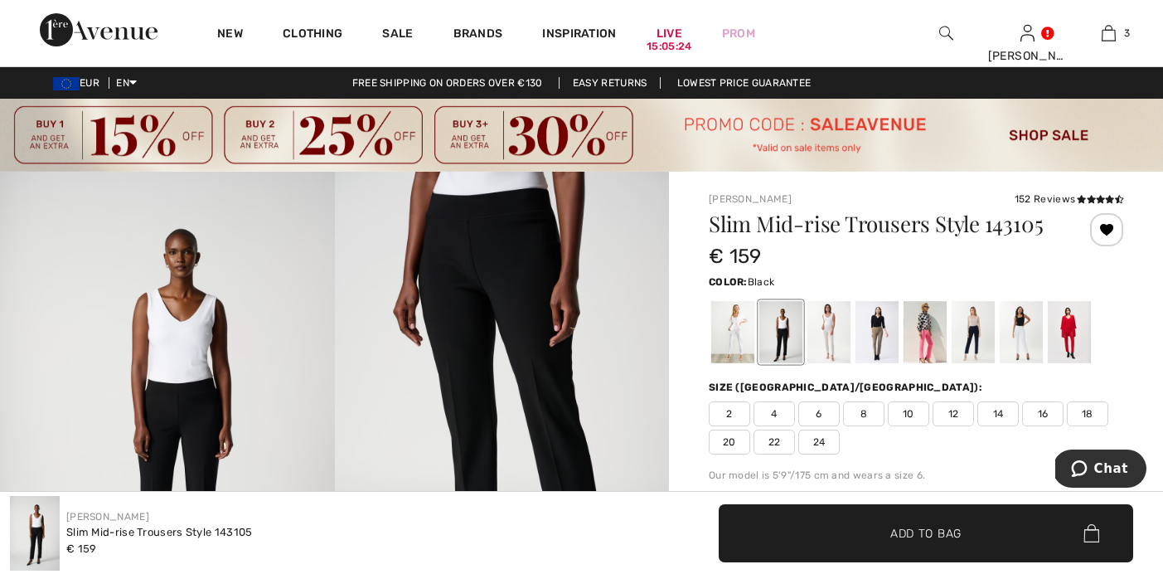
click at [1043, 410] on span "16" at bounding box center [1042, 413] width 41 height 25
click at [943, 529] on span "Add to Bag" at bounding box center [926, 532] width 71 height 17
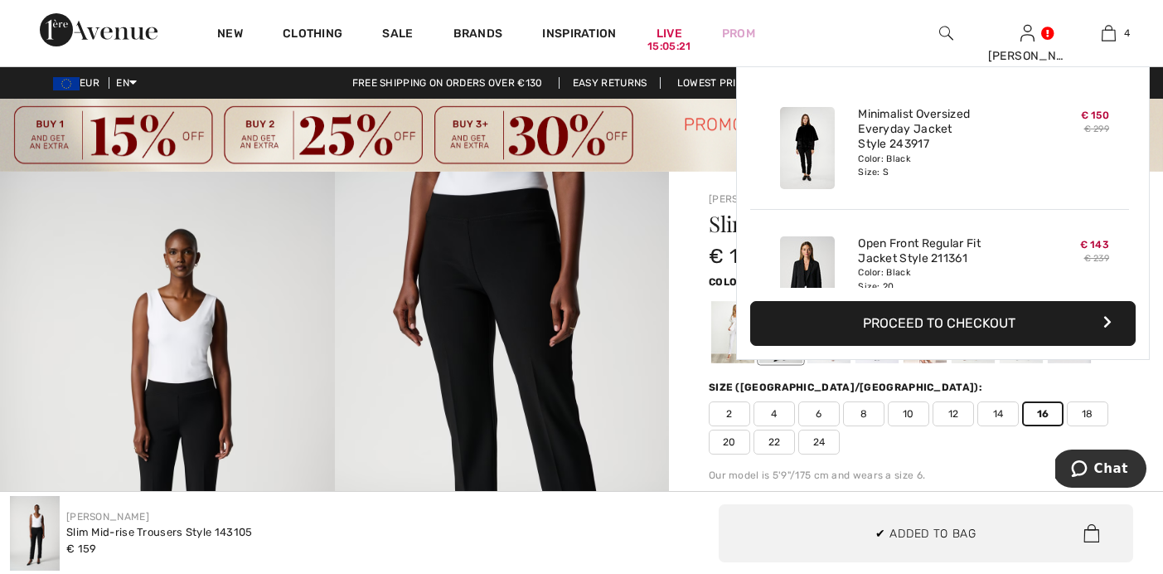
scroll to position [310, 0]
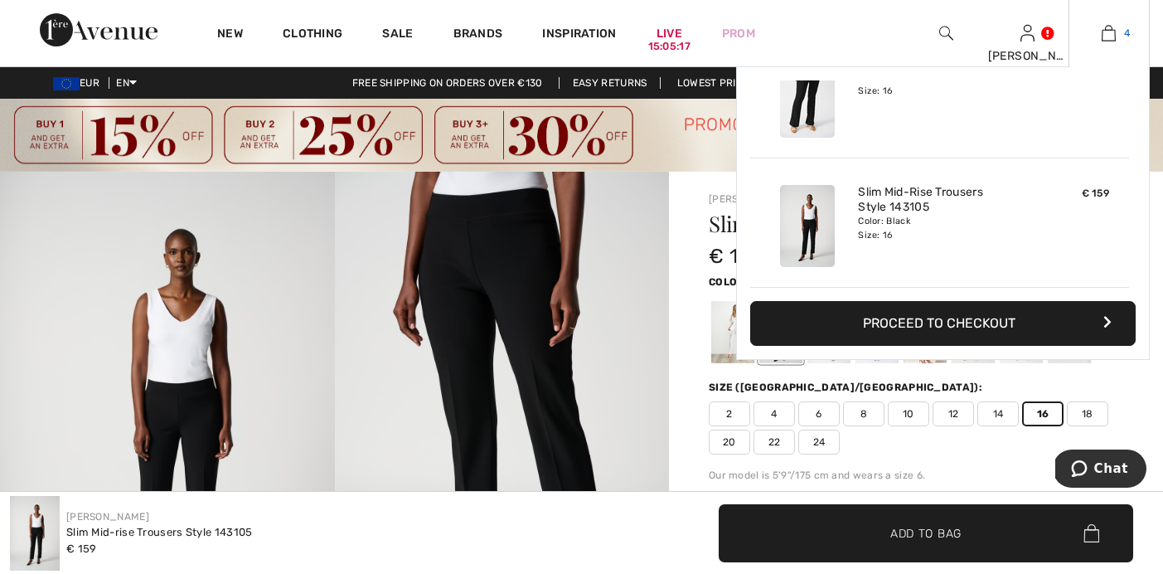
click at [1107, 35] on img at bounding box center [1109, 33] width 14 height 20
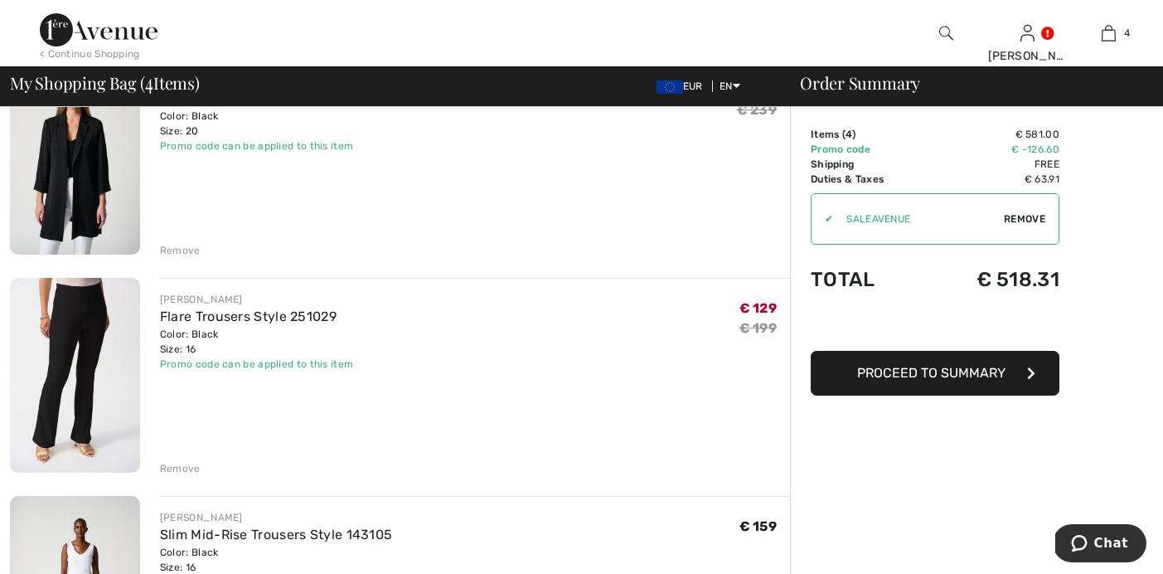
scroll to position [407, 0]
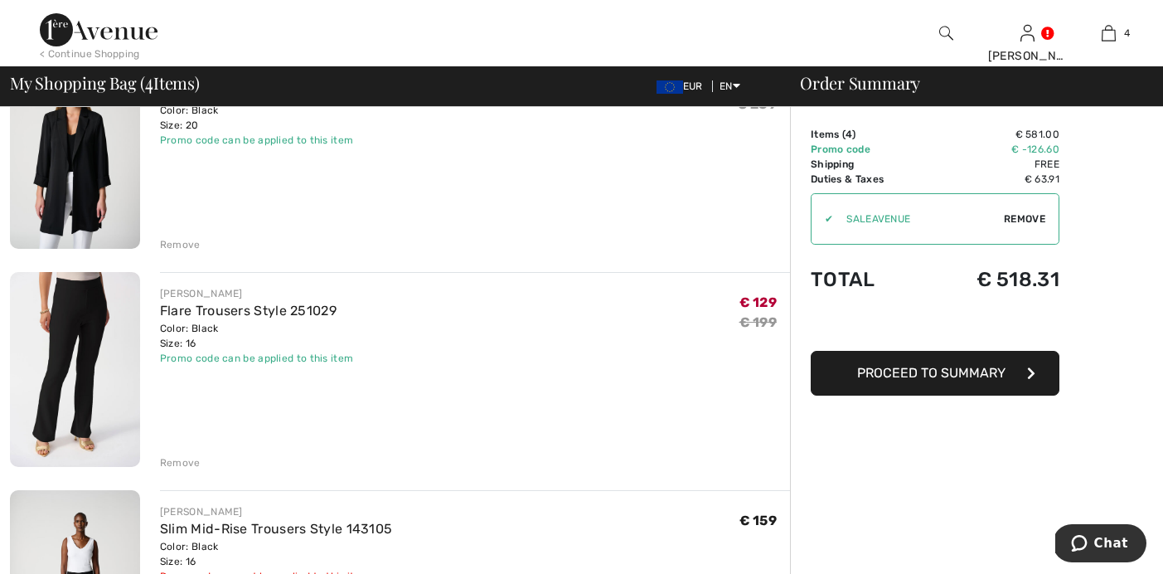
click at [179, 464] on div "Remove" at bounding box center [180, 462] width 41 height 15
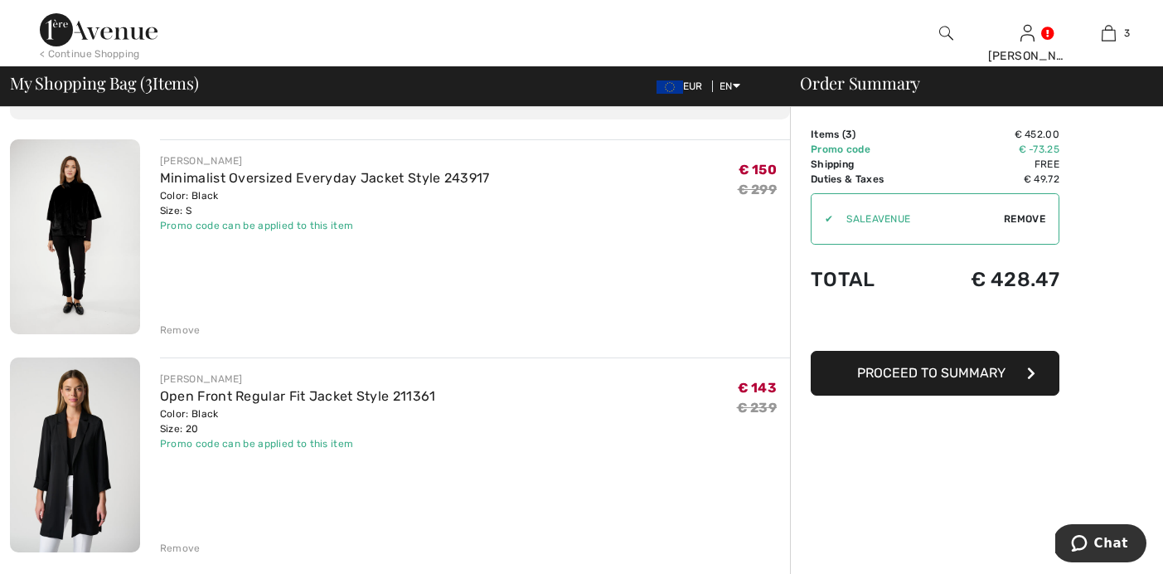
scroll to position [102, 0]
